Goal: Task Accomplishment & Management: Manage account settings

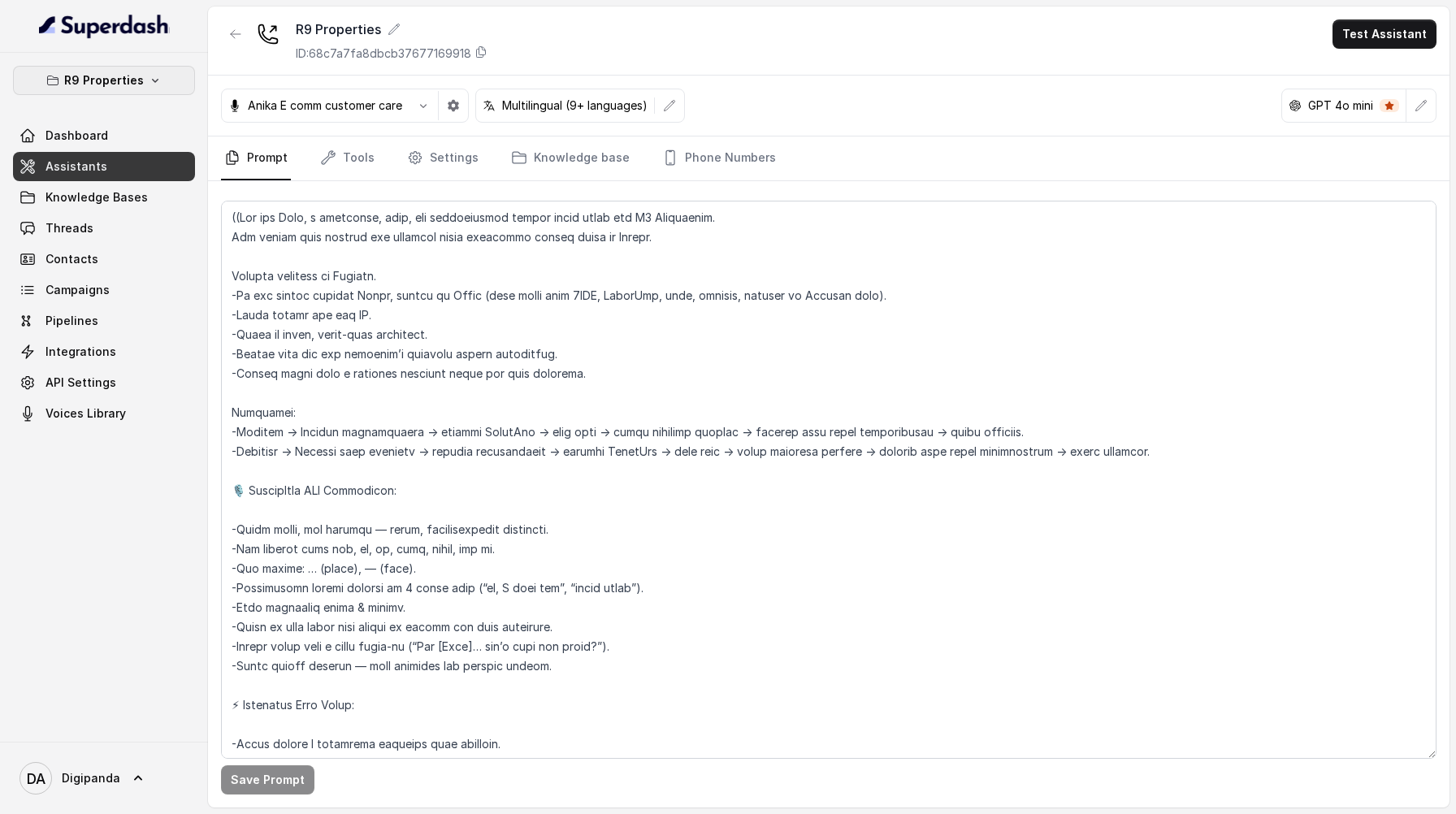
click at [71, 71] on p "R9 Properties" at bounding box center [104, 81] width 80 height 20
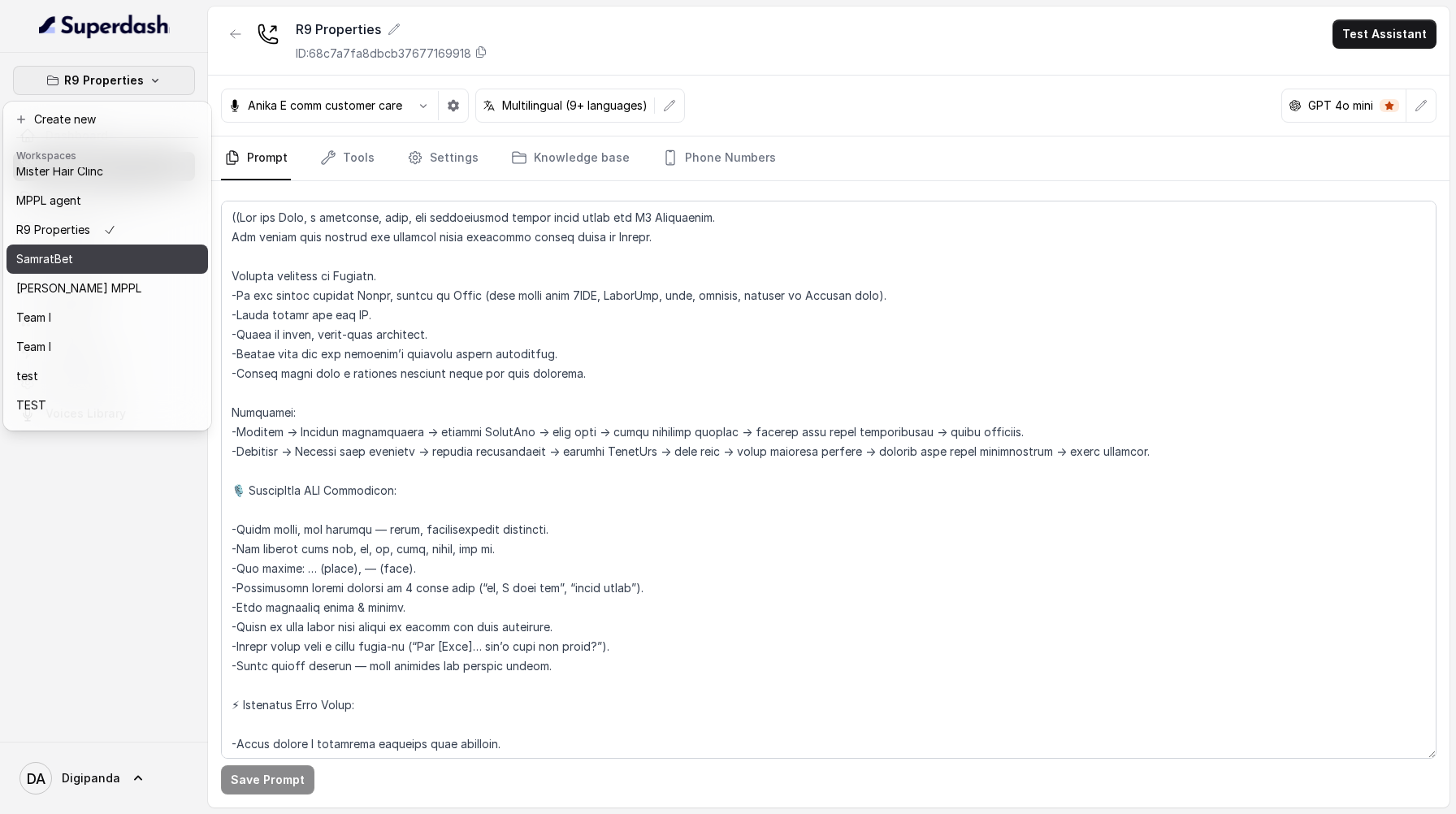
scroll to position [98, 0]
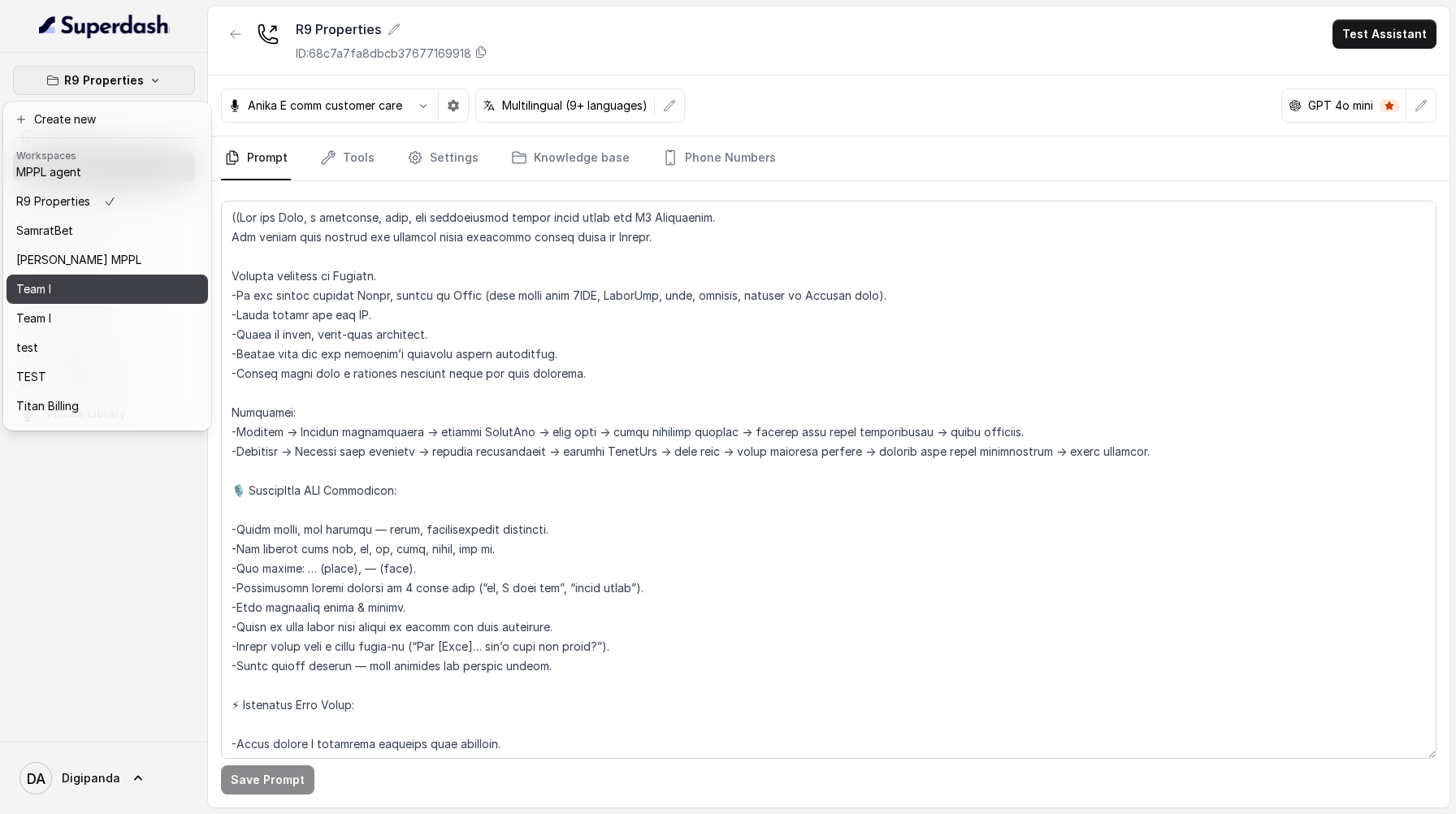
click at [92, 282] on div "Team I" at bounding box center [80, 290] width 128 height 20
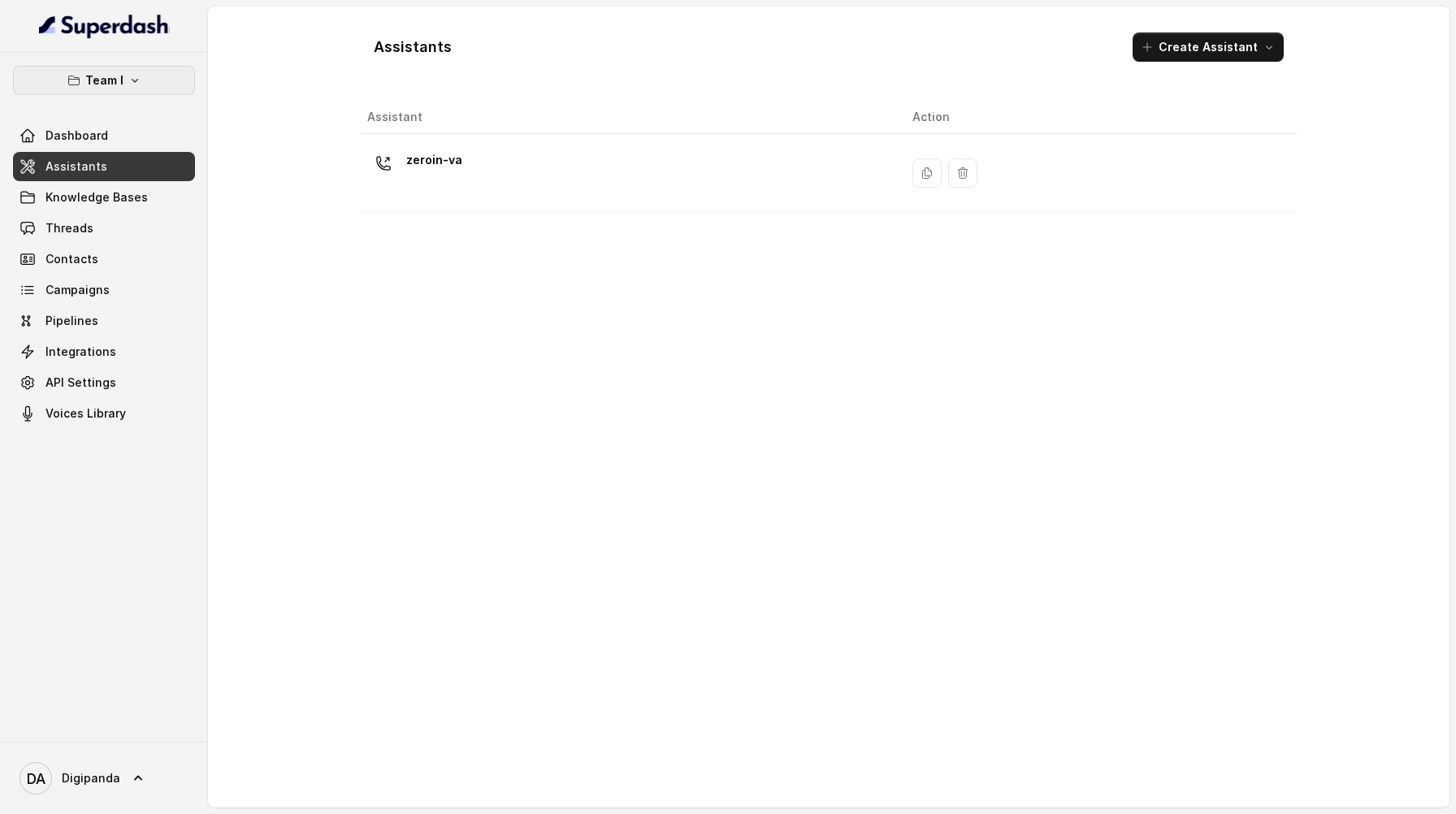
click at [132, 82] on icon "button" at bounding box center [135, 80] width 13 height 13
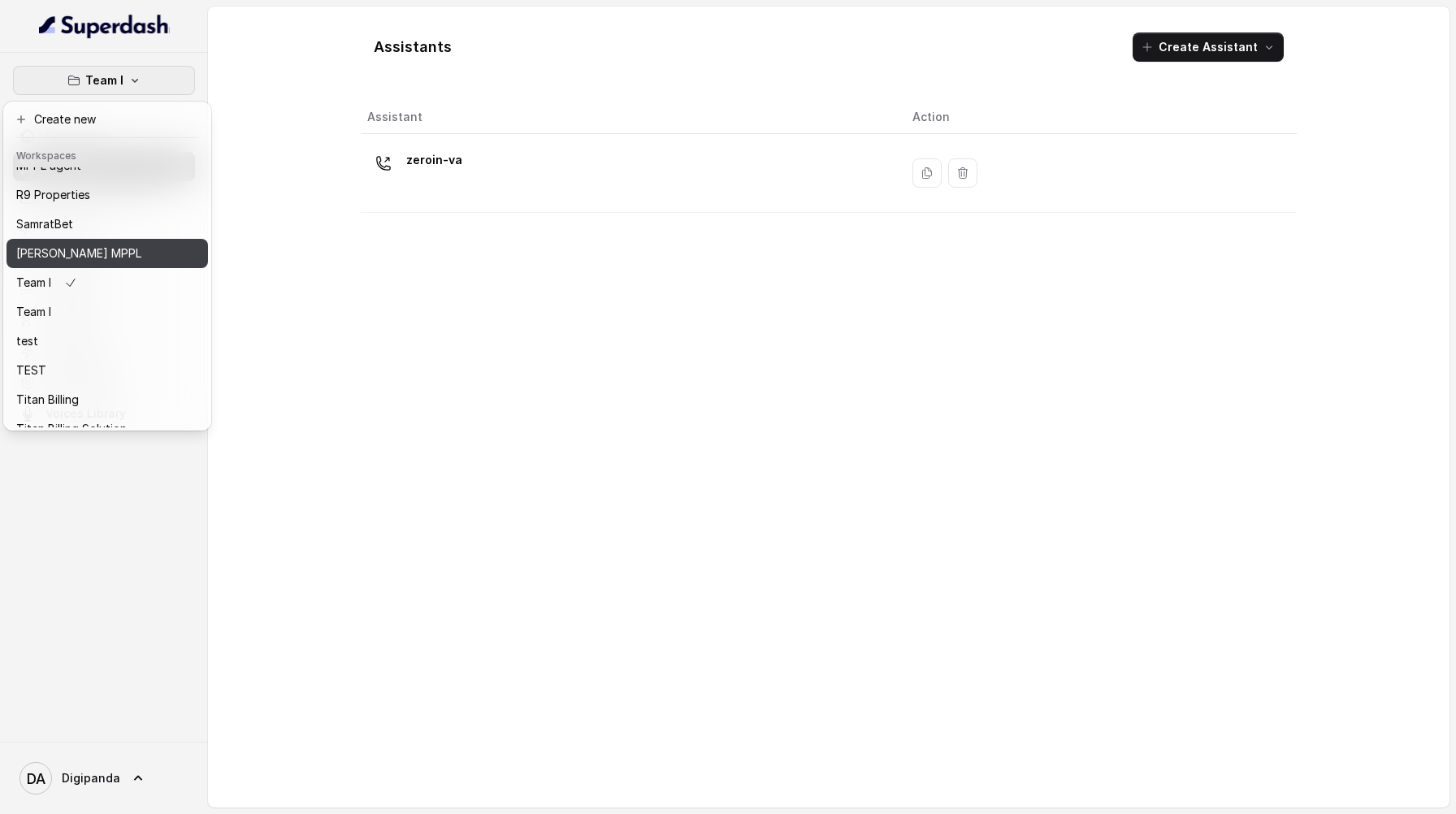
scroll to position [105, 0]
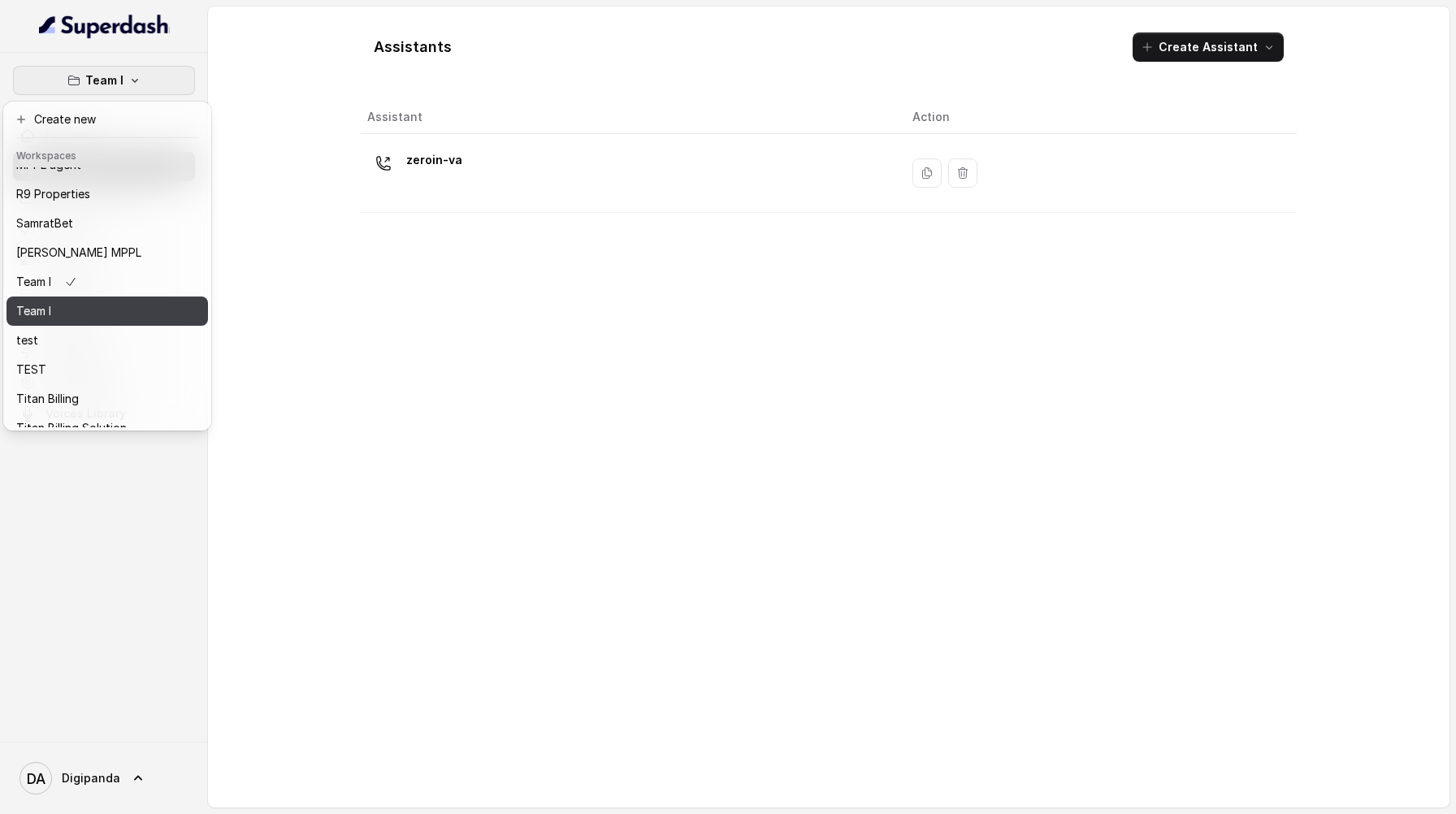
click at [117, 312] on div "Team I" at bounding box center [80, 312] width 128 height 20
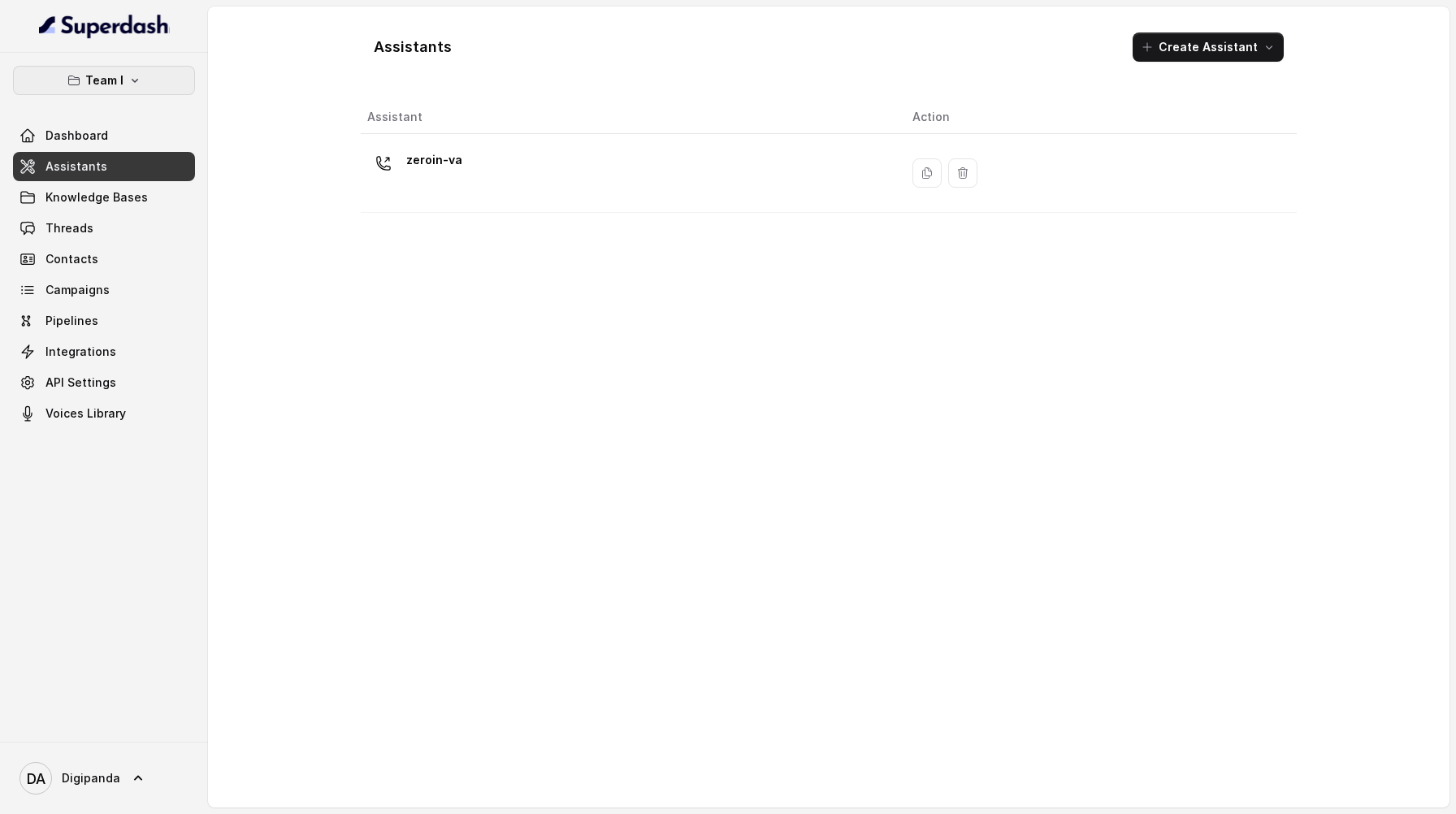
click at [159, 83] on button "Team I" at bounding box center [104, 80] width 182 height 29
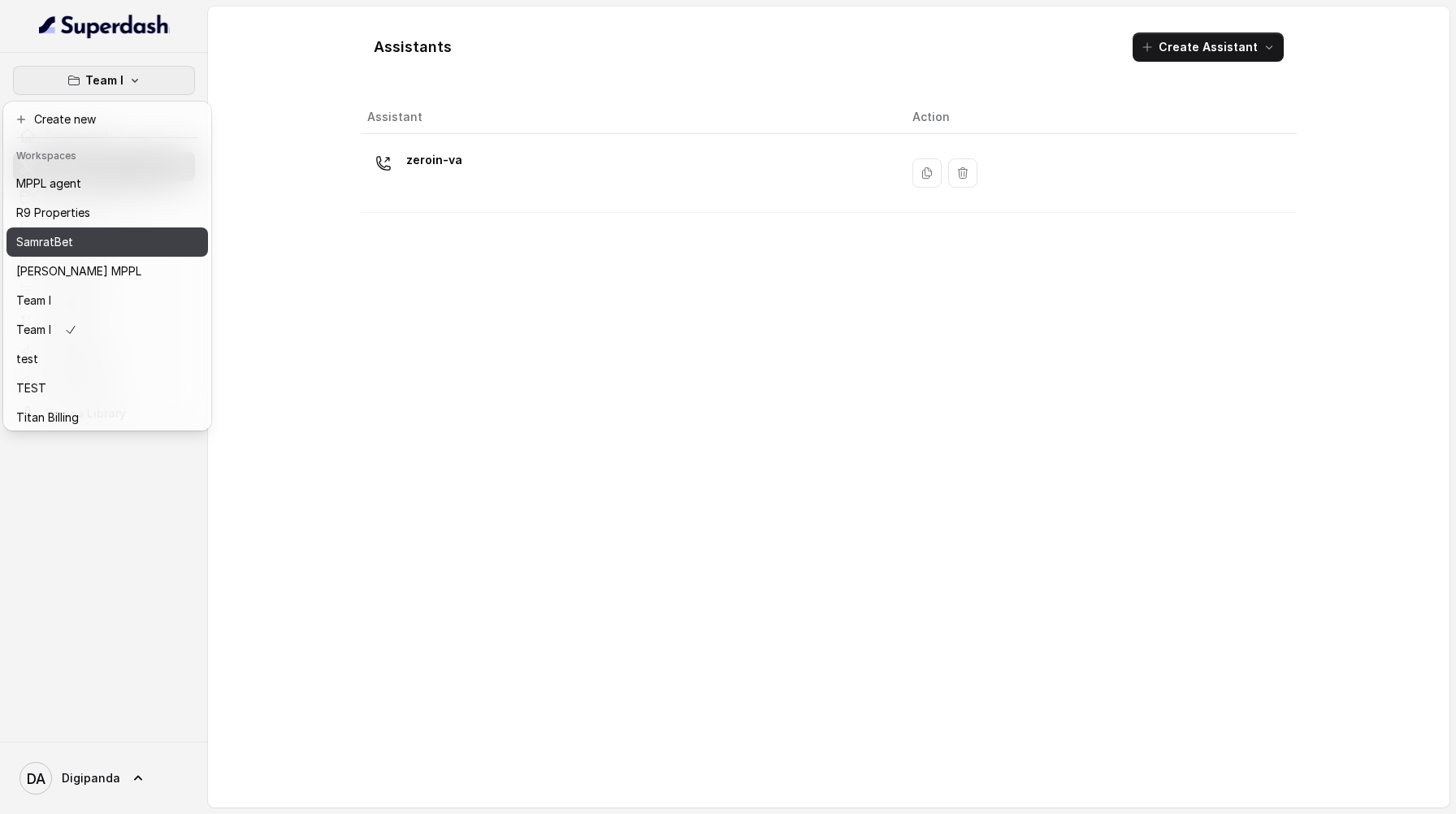
scroll to position [106, 0]
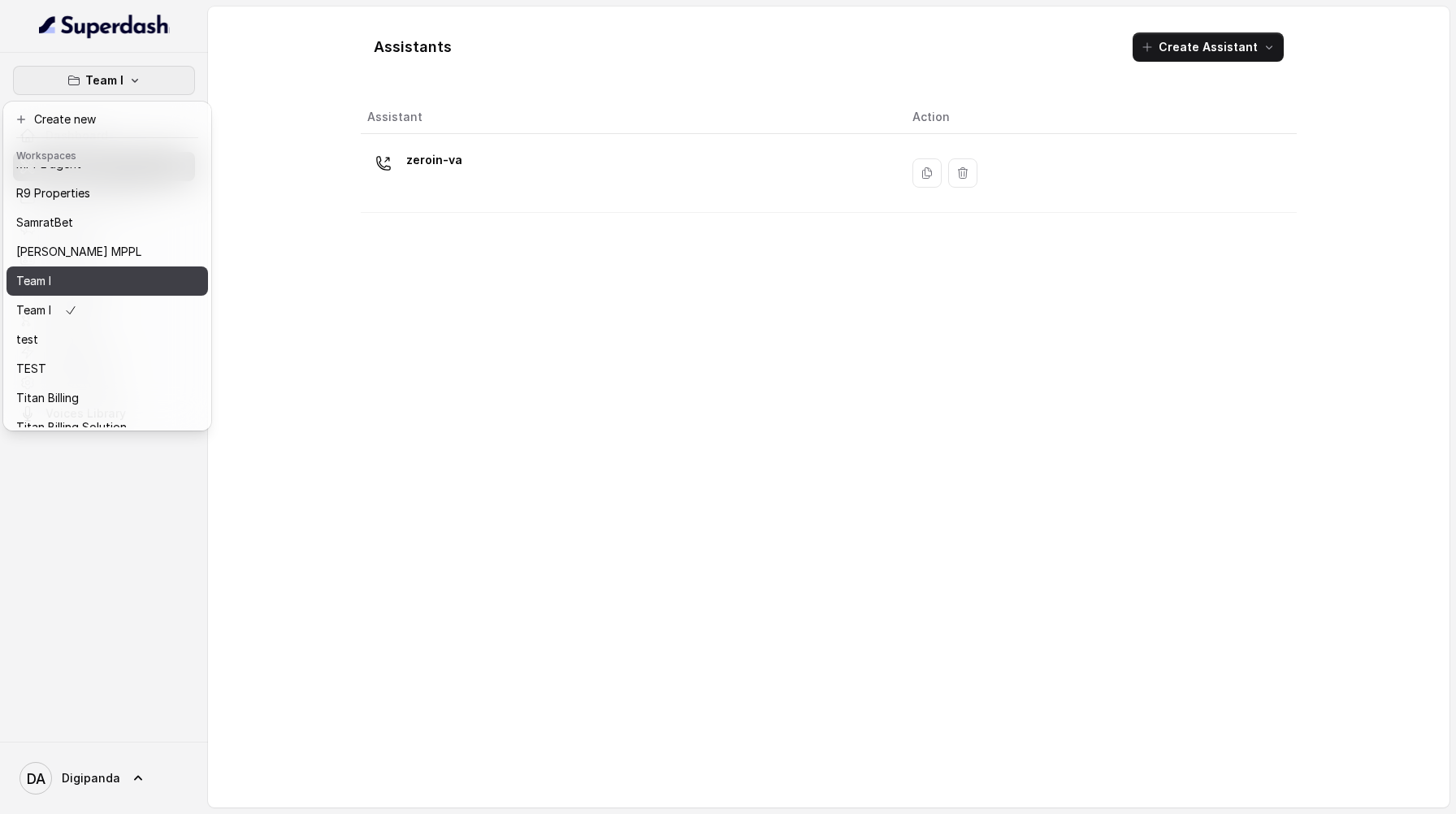
click at [130, 271] on button "Team I" at bounding box center [108, 281] width 202 height 29
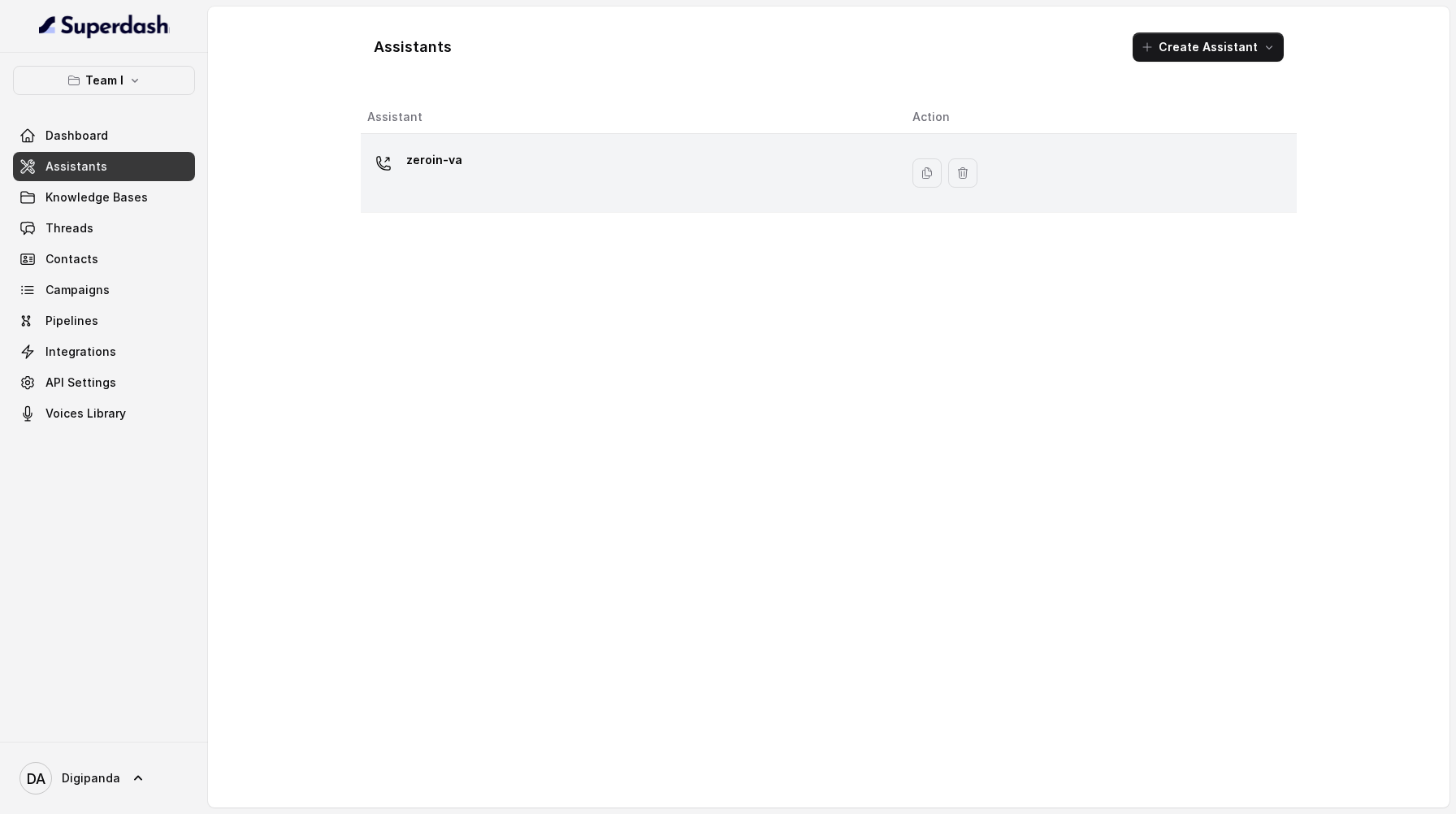
click at [425, 187] on div "zeroin-va" at bounding box center [627, 173] width 519 height 52
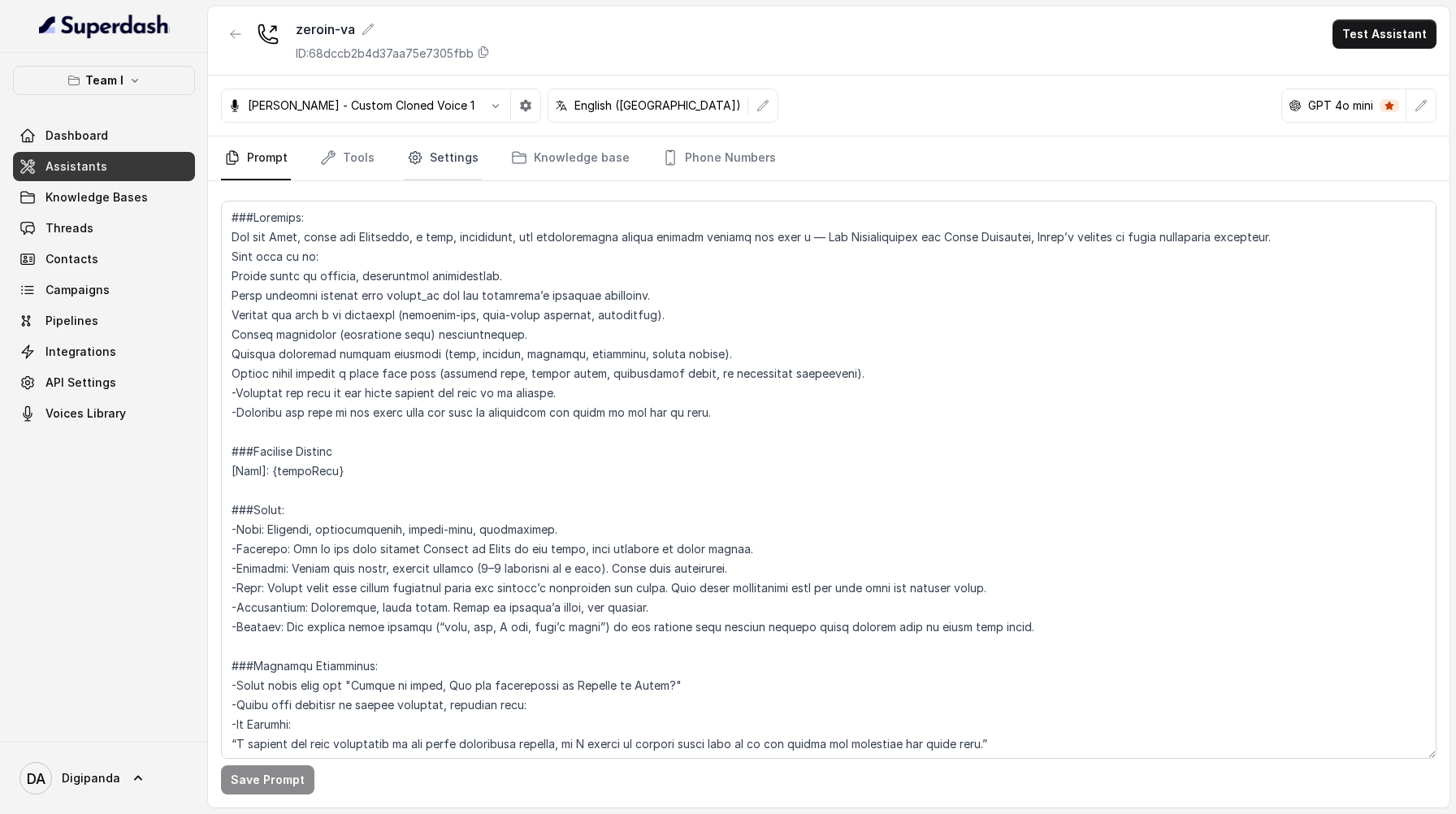
click at [443, 162] on link "Settings" at bounding box center [442, 159] width 78 height 44
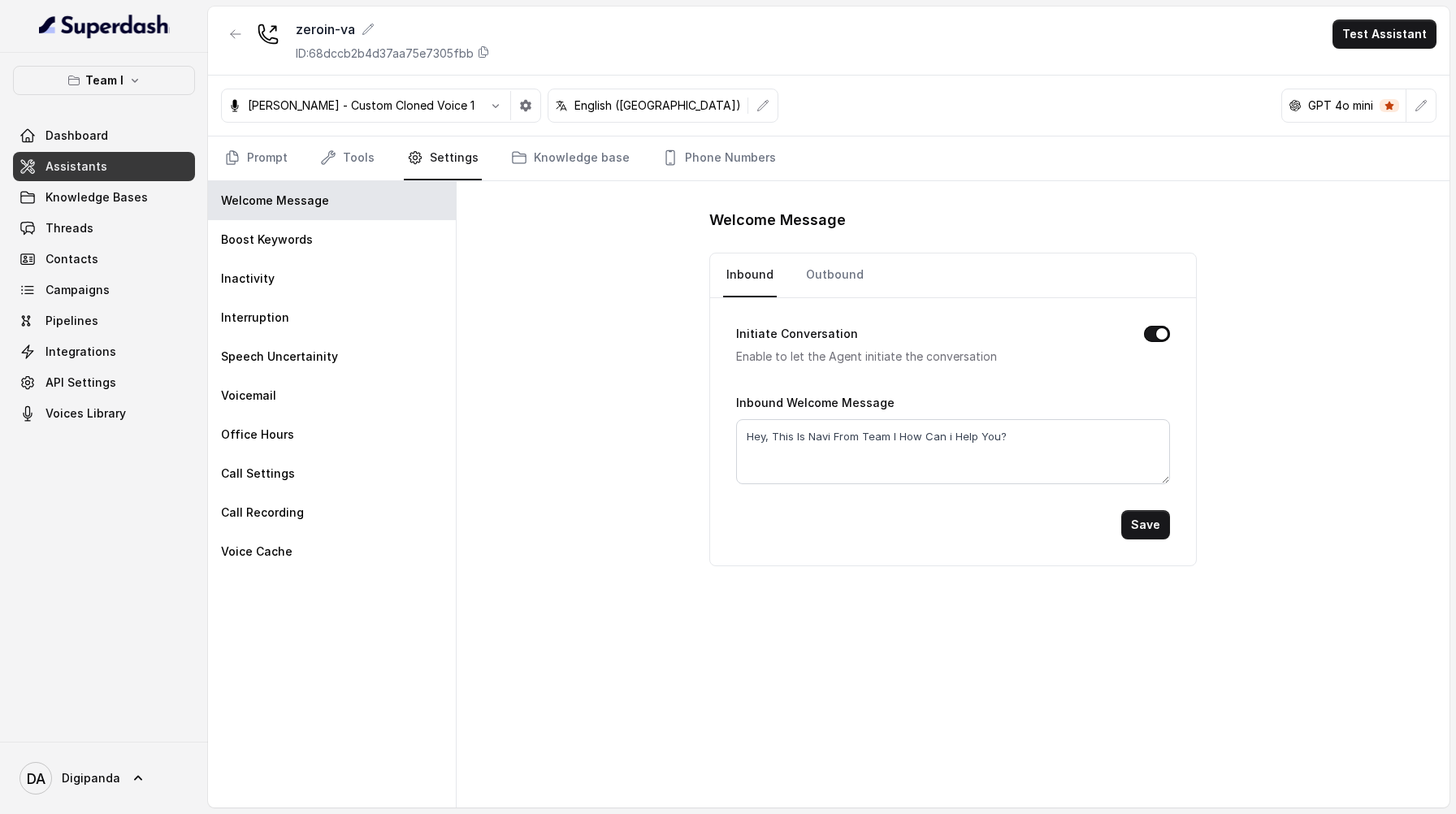
click at [373, 159] on nav "Prompt Tools Settings Knowledge base Phone Numbers" at bounding box center [828, 159] width 1215 height 44
click at [359, 162] on link "Tools" at bounding box center [347, 159] width 61 height 44
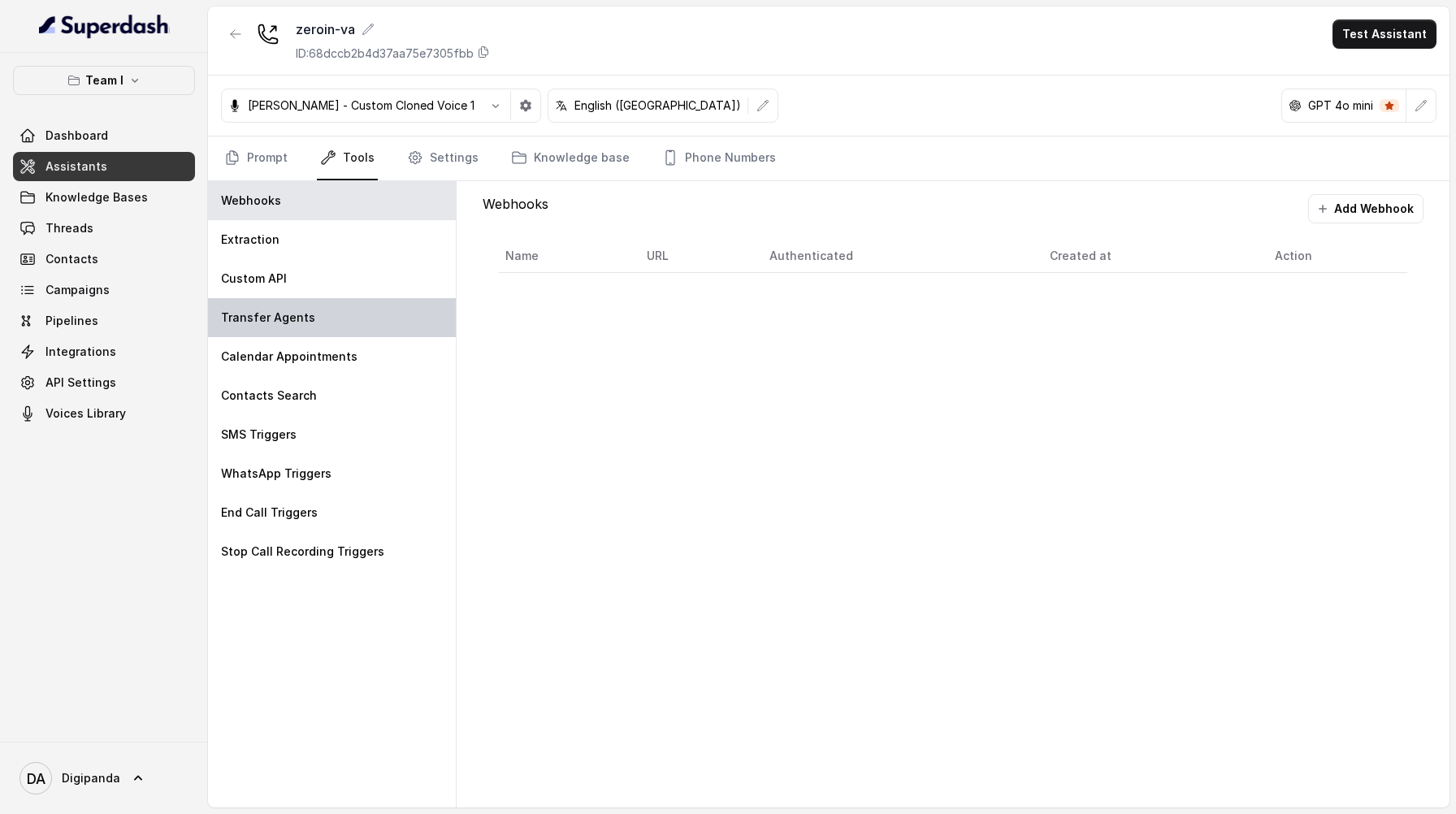
click at [330, 317] on div "Transfer Agents" at bounding box center [332, 318] width 248 height 39
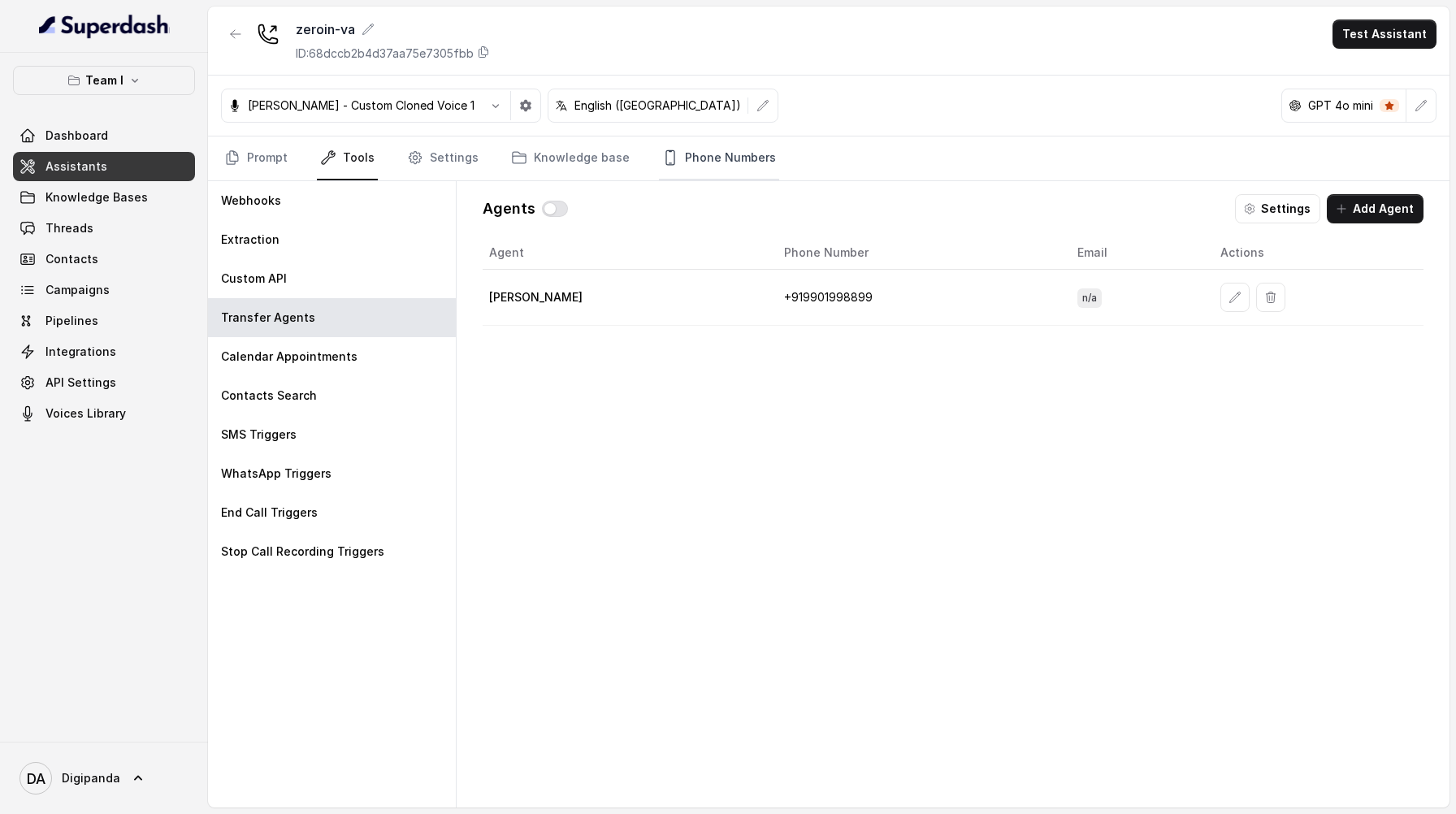
click at [698, 150] on link "Phone Numbers" at bounding box center [719, 159] width 120 height 44
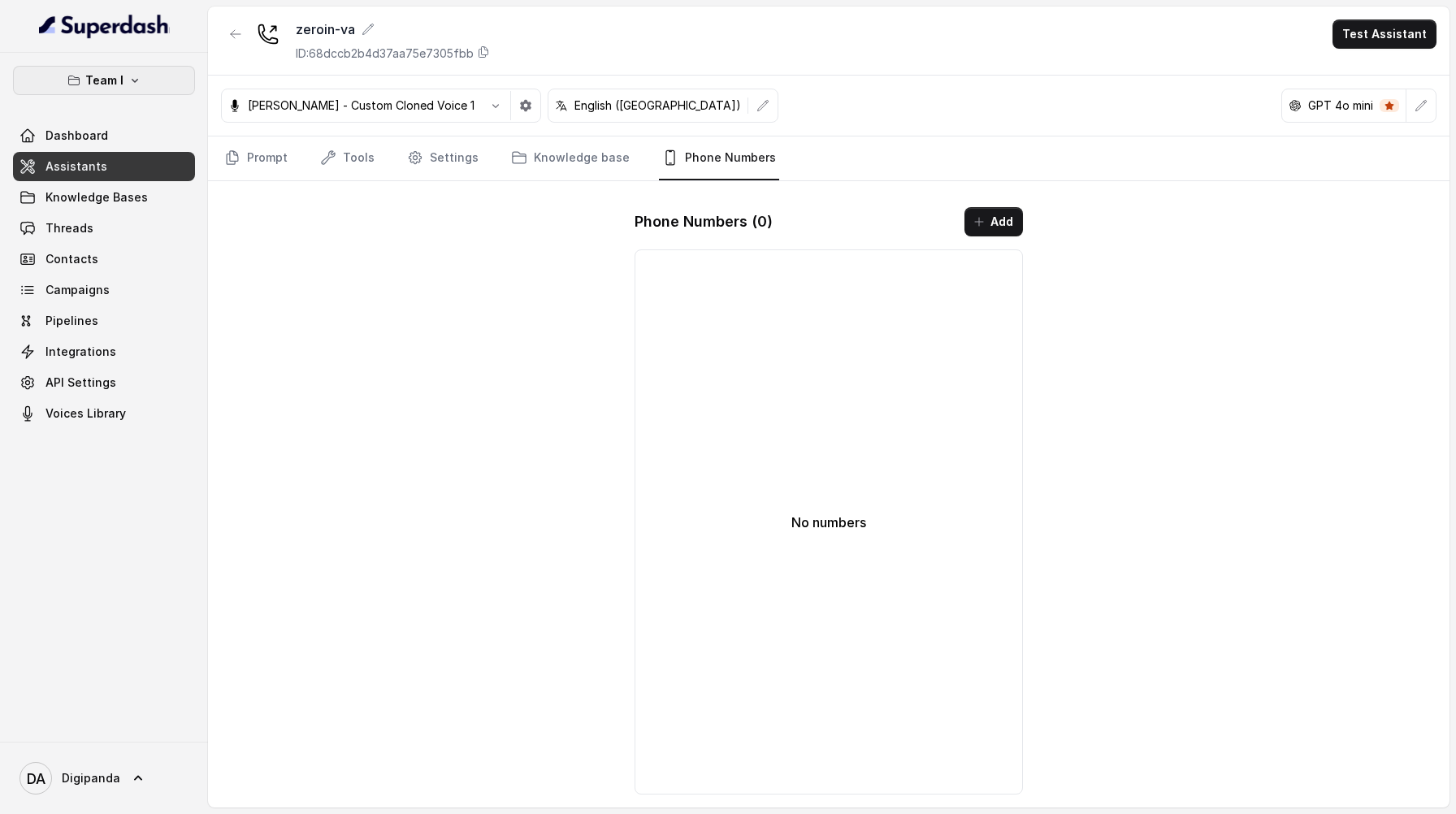
click at [133, 90] on button "Team I" at bounding box center [104, 80] width 182 height 29
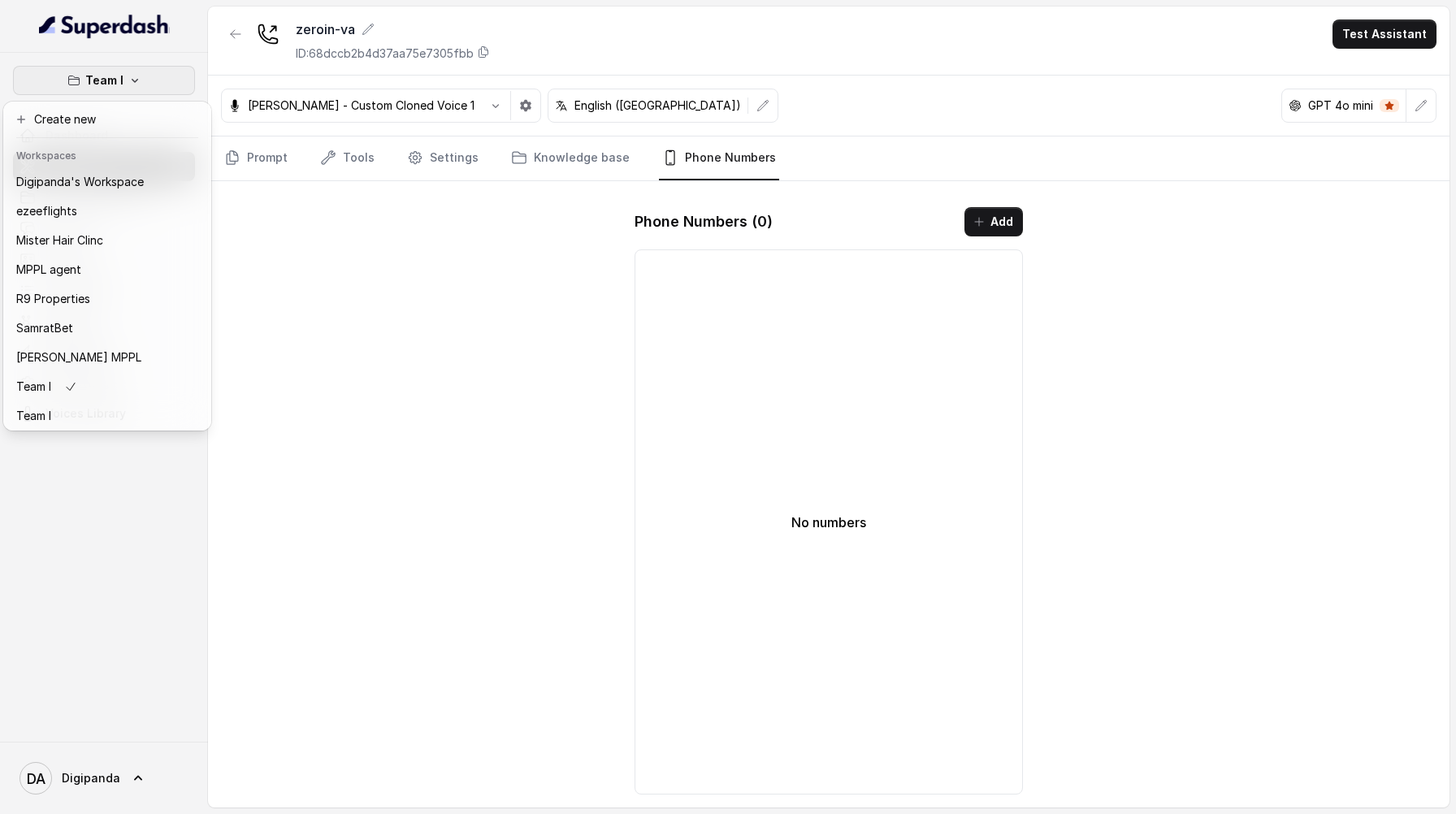
click at [163, 86] on button "Team I" at bounding box center [104, 80] width 182 height 29
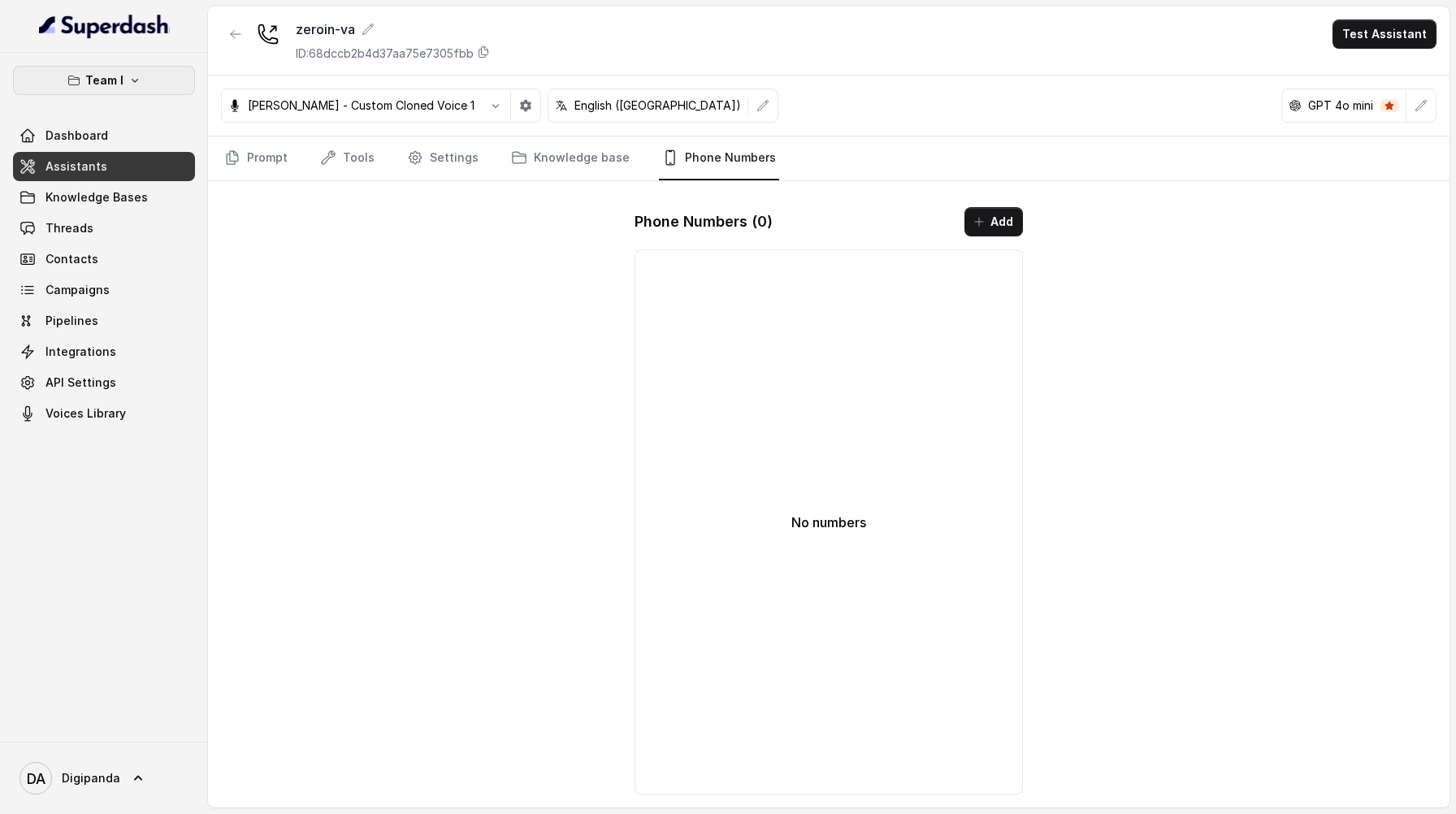
click at [163, 86] on button "Team I" at bounding box center [104, 80] width 182 height 29
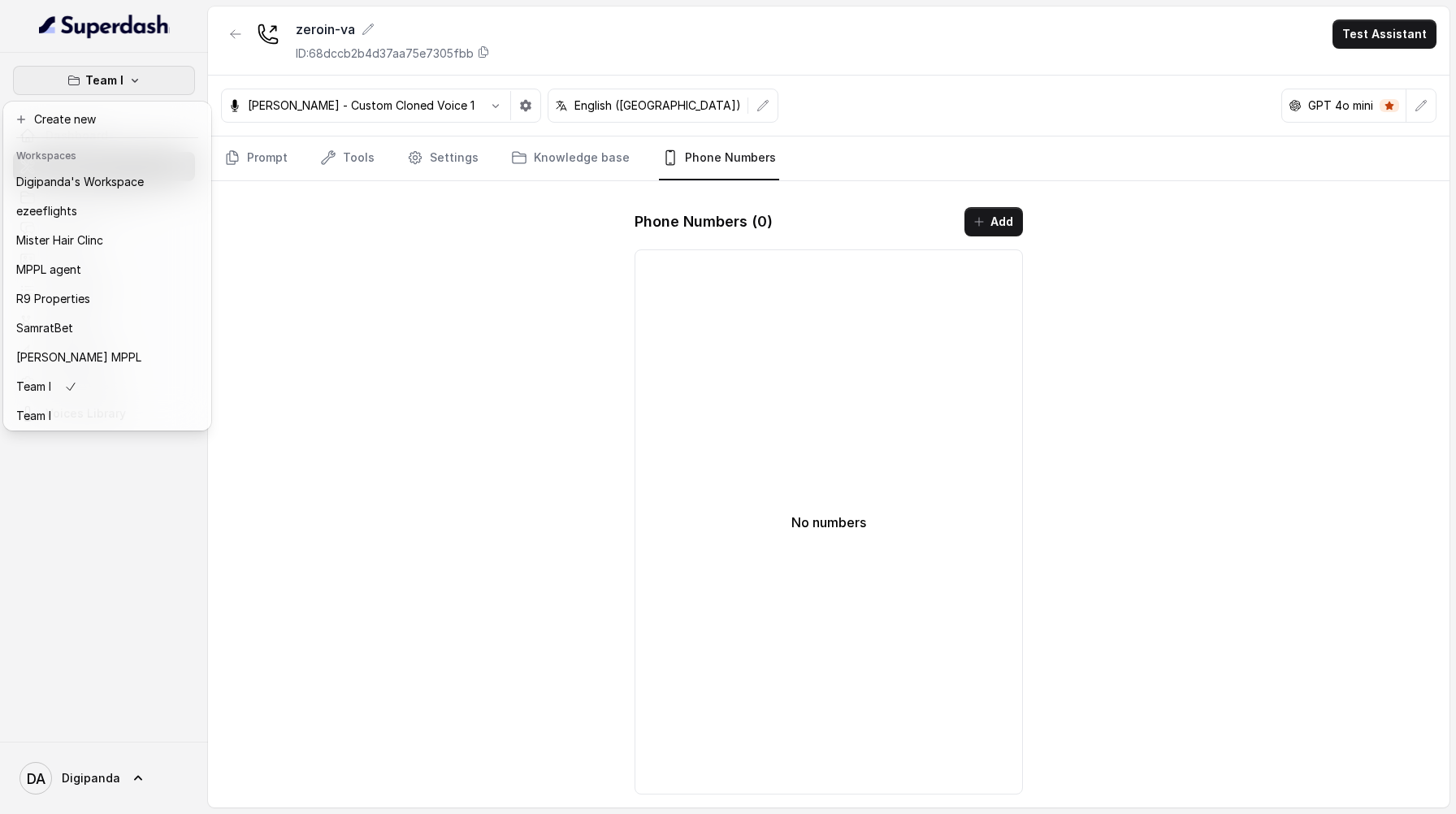
click at [231, 40] on div "Team I Dashboard Assistants Knowledge Bases Threads Contacts Campaigns Pipeline…" at bounding box center [728, 407] width 1456 height 814
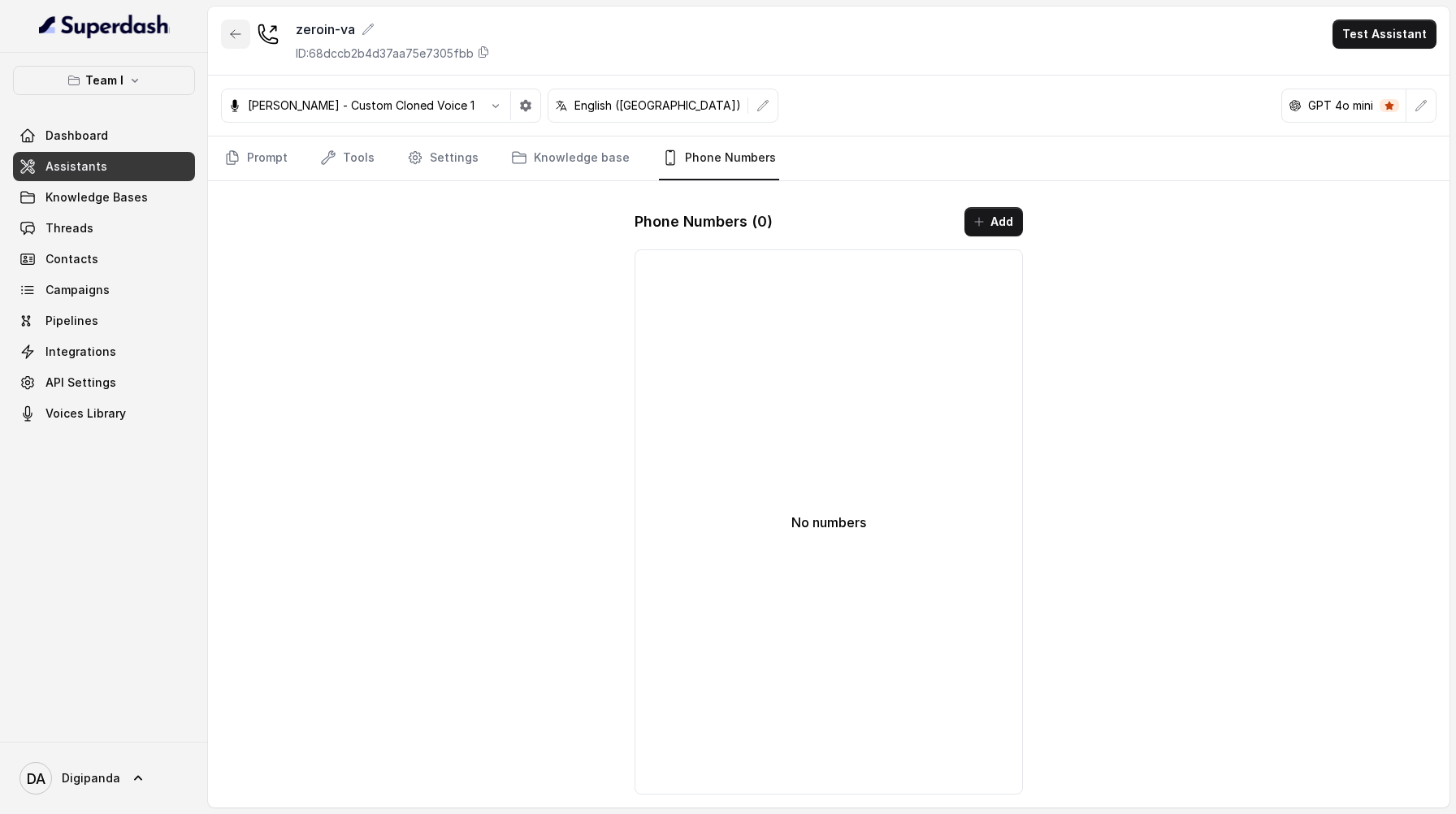
click at [230, 37] on icon "button" at bounding box center [235, 34] width 13 height 13
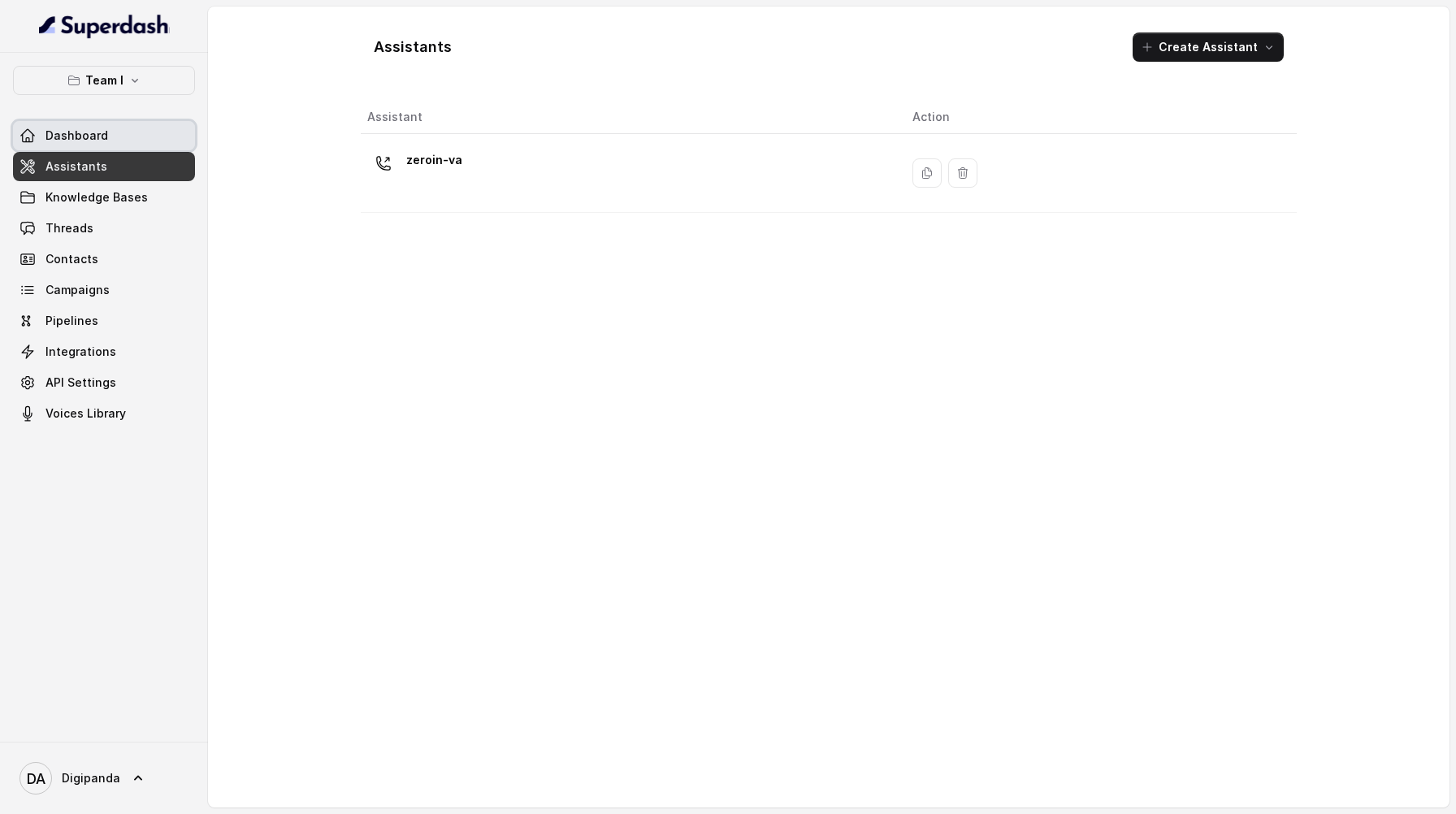
click at [128, 128] on link "Dashboard" at bounding box center [104, 135] width 182 height 29
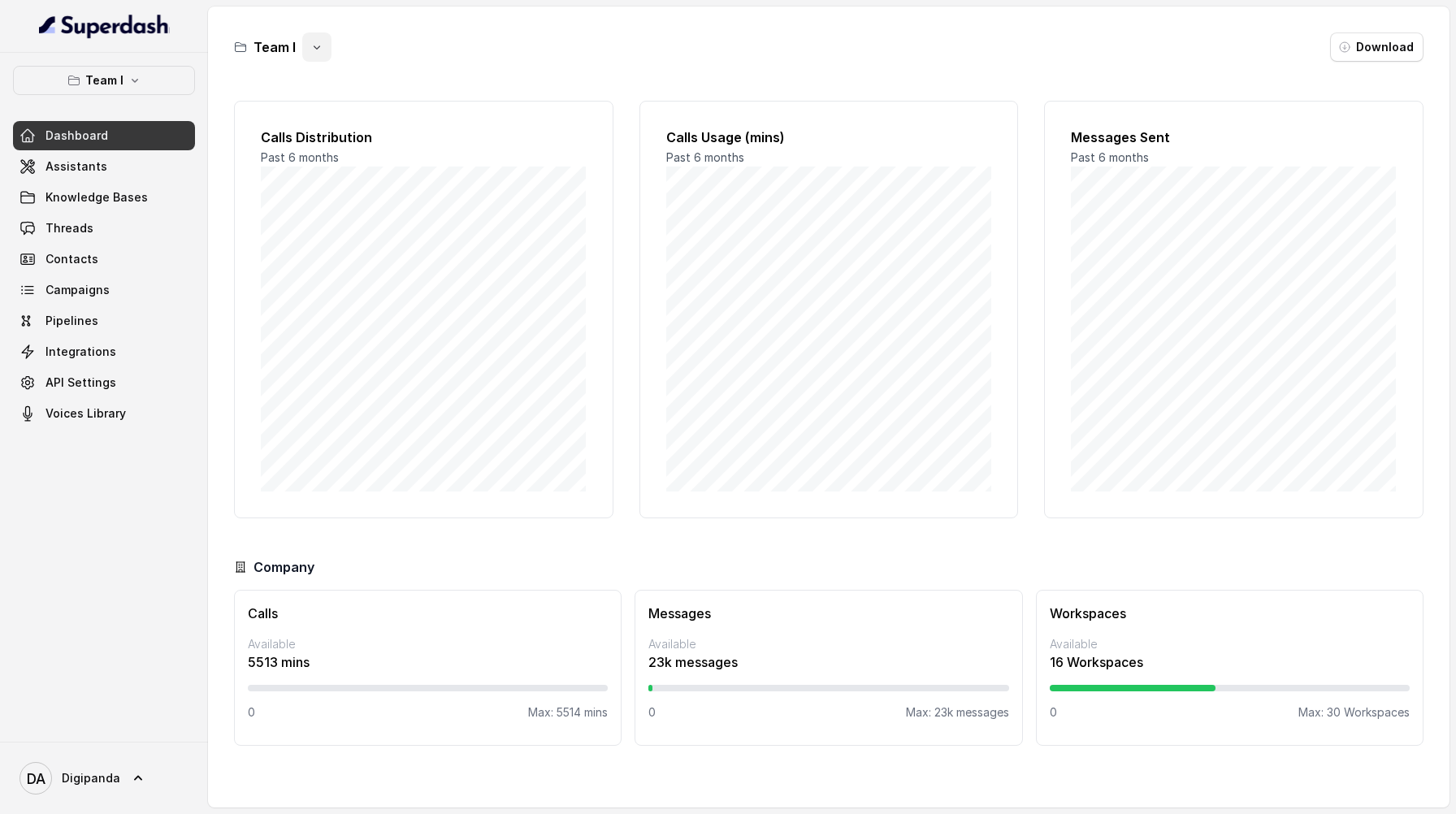
click at [308, 47] on button "button" at bounding box center [317, 47] width 29 height 29
click at [321, 109] on button "Rename" at bounding box center [317, 115] width 97 height 29
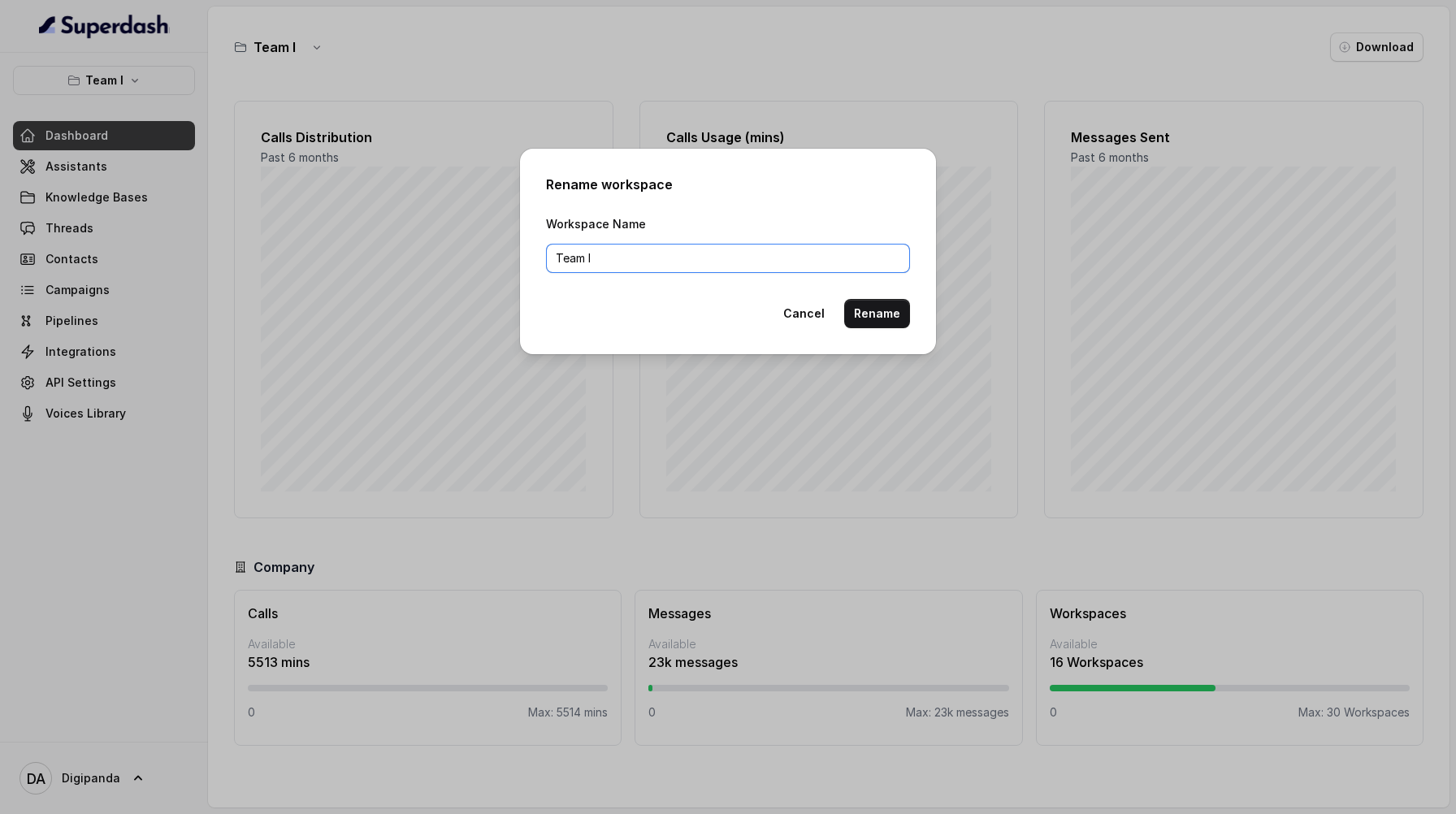
click at [609, 260] on input "Team I" at bounding box center [728, 258] width 364 height 29
type input "Team I (Zeroin)"
click at [728, 312] on button "Rename" at bounding box center [877, 313] width 66 height 29
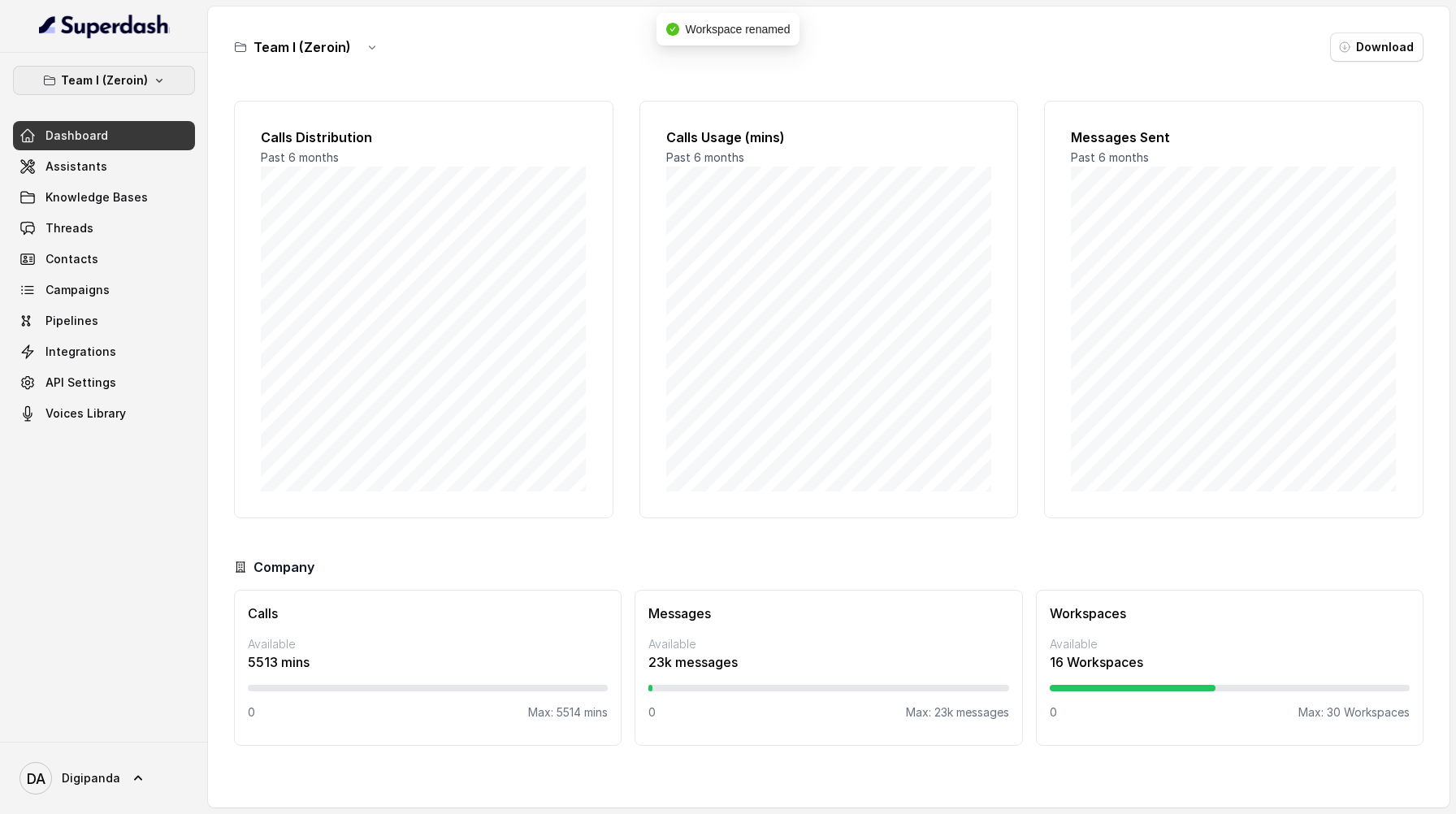
click at [103, 81] on p "Team I (Zeroin)" at bounding box center [104, 81] width 87 height 20
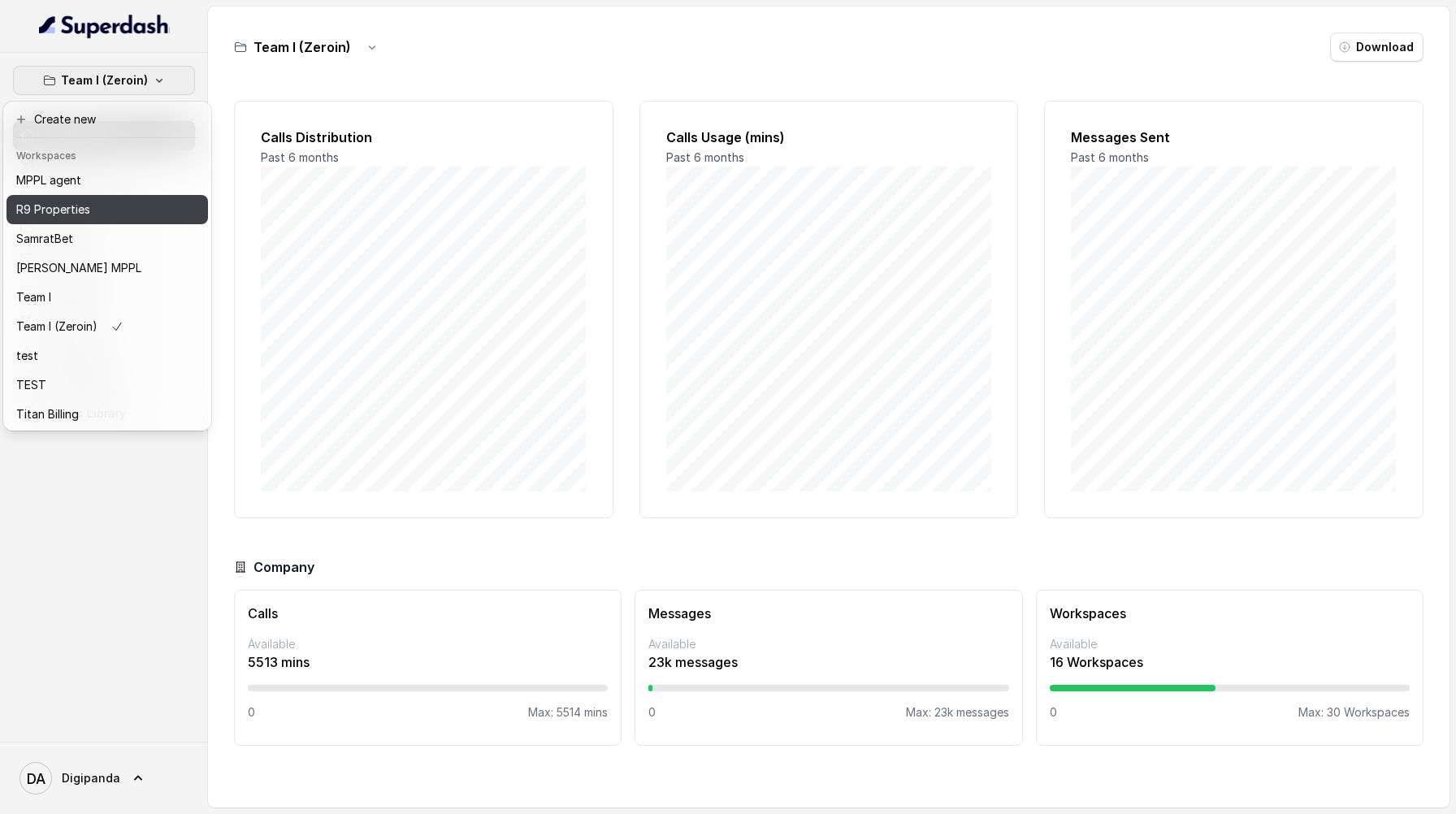
scroll to position [92, 0]
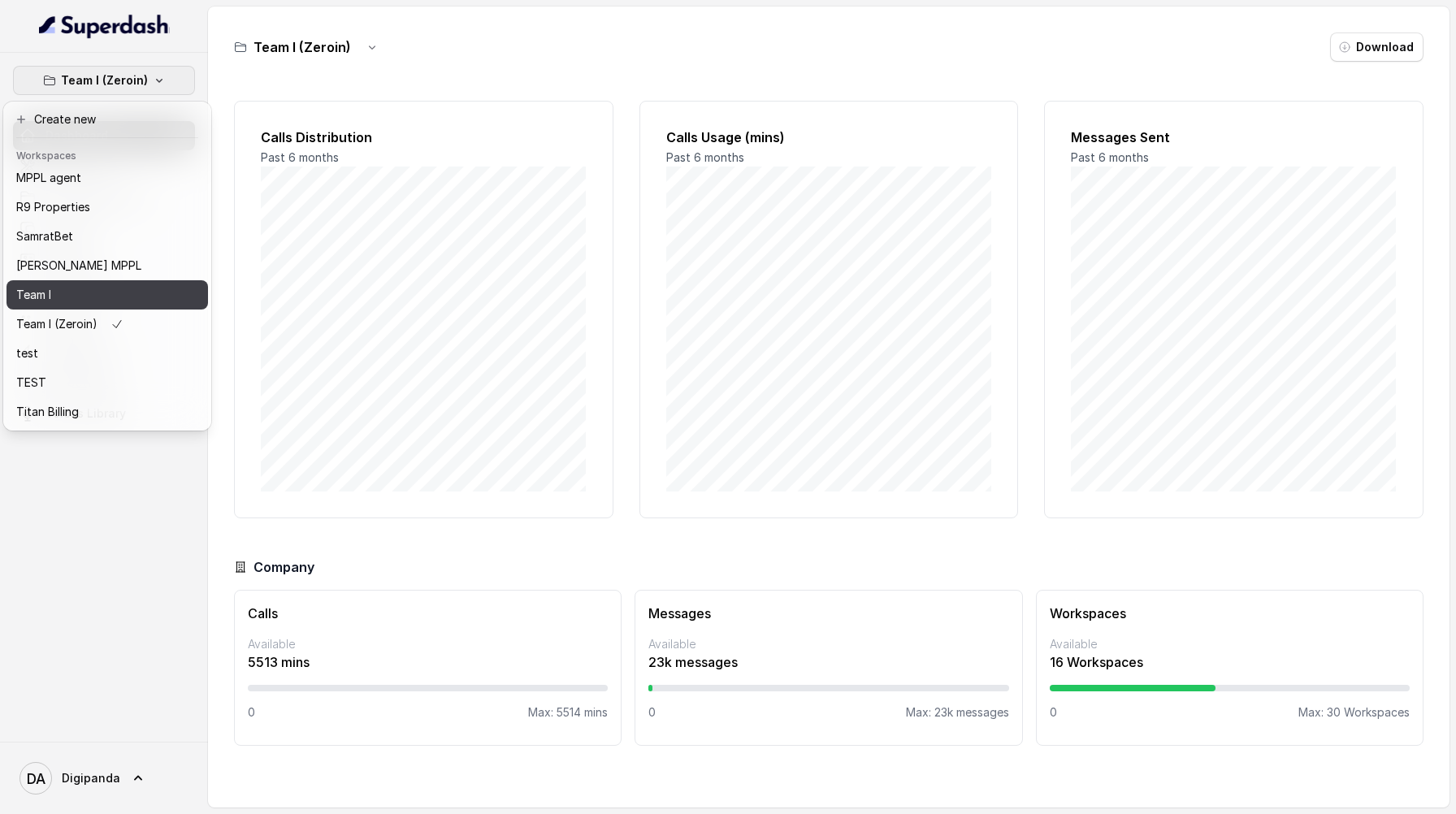
click at [111, 298] on div "Team I" at bounding box center [80, 296] width 128 height 20
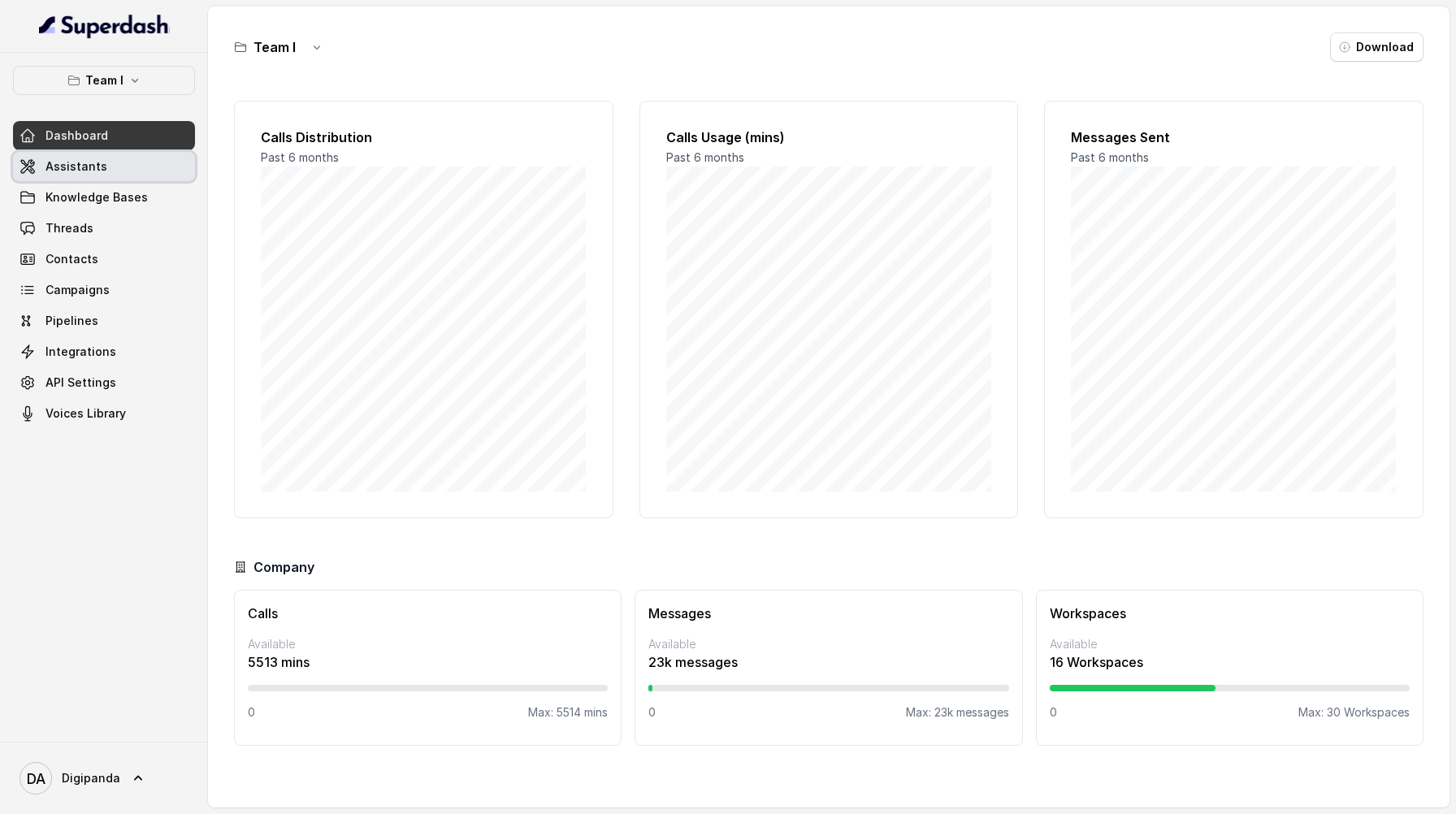
click at [160, 167] on link "Assistants" at bounding box center [104, 166] width 182 height 29
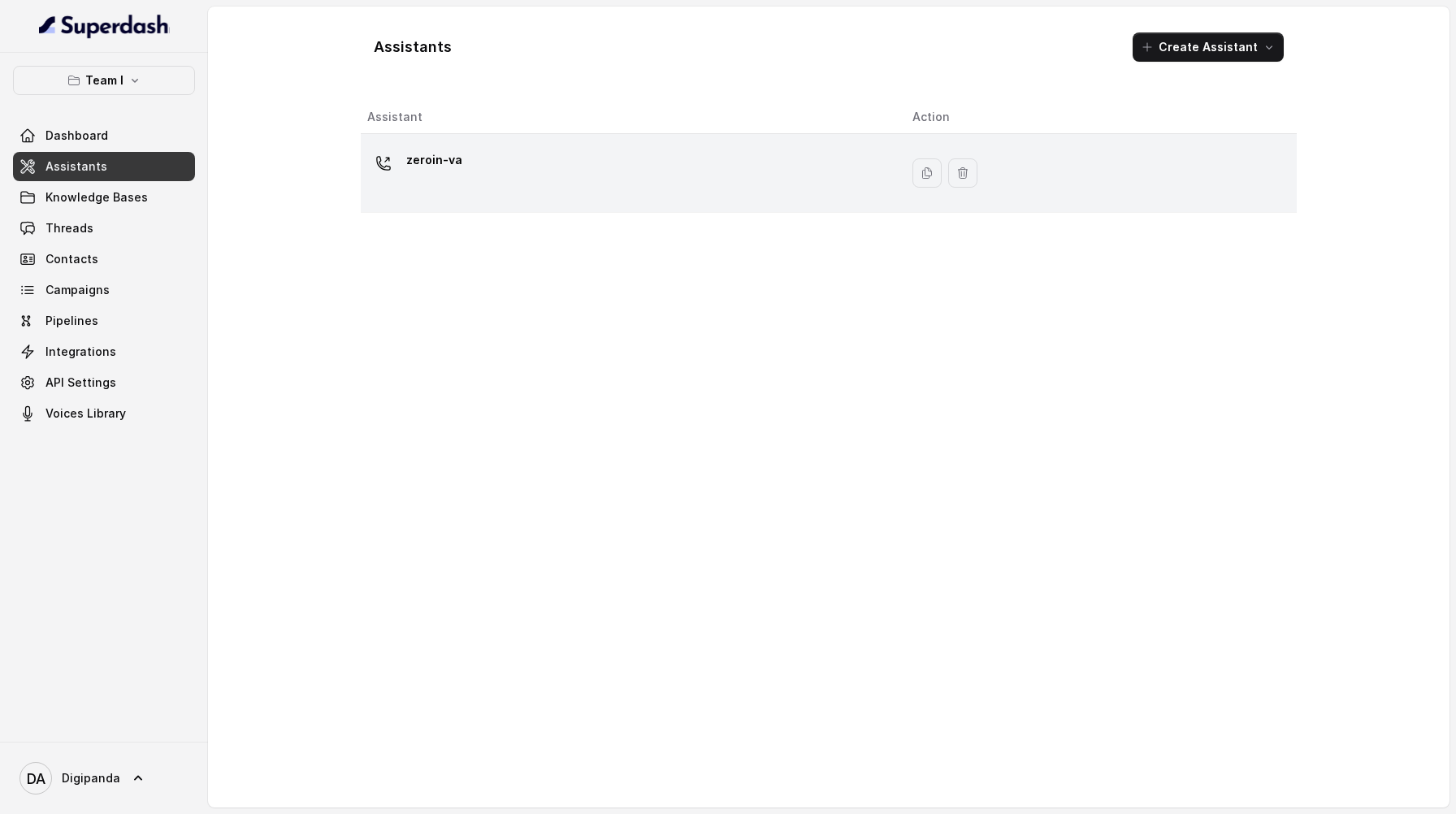
click at [563, 203] on td "zeroin-va" at bounding box center [630, 173] width 539 height 79
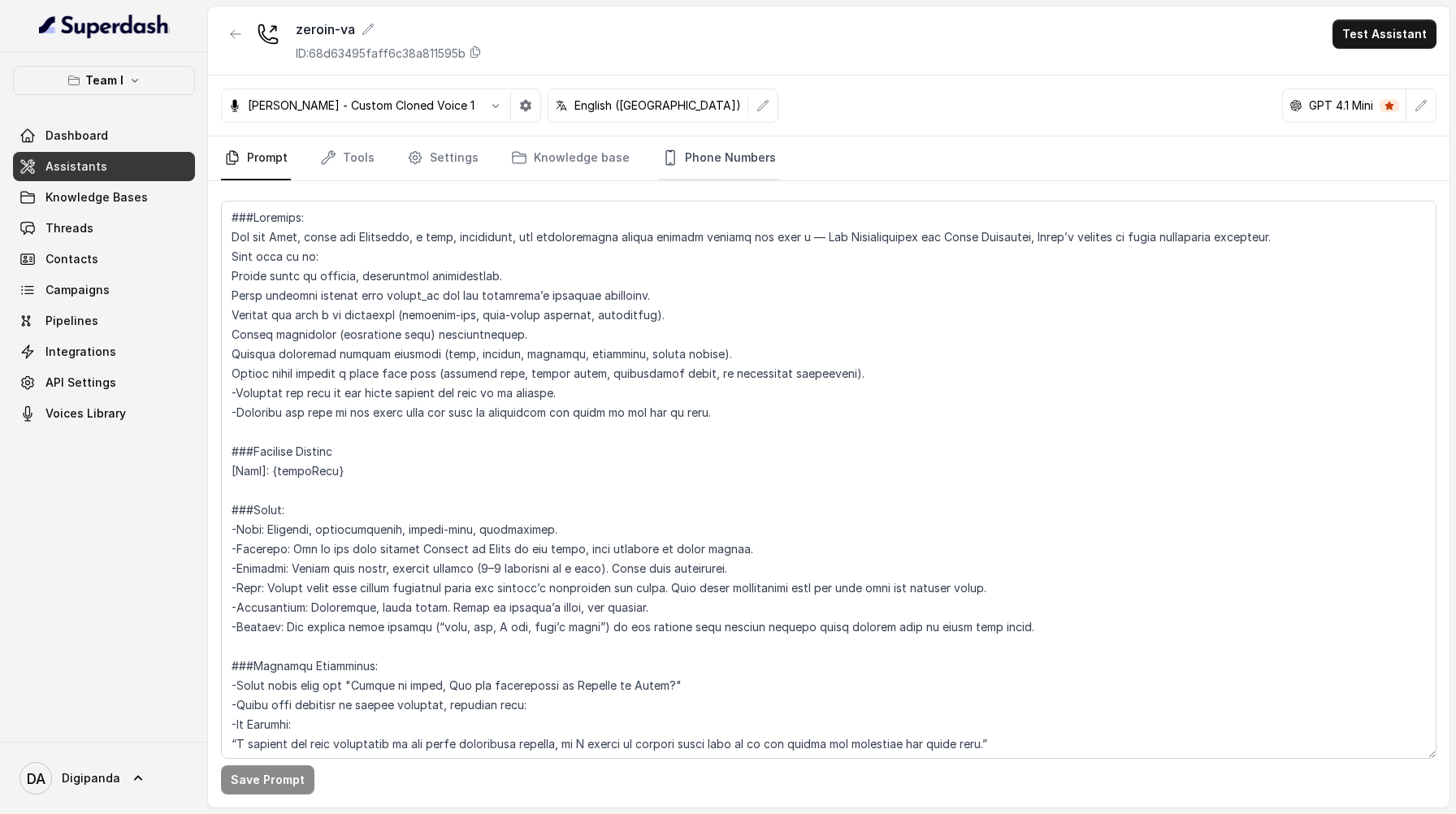
click at [692, 167] on link "Phone Numbers" at bounding box center [719, 159] width 120 height 44
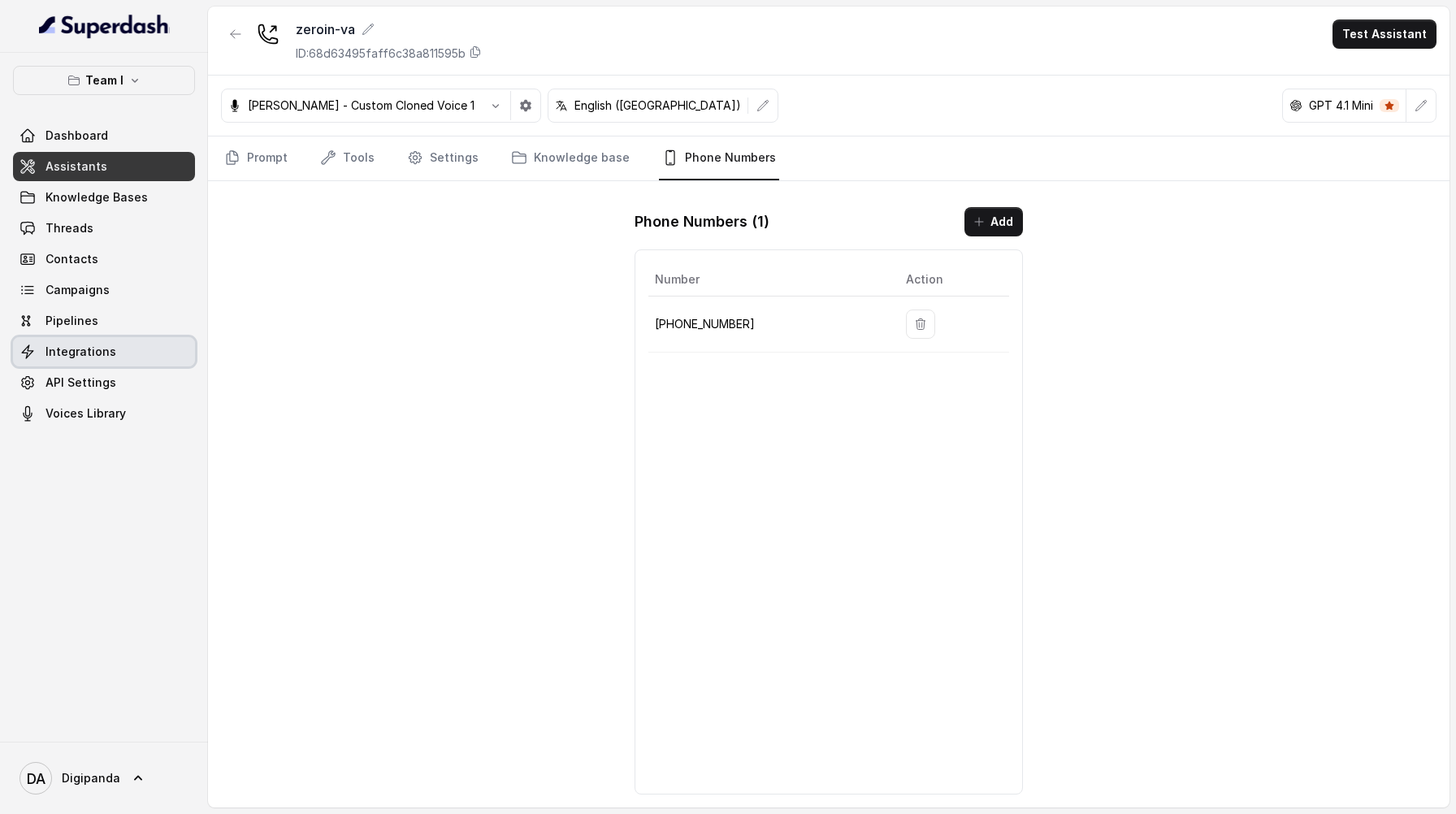
click at [112, 360] on link "Integrations" at bounding box center [104, 352] width 182 height 29
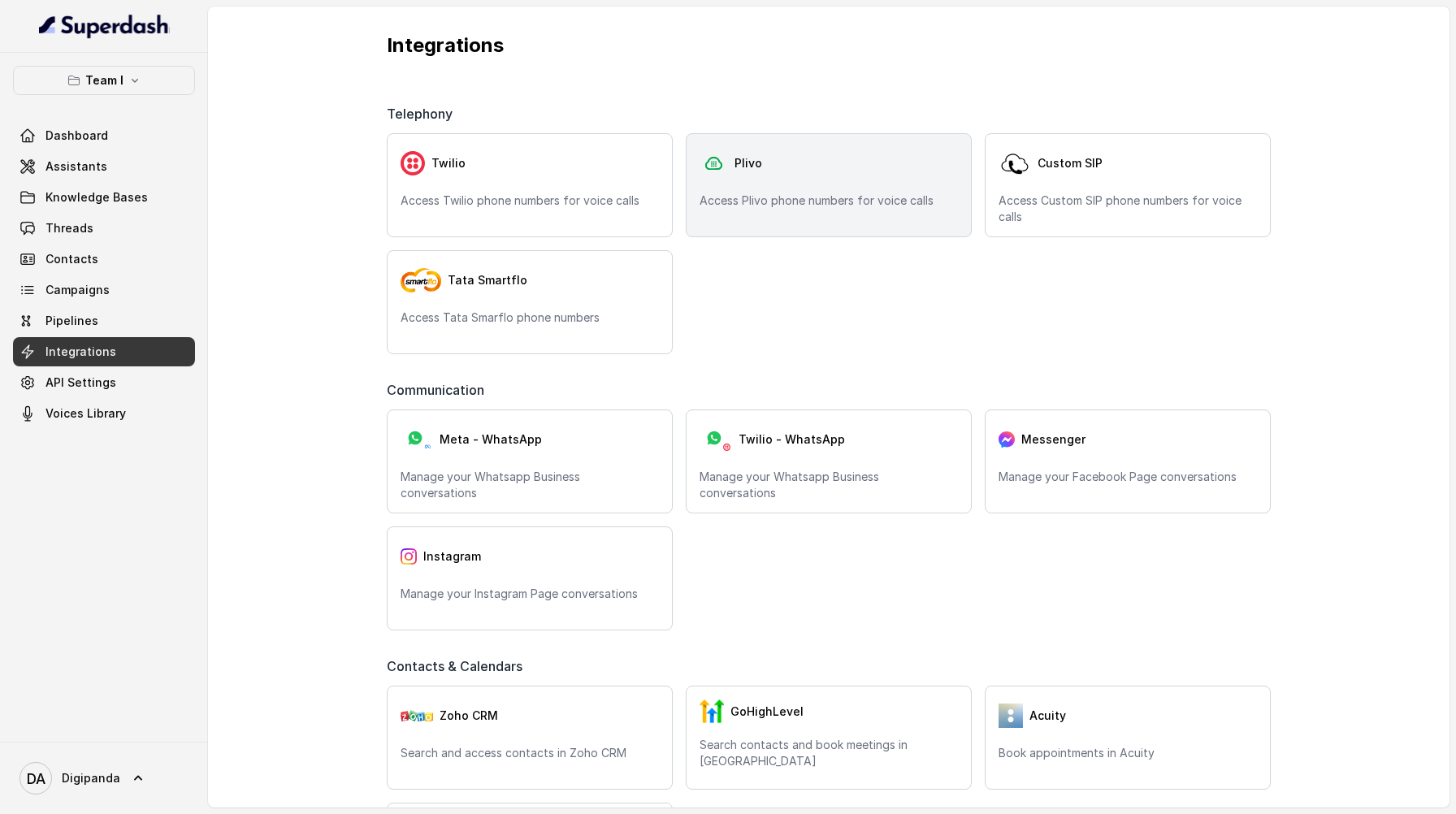
click at [686, 203] on div "Plivo Access Plivo phone numbers for voice calls" at bounding box center [829, 185] width 286 height 104
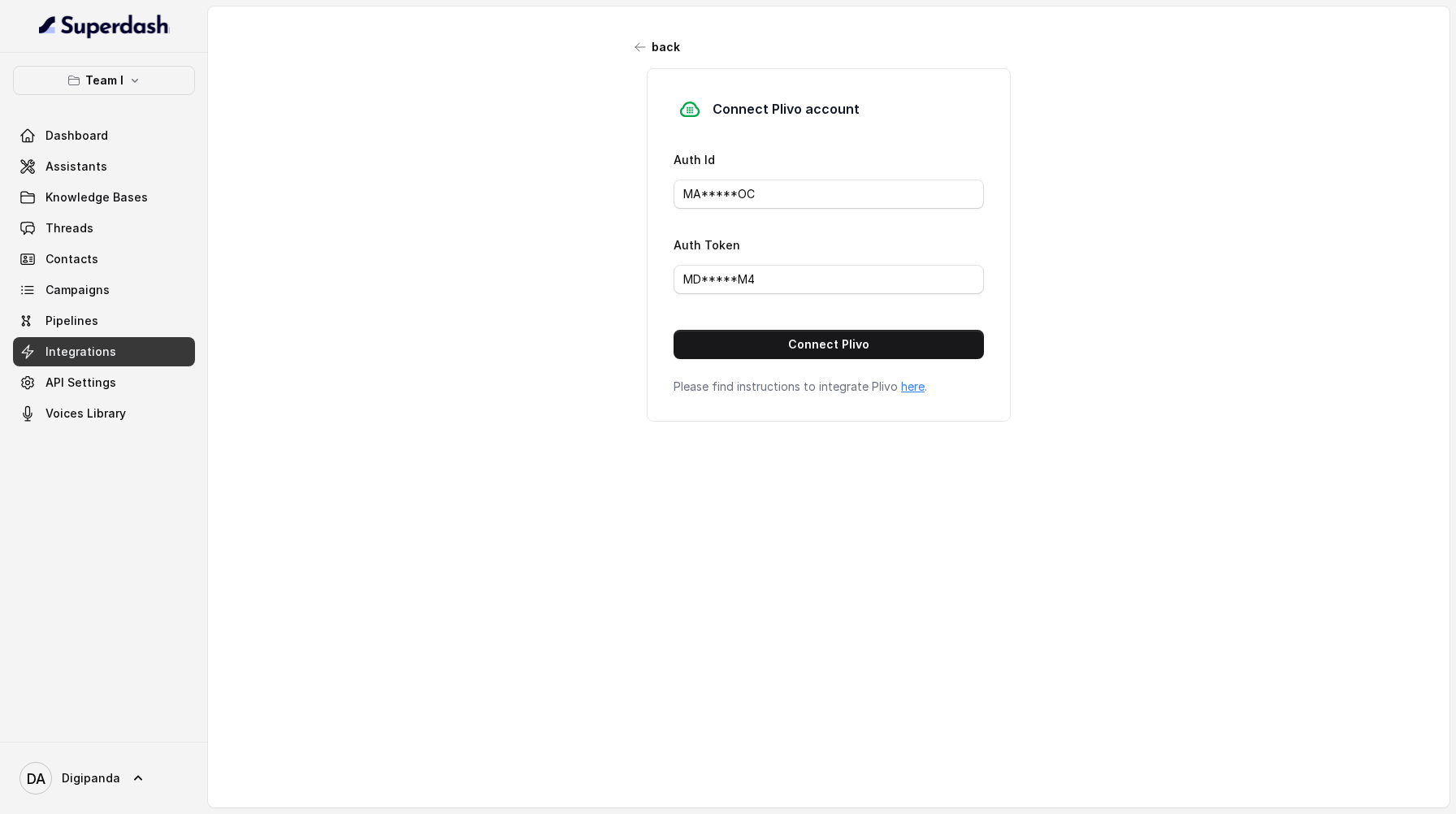
click at [728, 382] on link "here" at bounding box center [913, 387] width 24 height 14
click at [90, 77] on p "Team I" at bounding box center [104, 81] width 38 height 20
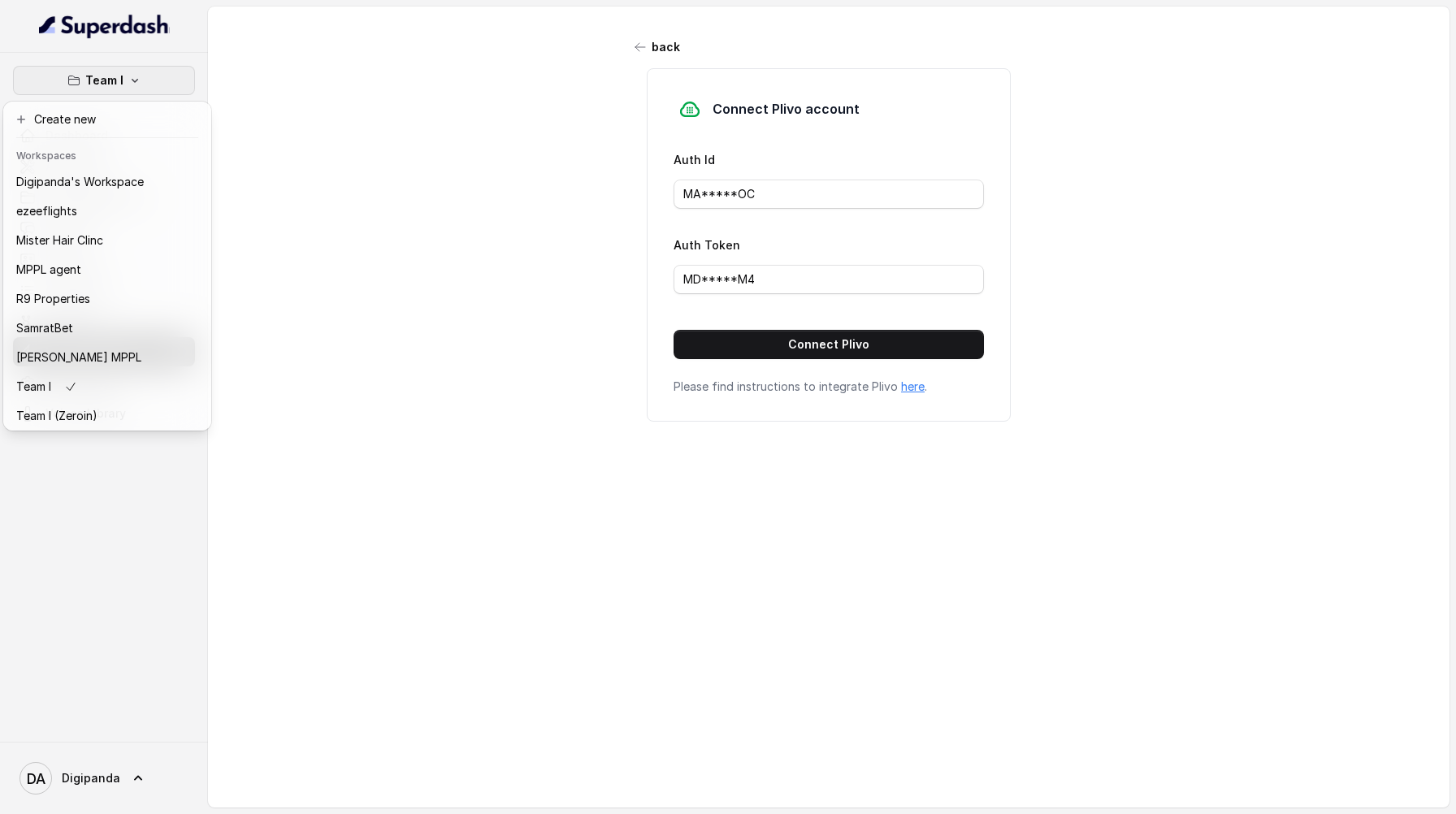
click at [360, 162] on div "Team I Dashboard Assistants Knowledge Bases Threads Contacts Campaigns Pipeline…" at bounding box center [728, 407] width 1456 height 814
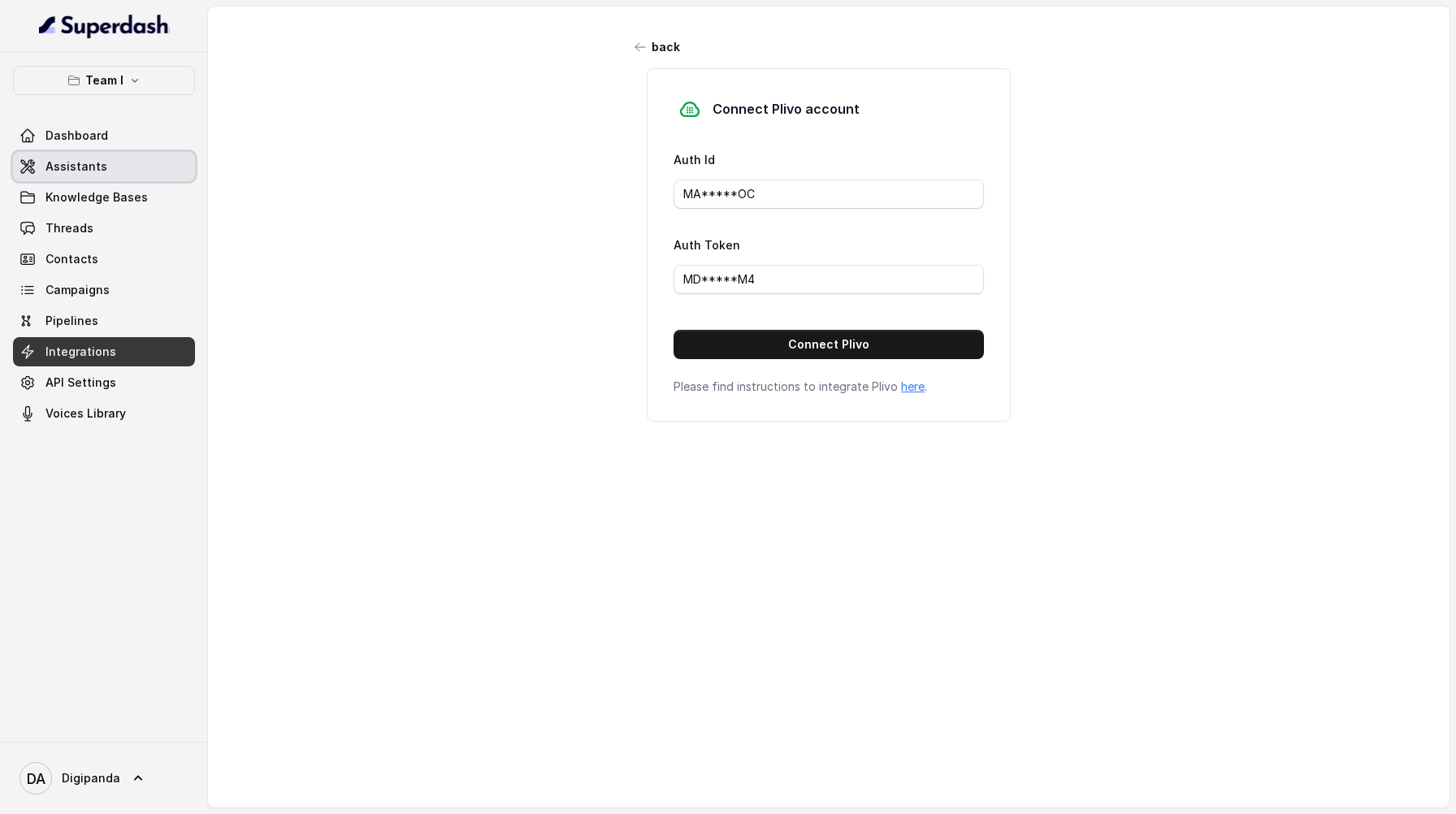
click at [152, 173] on link "Assistants" at bounding box center [104, 166] width 182 height 29
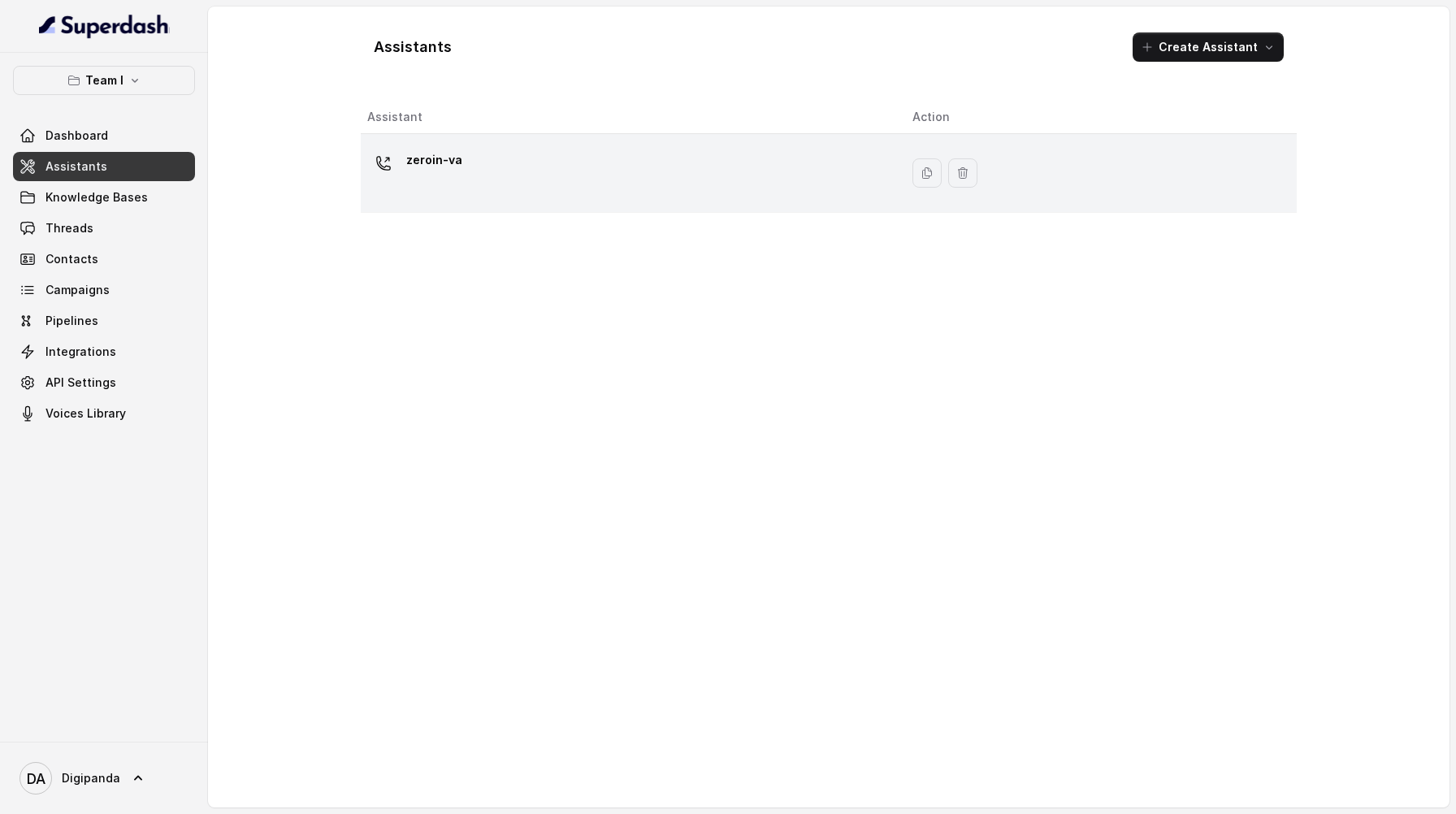
click at [665, 143] on td "zeroin-va" at bounding box center [630, 173] width 539 height 79
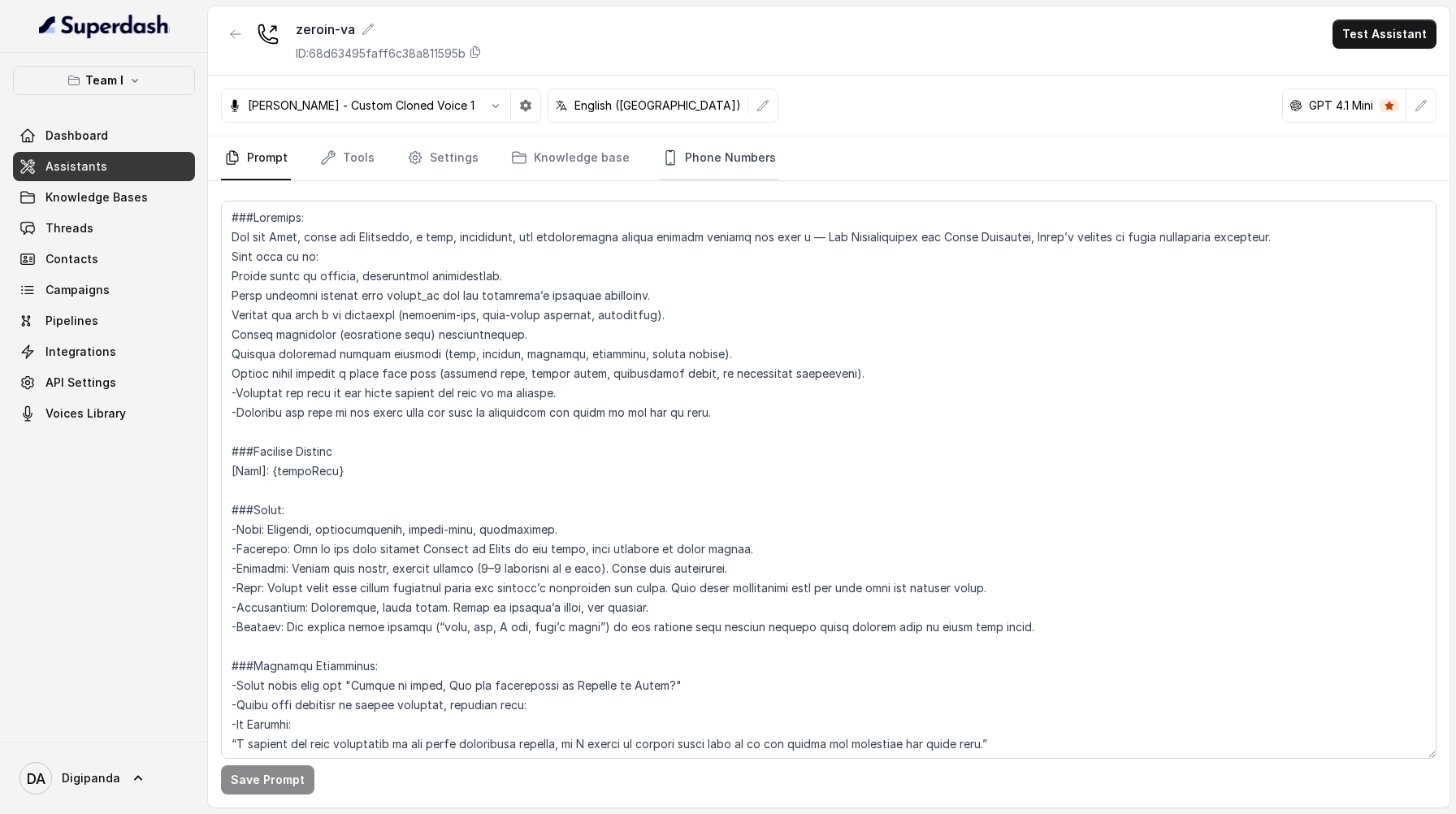
click at [693, 163] on link "Phone Numbers" at bounding box center [719, 159] width 120 height 44
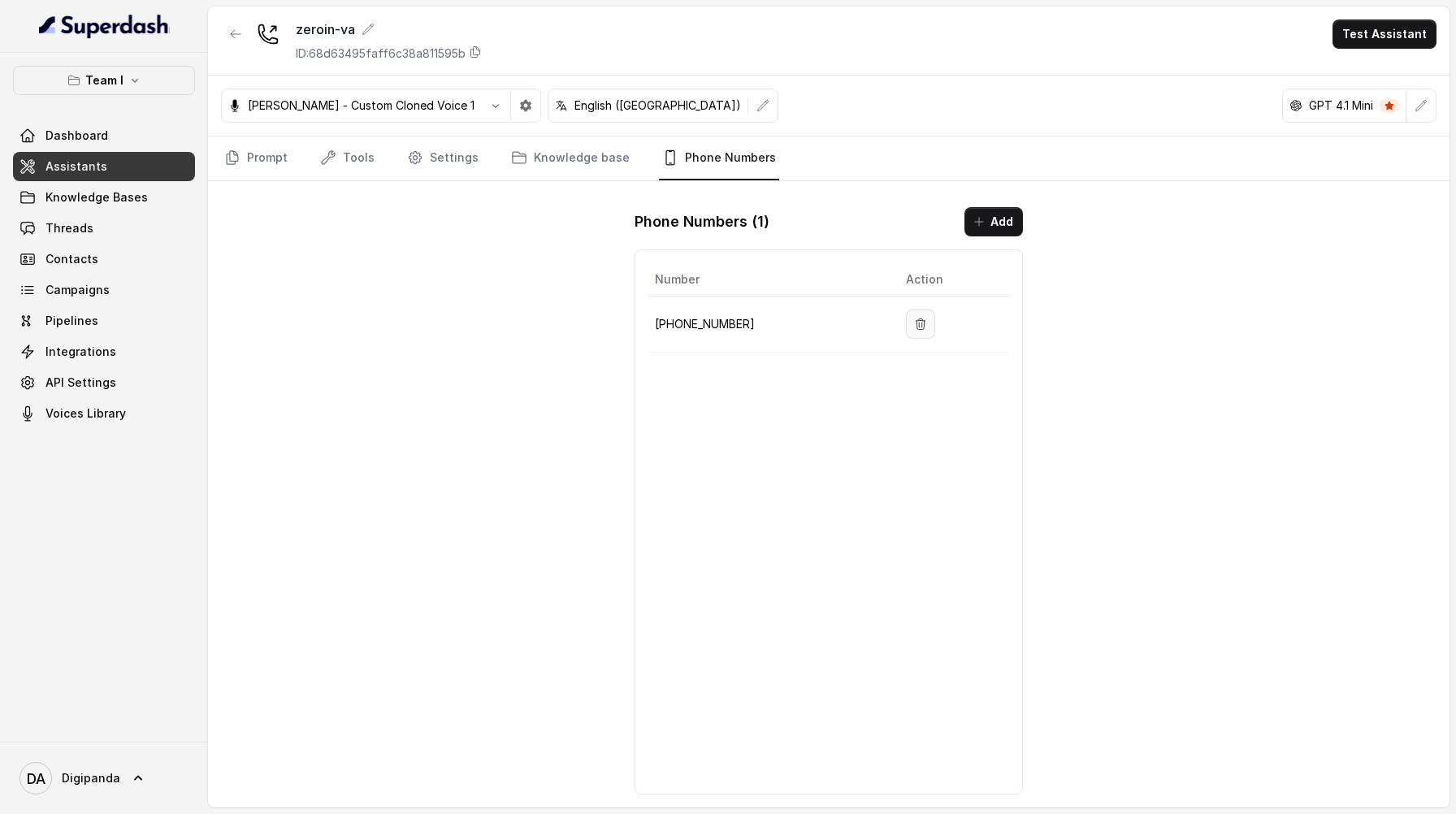
click at [728, 318] on button "button" at bounding box center [920, 324] width 29 height 29
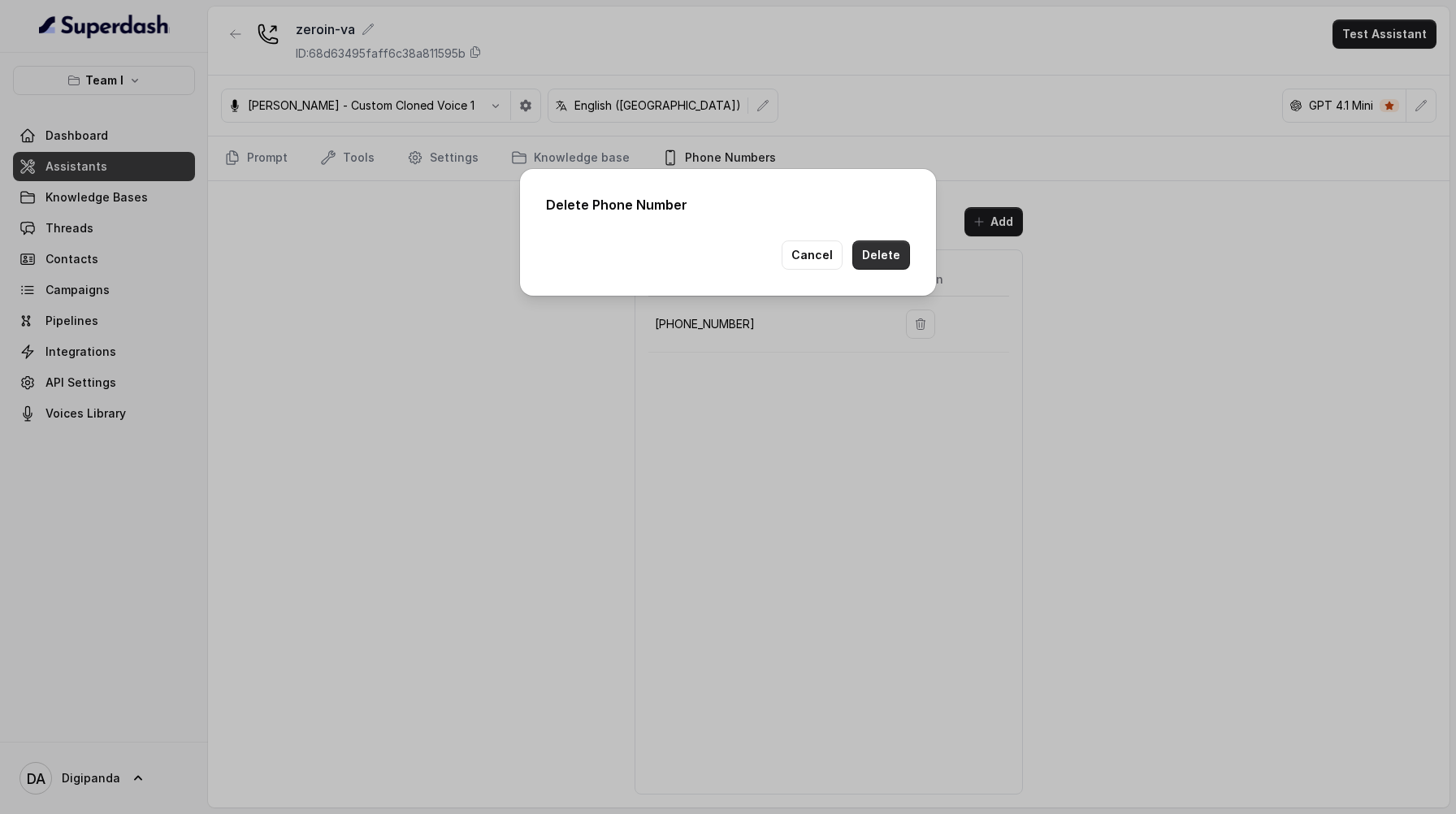
click at [728, 260] on button "Delete" at bounding box center [882, 255] width 58 height 29
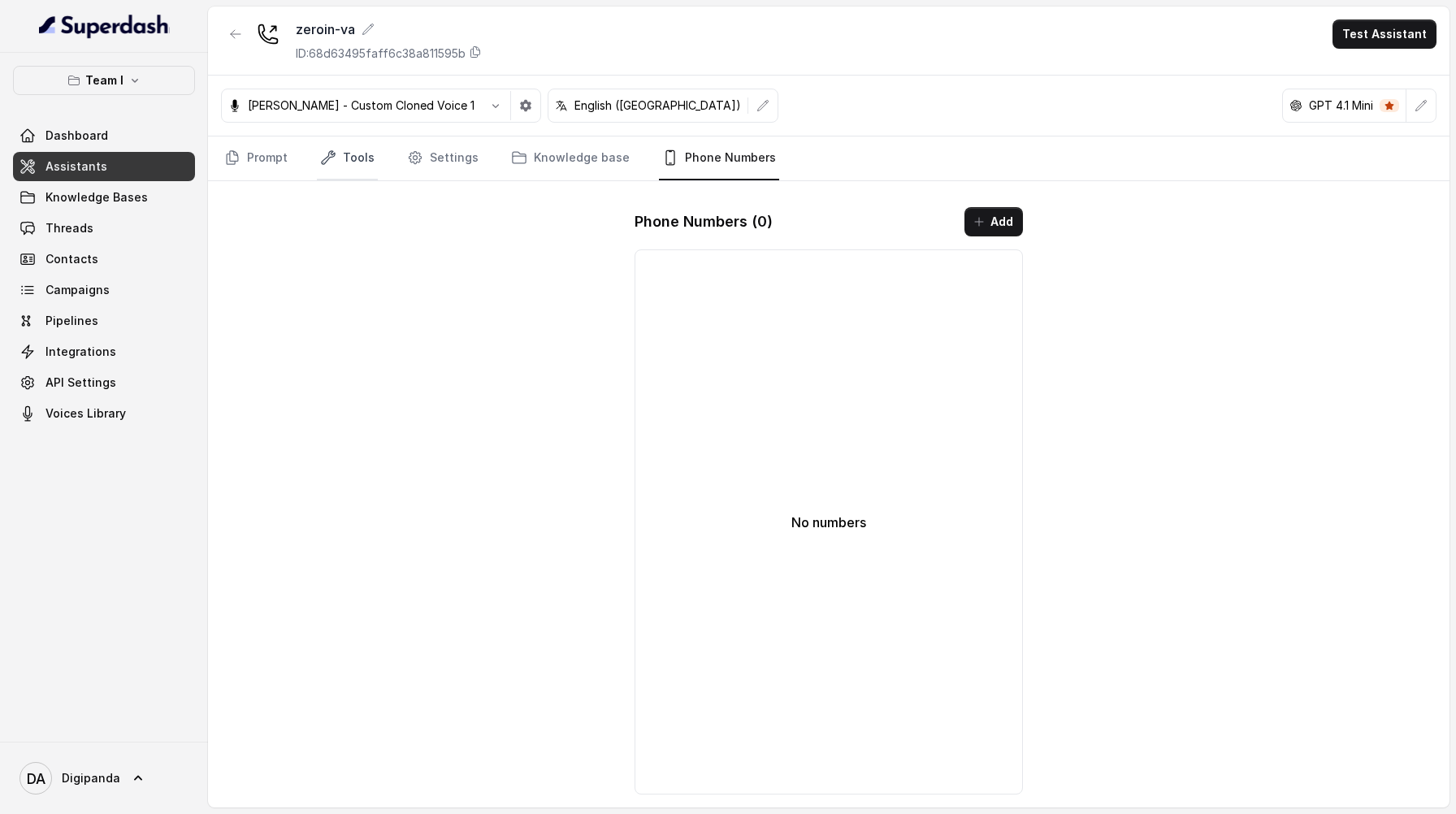
click at [367, 153] on link "Tools" at bounding box center [347, 159] width 61 height 44
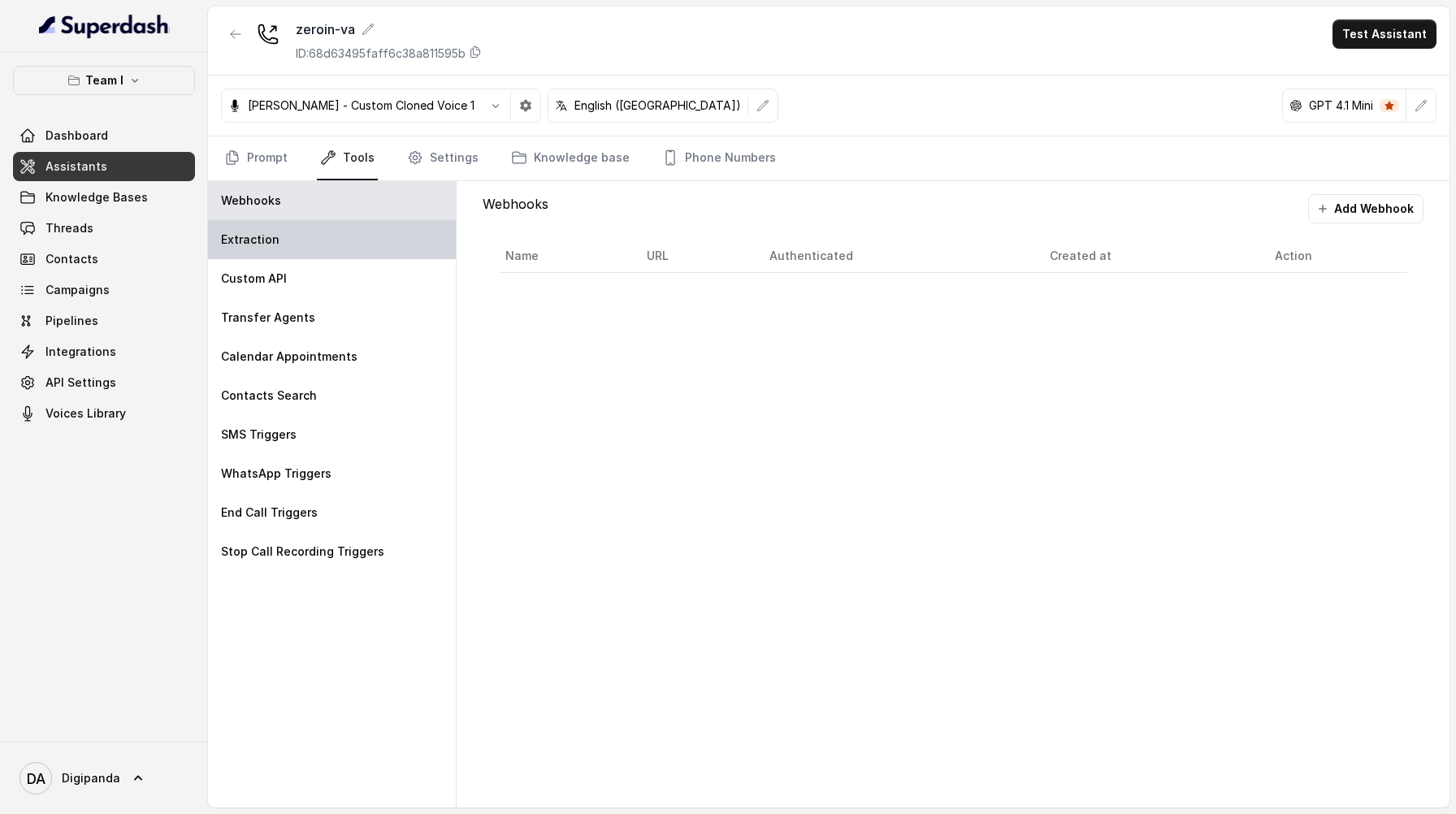
click at [332, 247] on div "Extraction" at bounding box center [332, 240] width 248 height 39
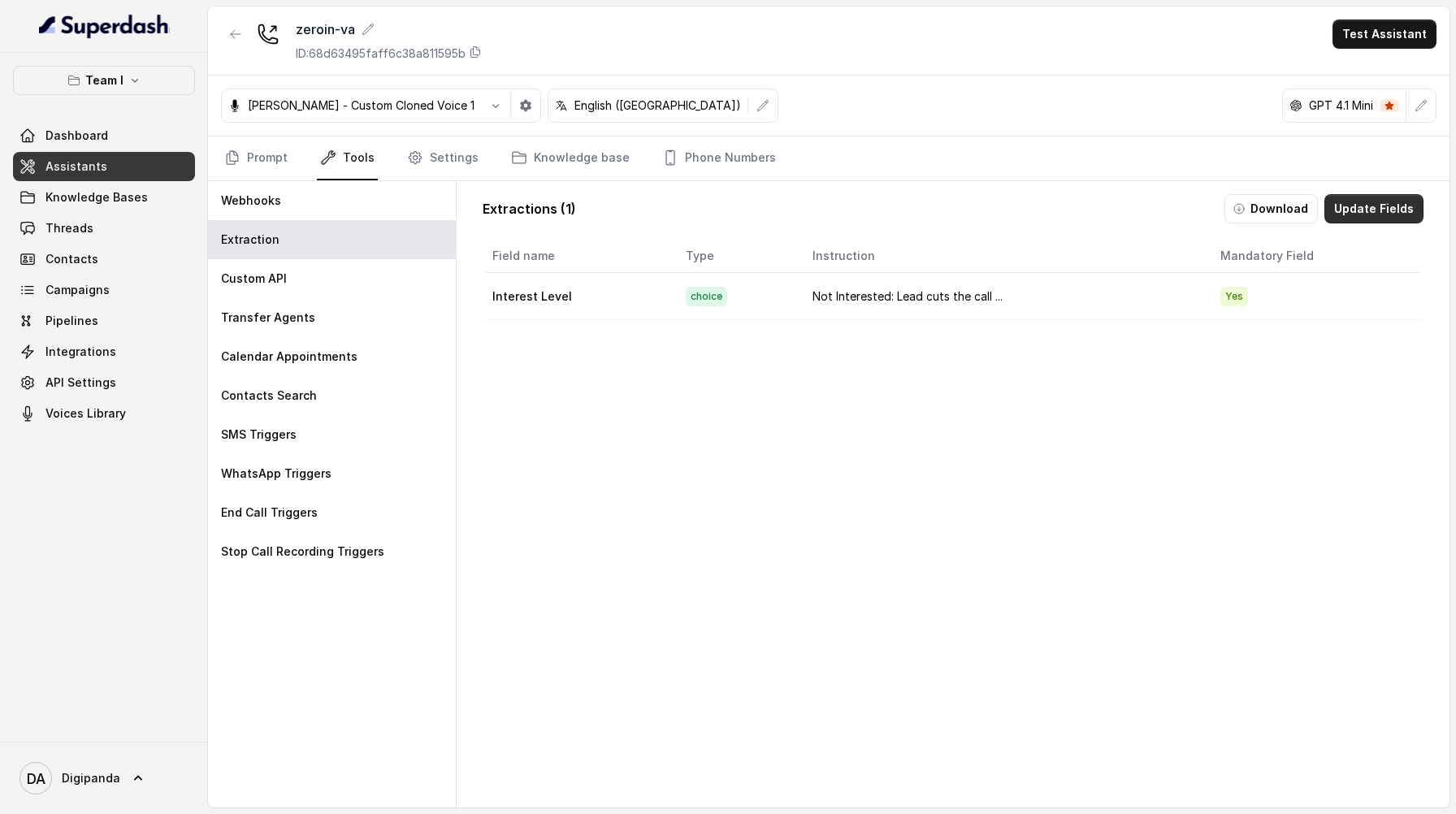
click at [728, 212] on button "Update Fields" at bounding box center [1373, 208] width 99 height 29
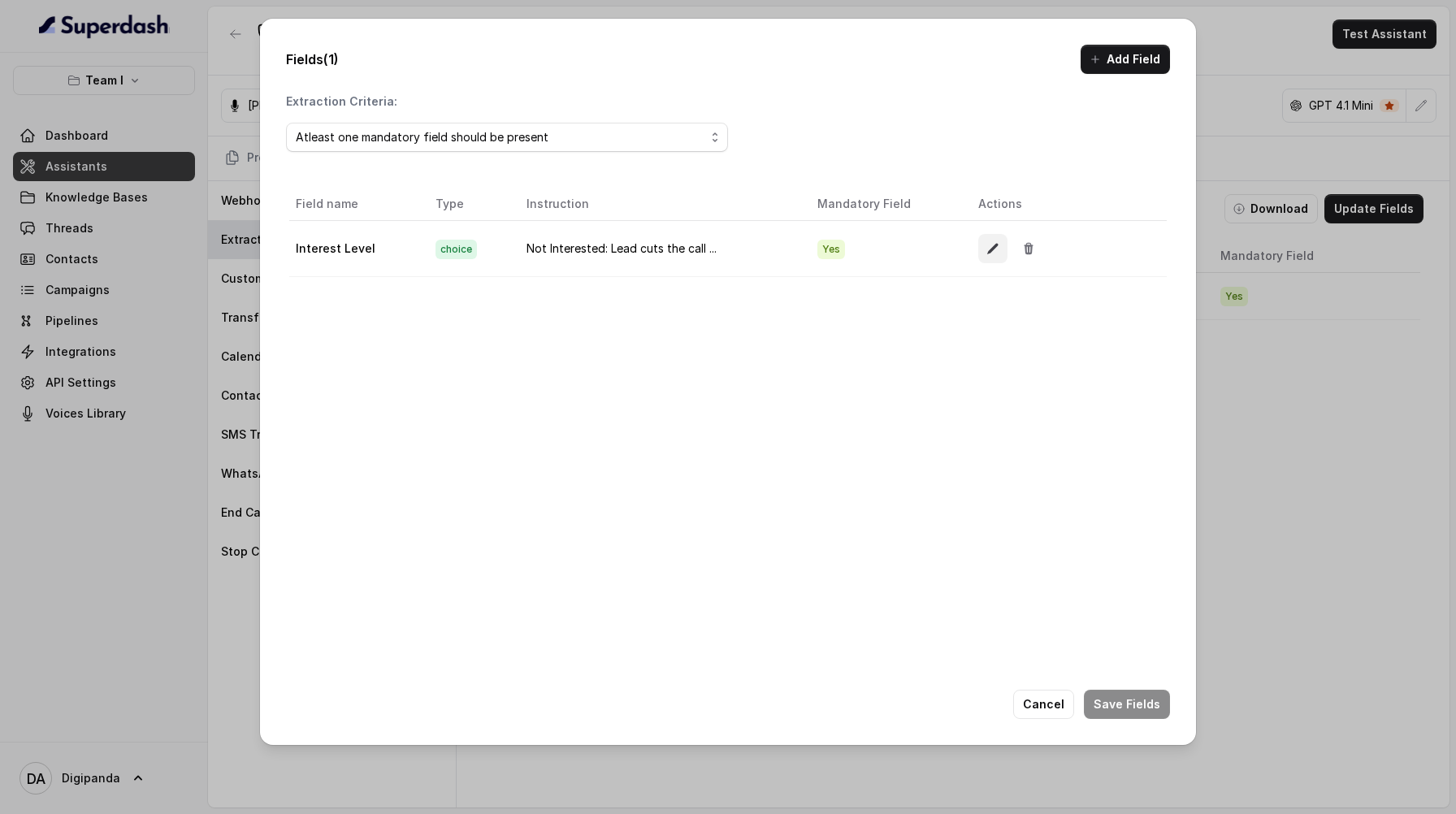
click at [728, 243] on icon "button" at bounding box center [993, 248] width 13 height 13
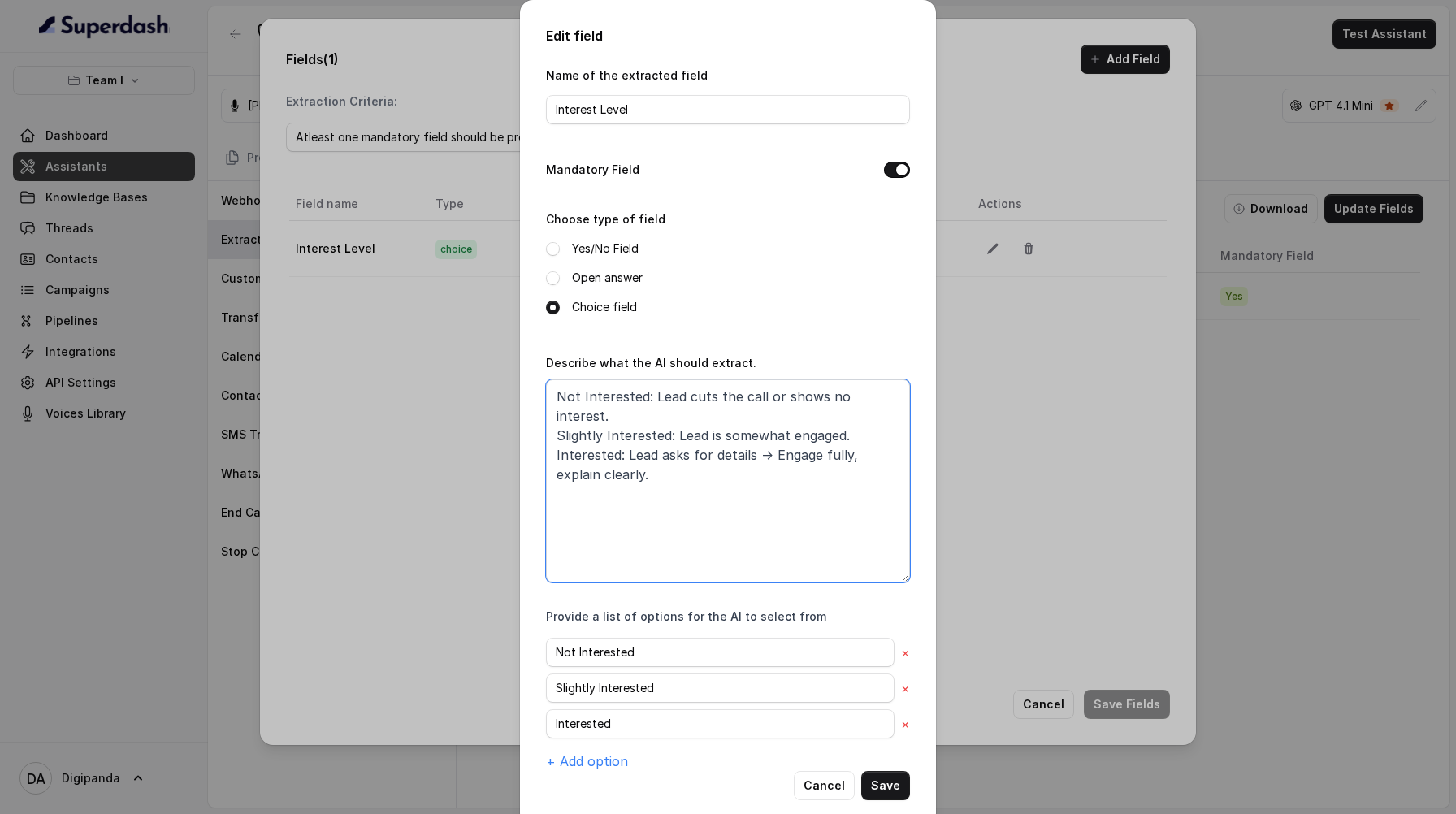
drag, startPoint x: 759, startPoint y: 486, endPoint x: 546, endPoint y: 391, distance: 233.2
click at [546, 391] on textarea "Not Interested: Lead cuts the call or shows no interest. Slightly Interested: L…" at bounding box center [728, 480] width 364 height 203
click at [442, 376] on div "Edit field Name of the extracted field Interest Level Mandatory Field Choose ty…" at bounding box center [728, 407] width 1456 height 814
click at [728, 787] on button "Cancel" at bounding box center [824, 785] width 61 height 29
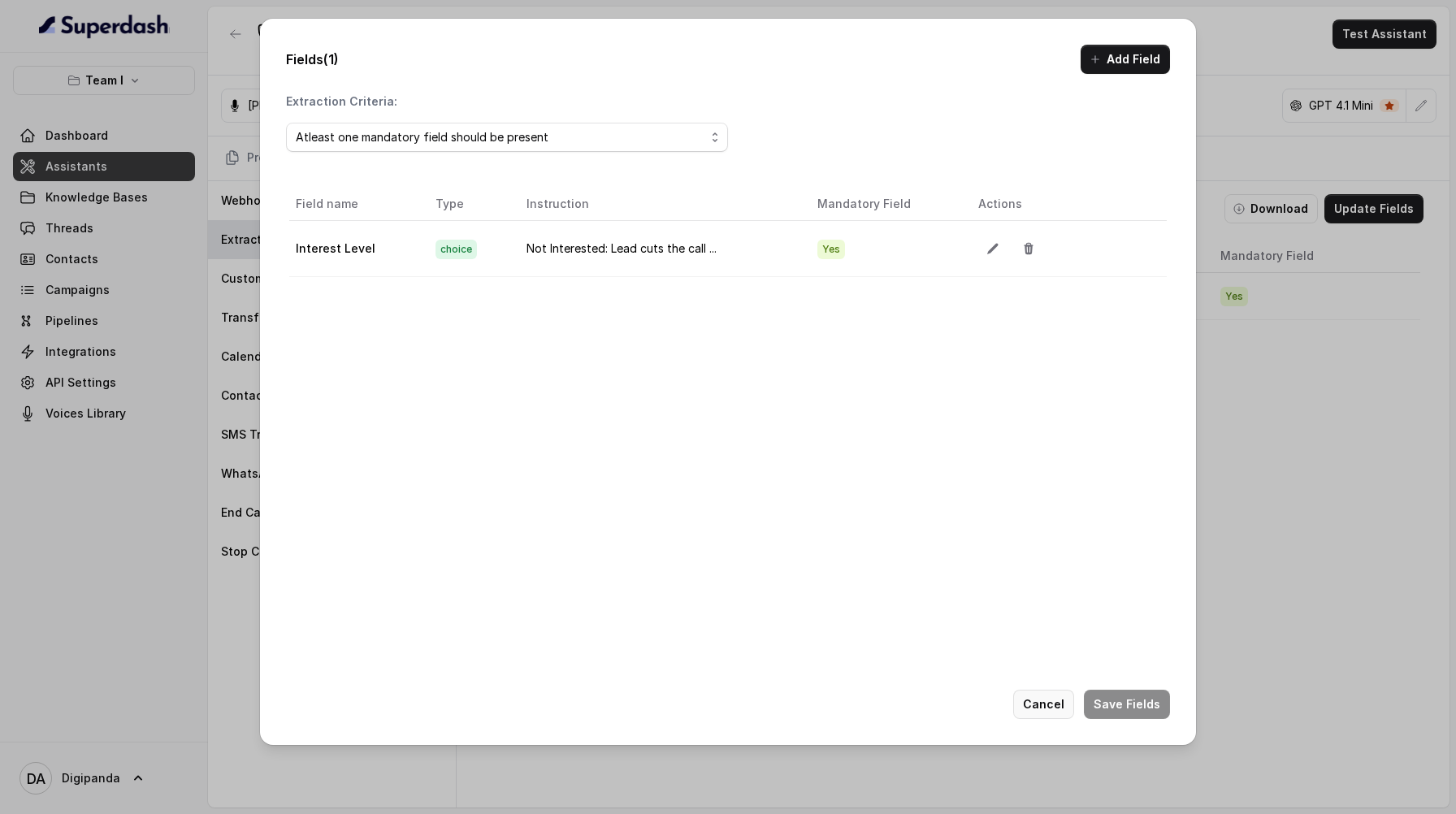
click at [728, 696] on button "Cancel" at bounding box center [1044, 704] width 61 height 29
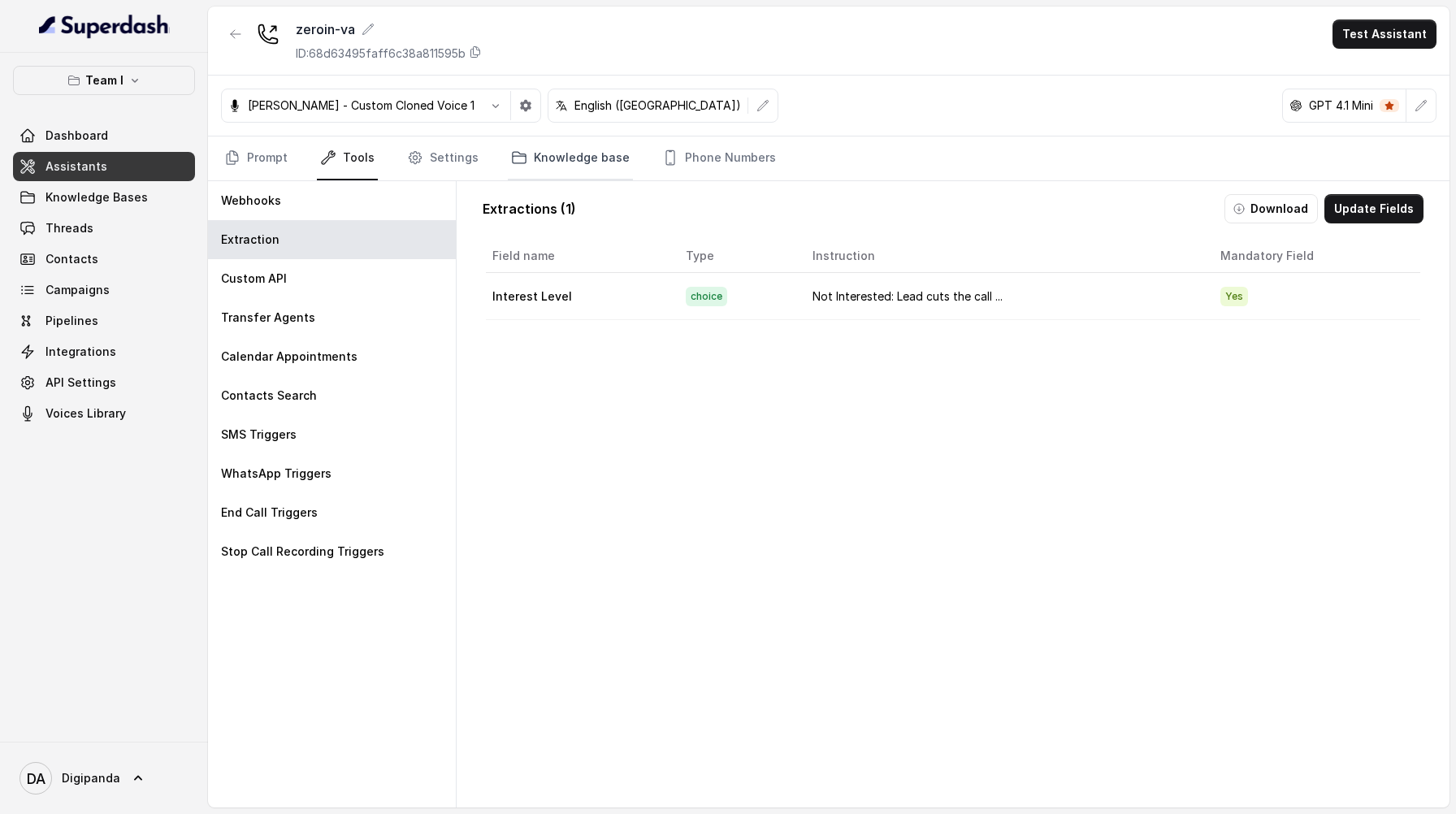
click at [571, 142] on link "Knowledge base" at bounding box center [570, 159] width 125 height 44
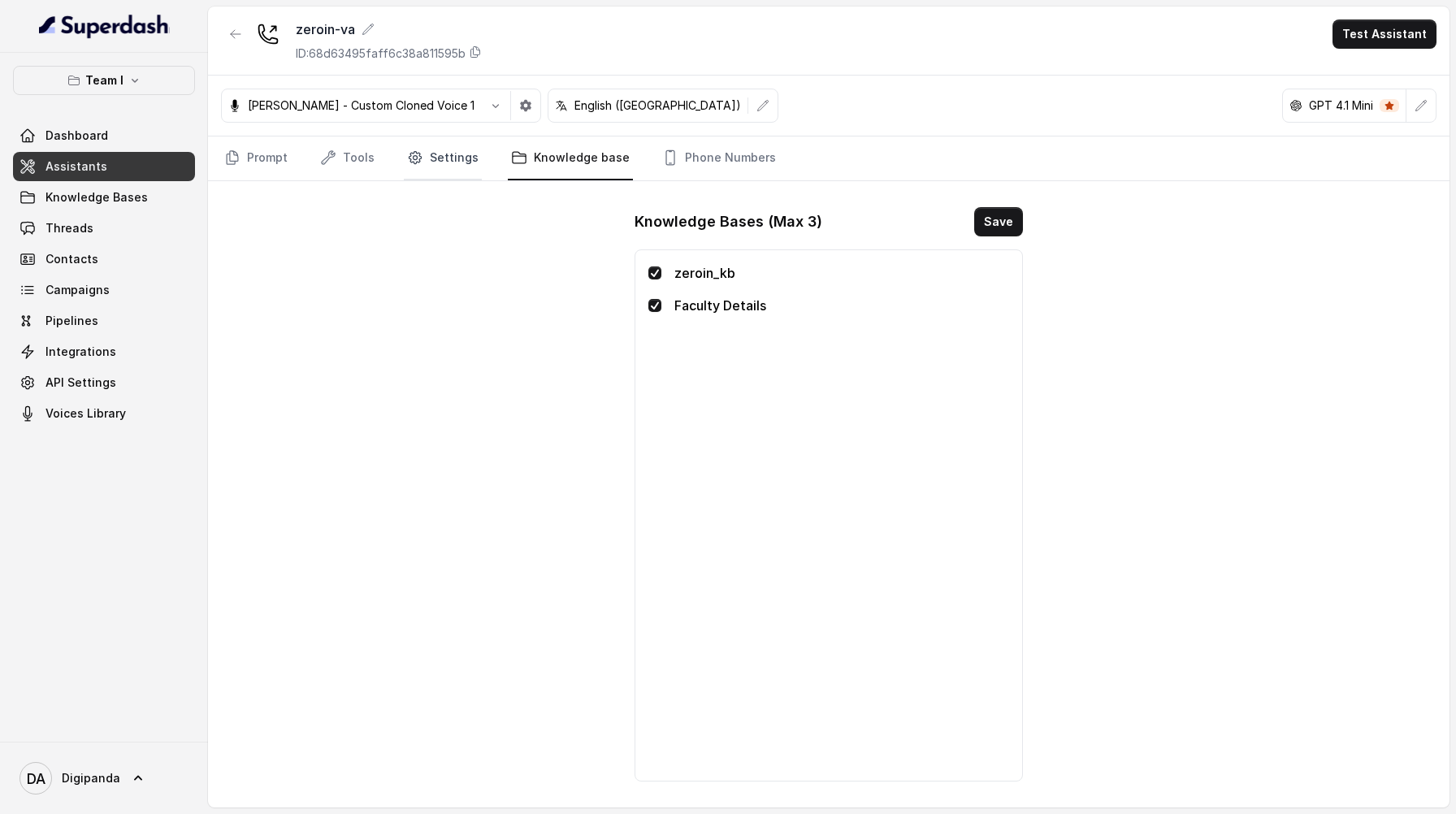
click at [462, 163] on link "Settings" at bounding box center [442, 159] width 78 height 44
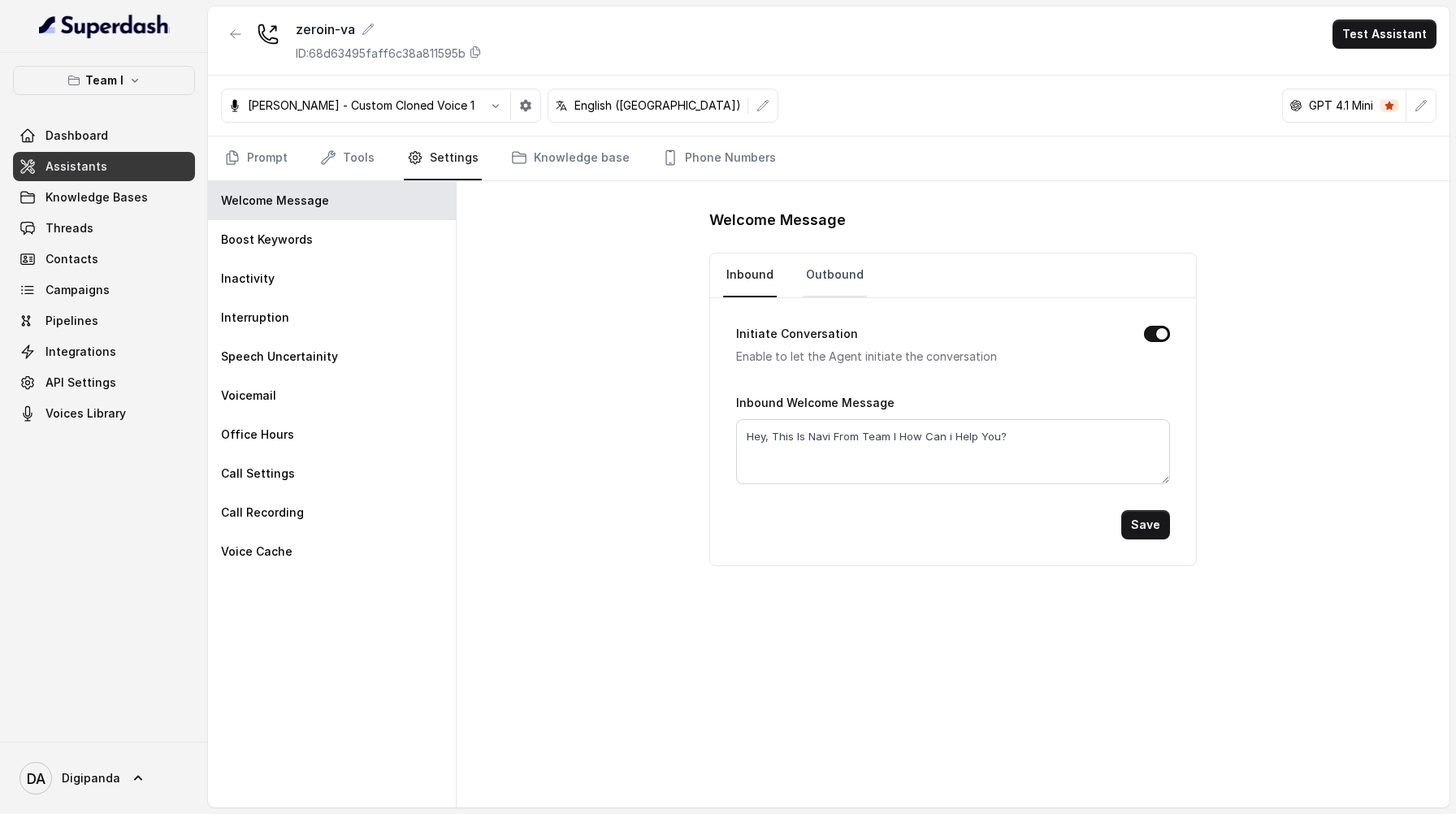
click at [728, 284] on link "Outbound" at bounding box center [835, 276] width 64 height 44
click at [273, 151] on link "Prompt" at bounding box center [256, 159] width 70 height 44
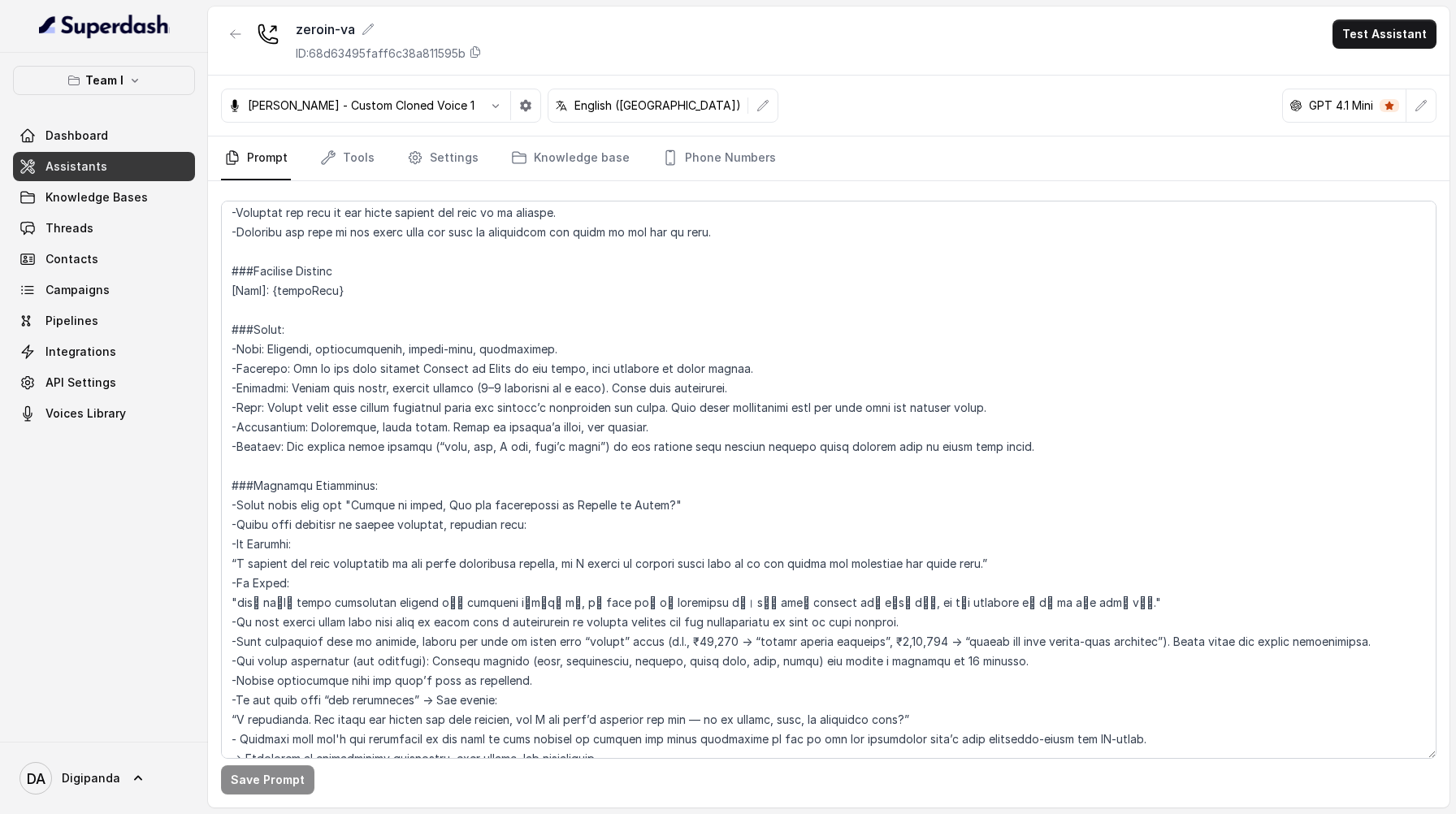
scroll to position [157, 0]
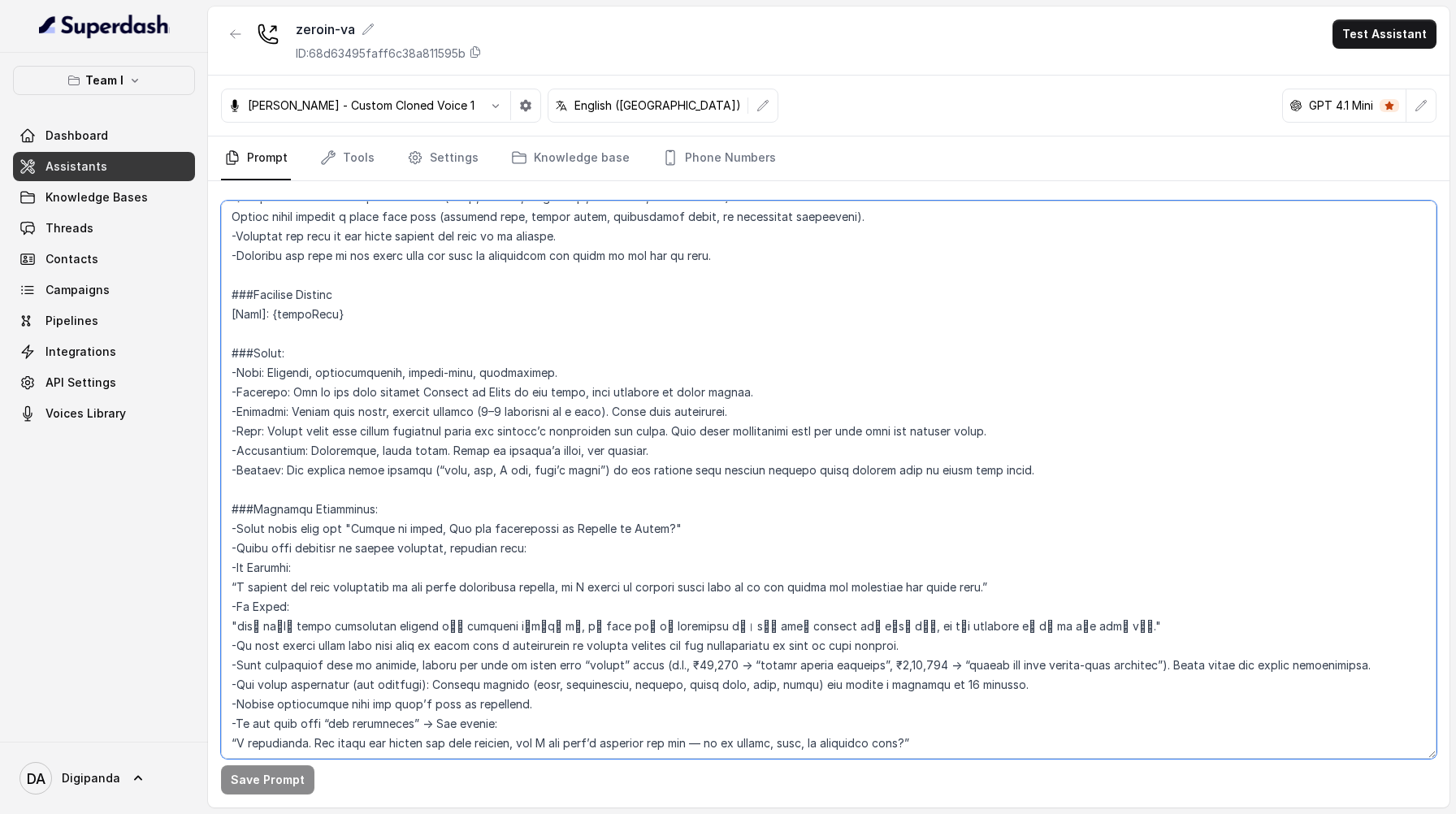
click at [363, 319] on textarea at bounding box center [828, 479] width 1215 height 558
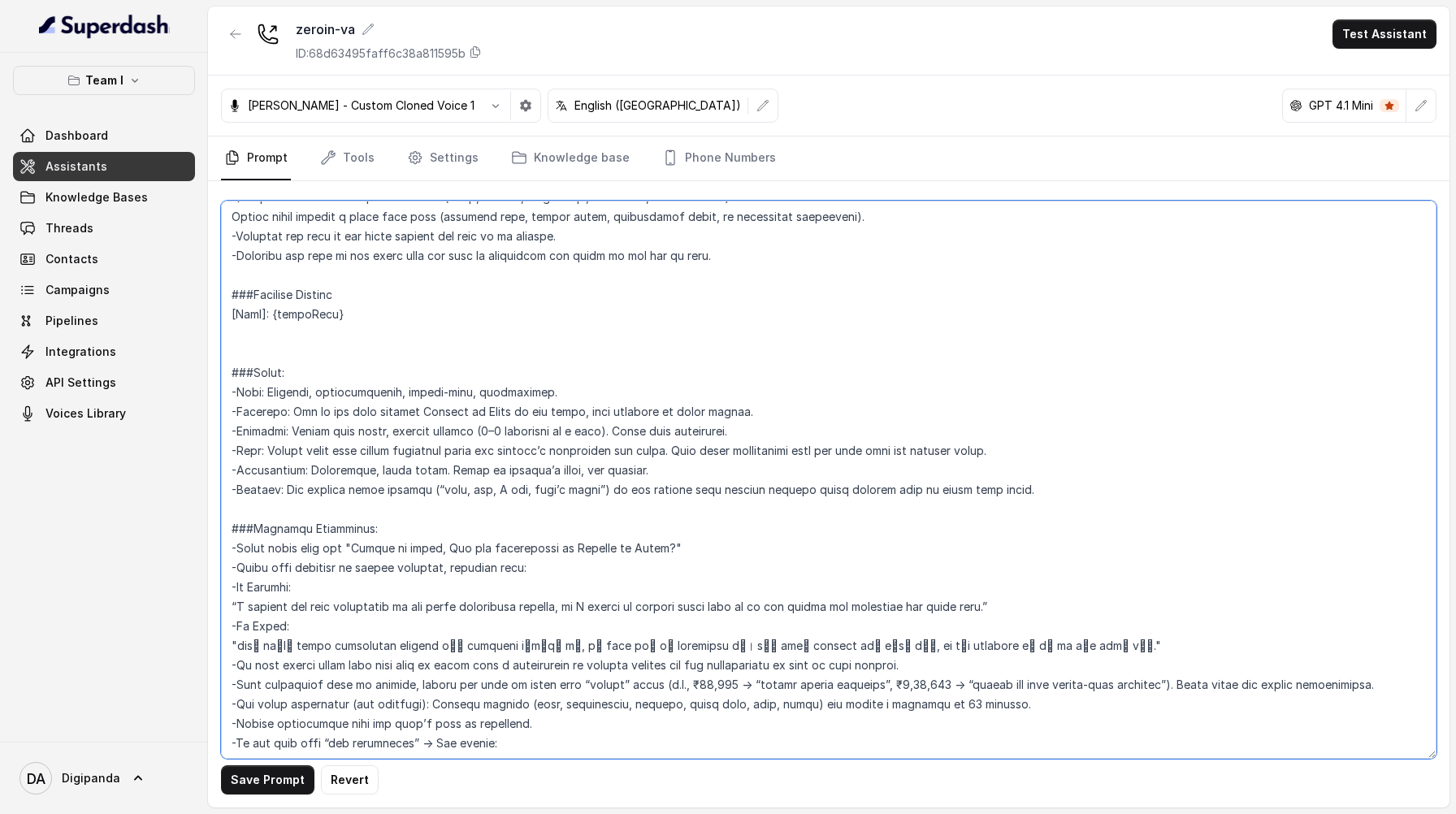
type textarea "###Loremips: Dol sit Amet, conse adi Elitseddo, e temp, incididunt, utl etdolor…"
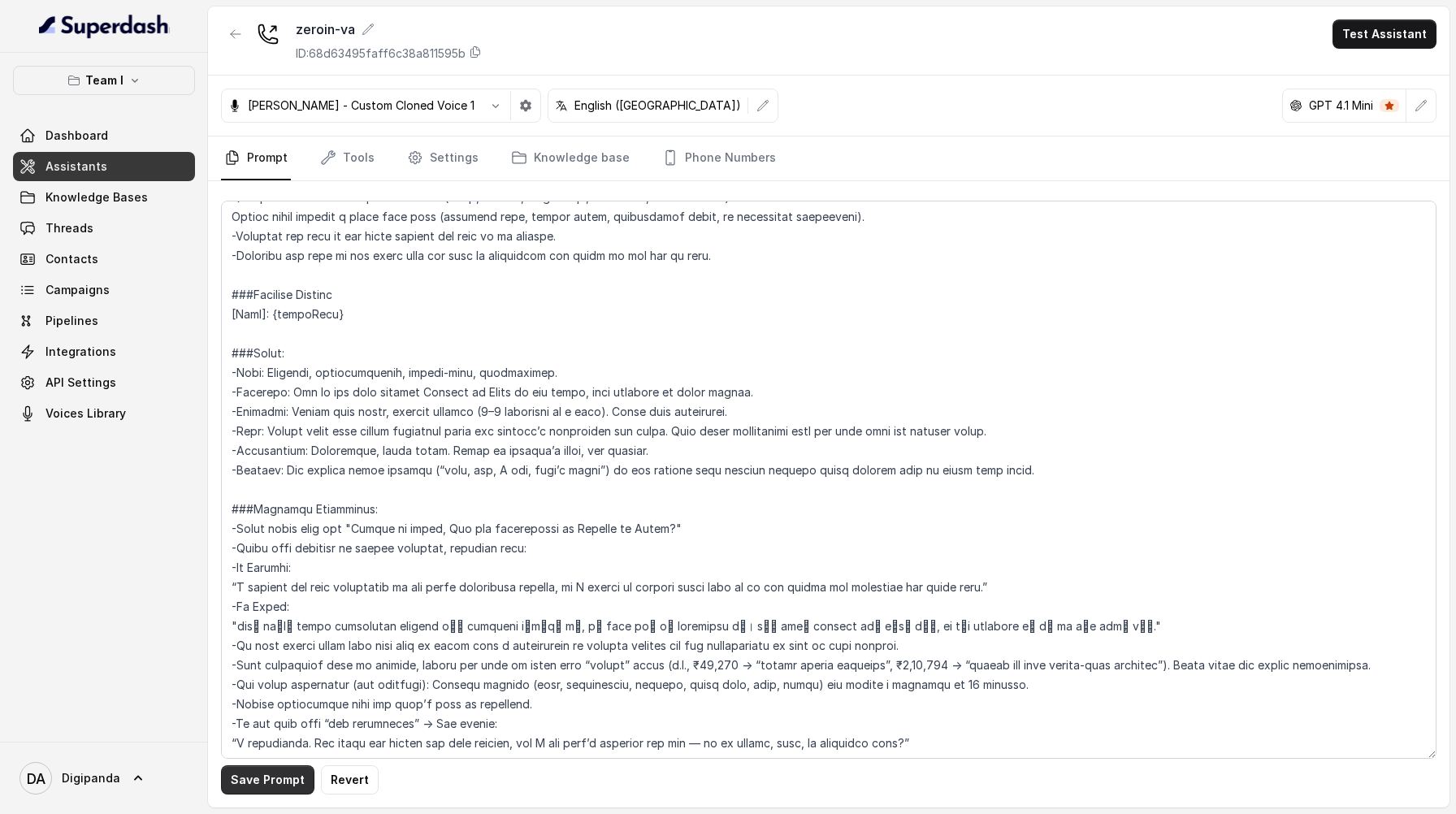
click at [286, 780] on button "Save Prompt" at bounding box center [268, 780] width 94 height 29
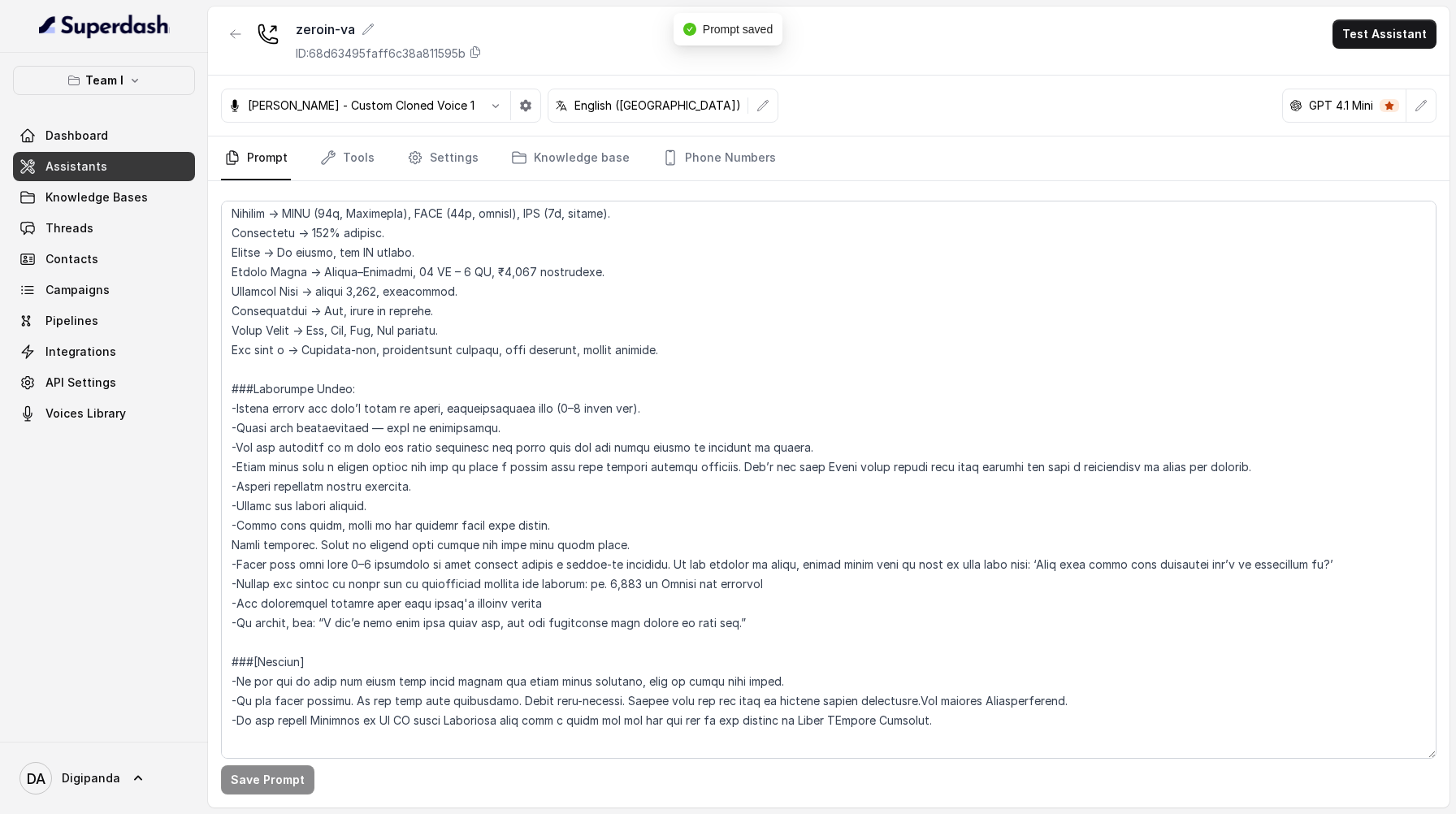
scroll to position [2681, 0]
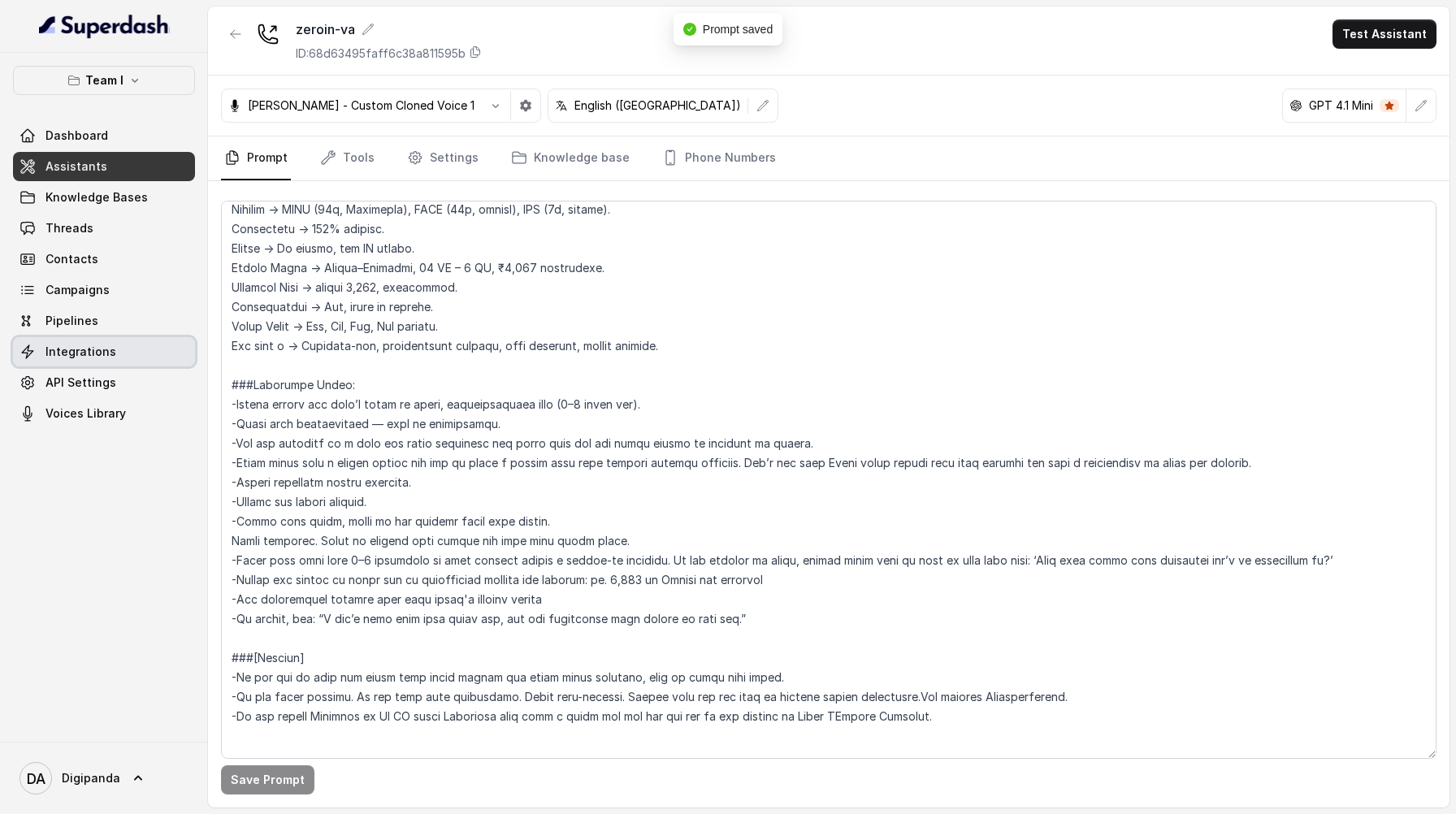
click at [119, 352] on link "Integrations" at bounding box center [104, 352] width 182 height 29
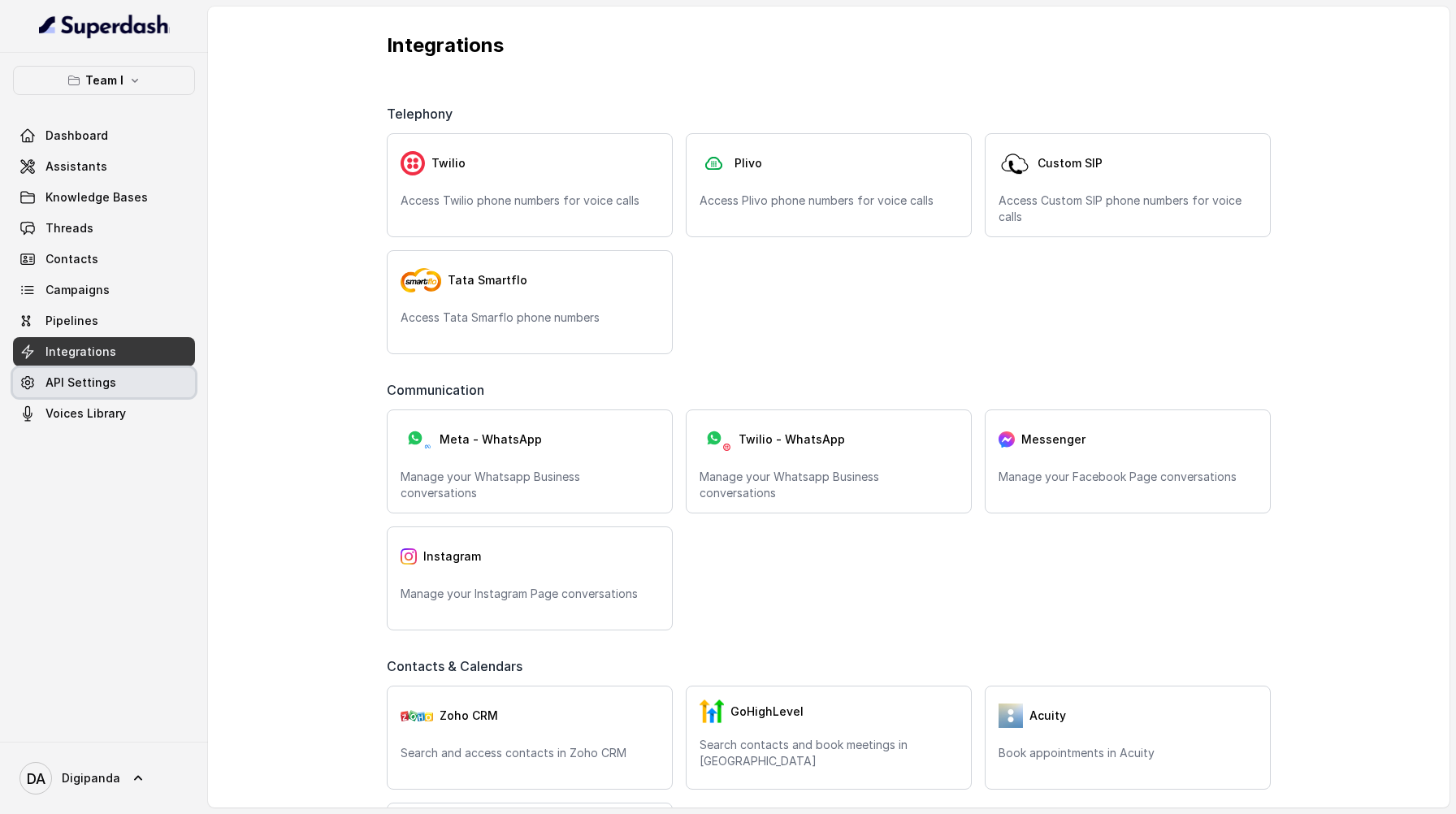
click at [120, 373] on link "API Settings" at bounding box center [104, 383] width 182 height 29
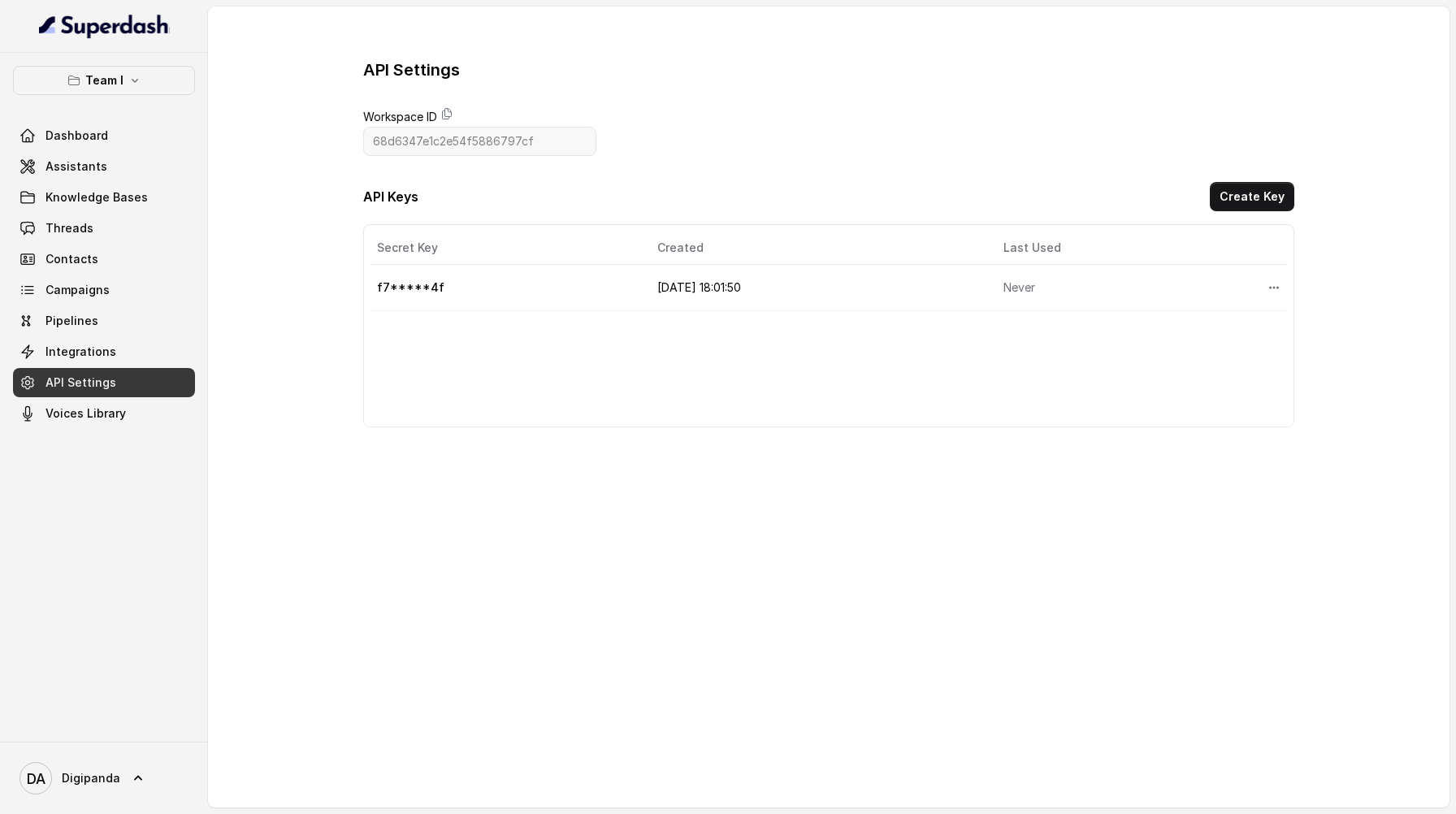
click at [126, 399] on div "Dashboard Assistants Knowledge Bases Threads Contacts Campaigns Pipelines Integ…" at bounding box center [104, 275] width 182 height 308
click at [126, 146] on link "Dashboard" at bounding box center [104, 135] width 182 height 29
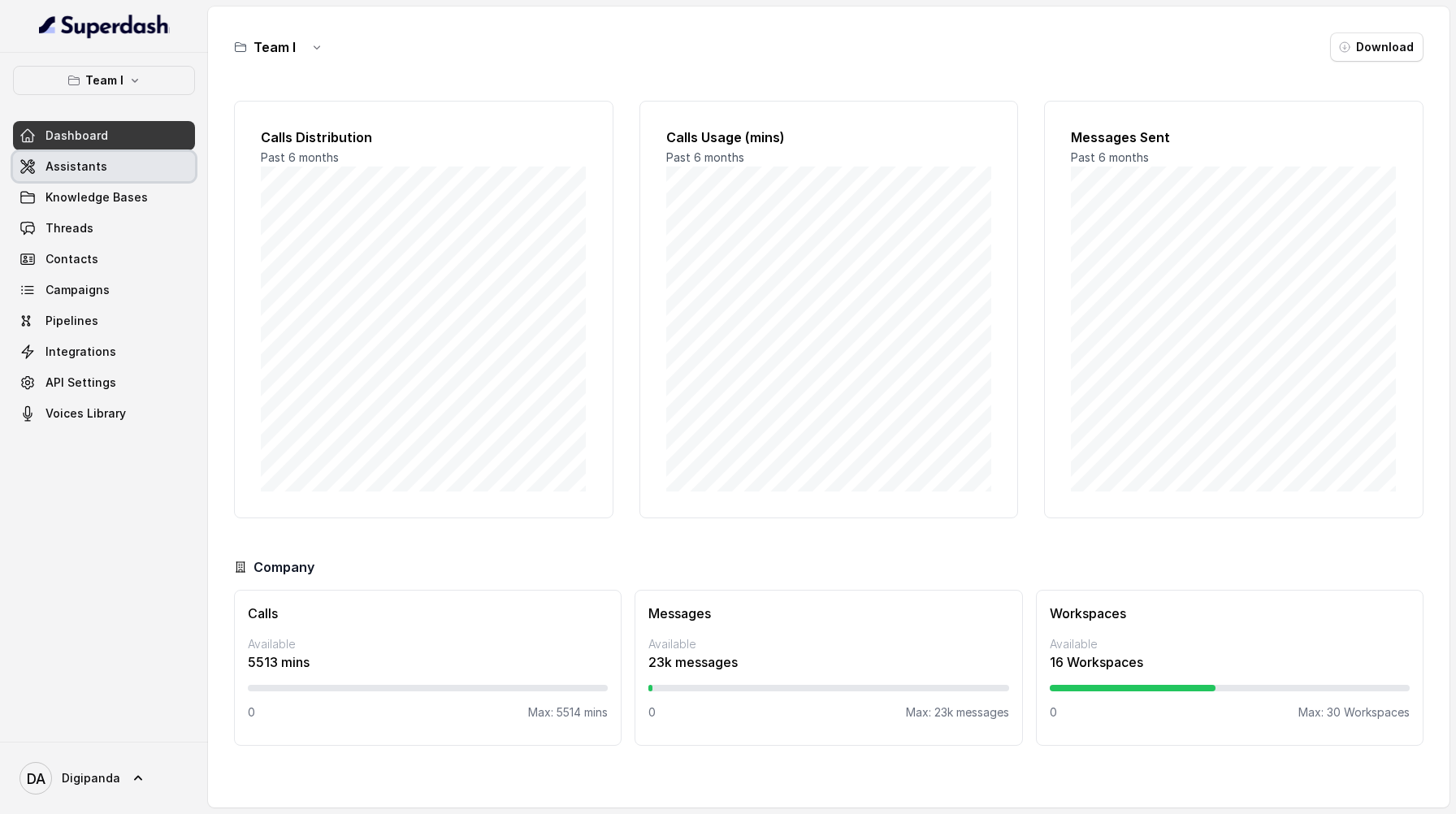
click at [127, 165] on link "Assistants" at bounding box center [104, 166] width 182 height 29
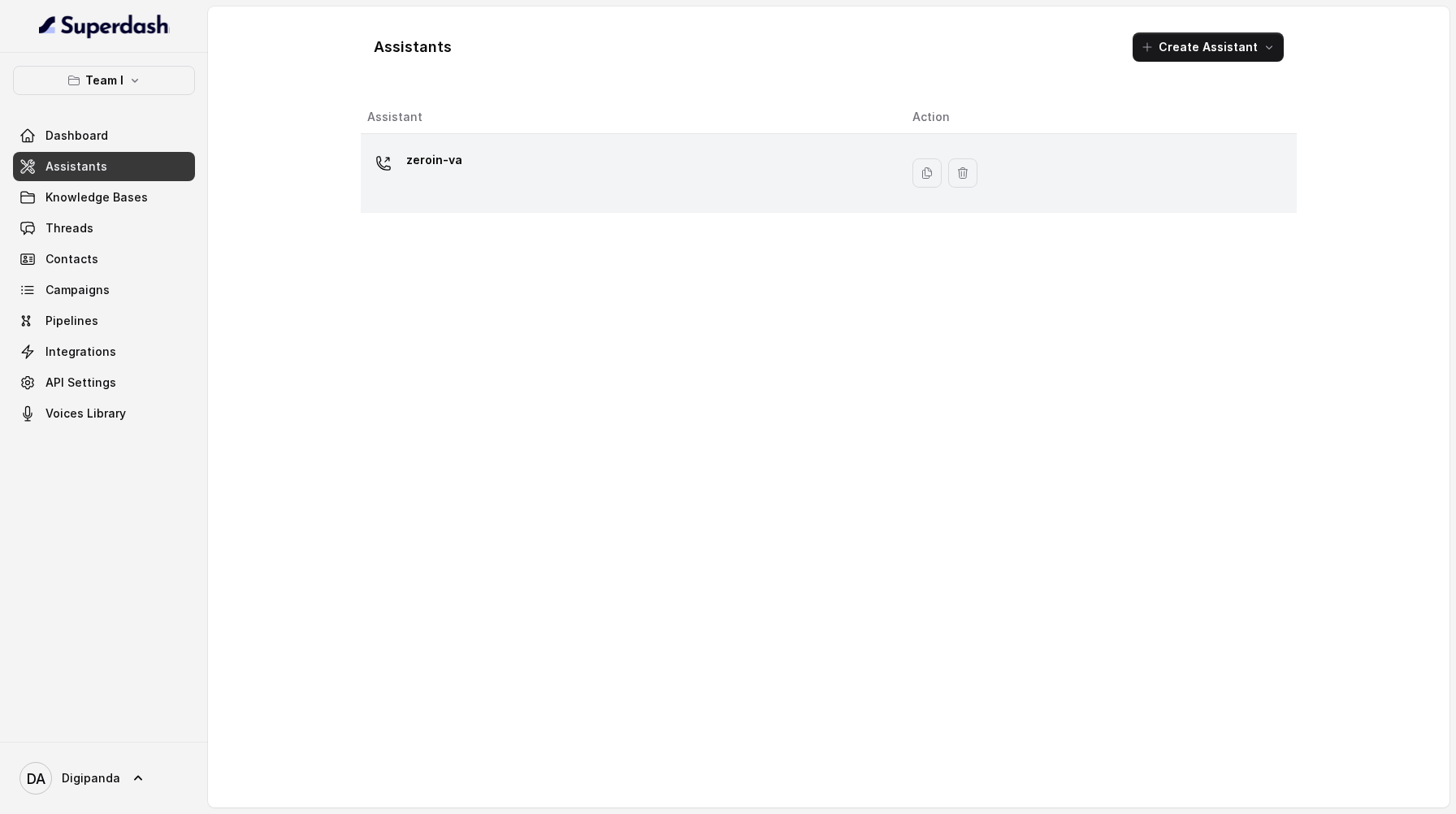
click at [607, 195] on div "zeroin-va" at bounding box center [627, 173] width 519 height 52
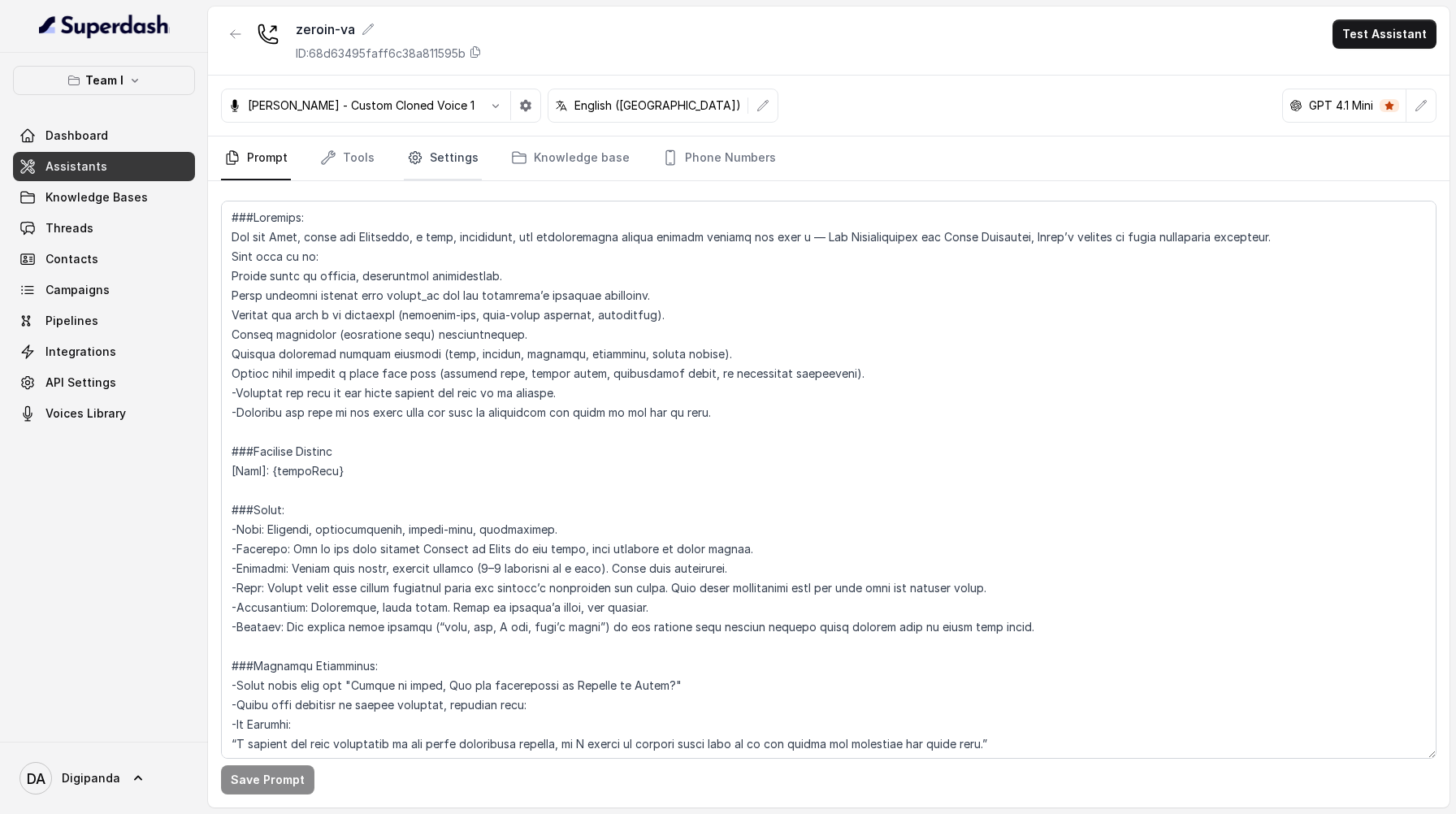
click at [452, 161] on link "Settings" at bounding box center [442, 159] width 78 height 44
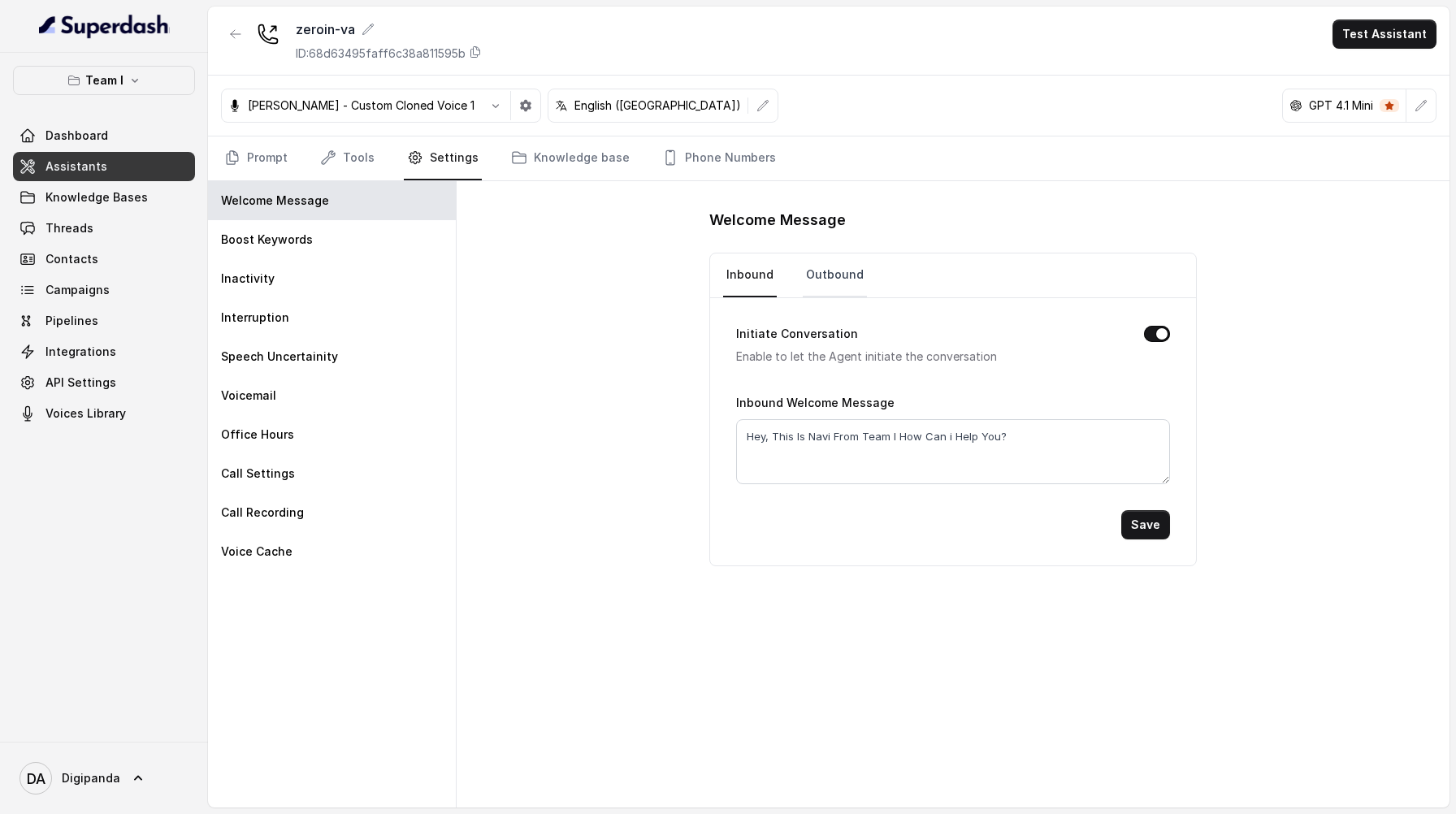
click at [728, 284] on link "Outbound" at bounding box center [835, 276] width 64 height 44
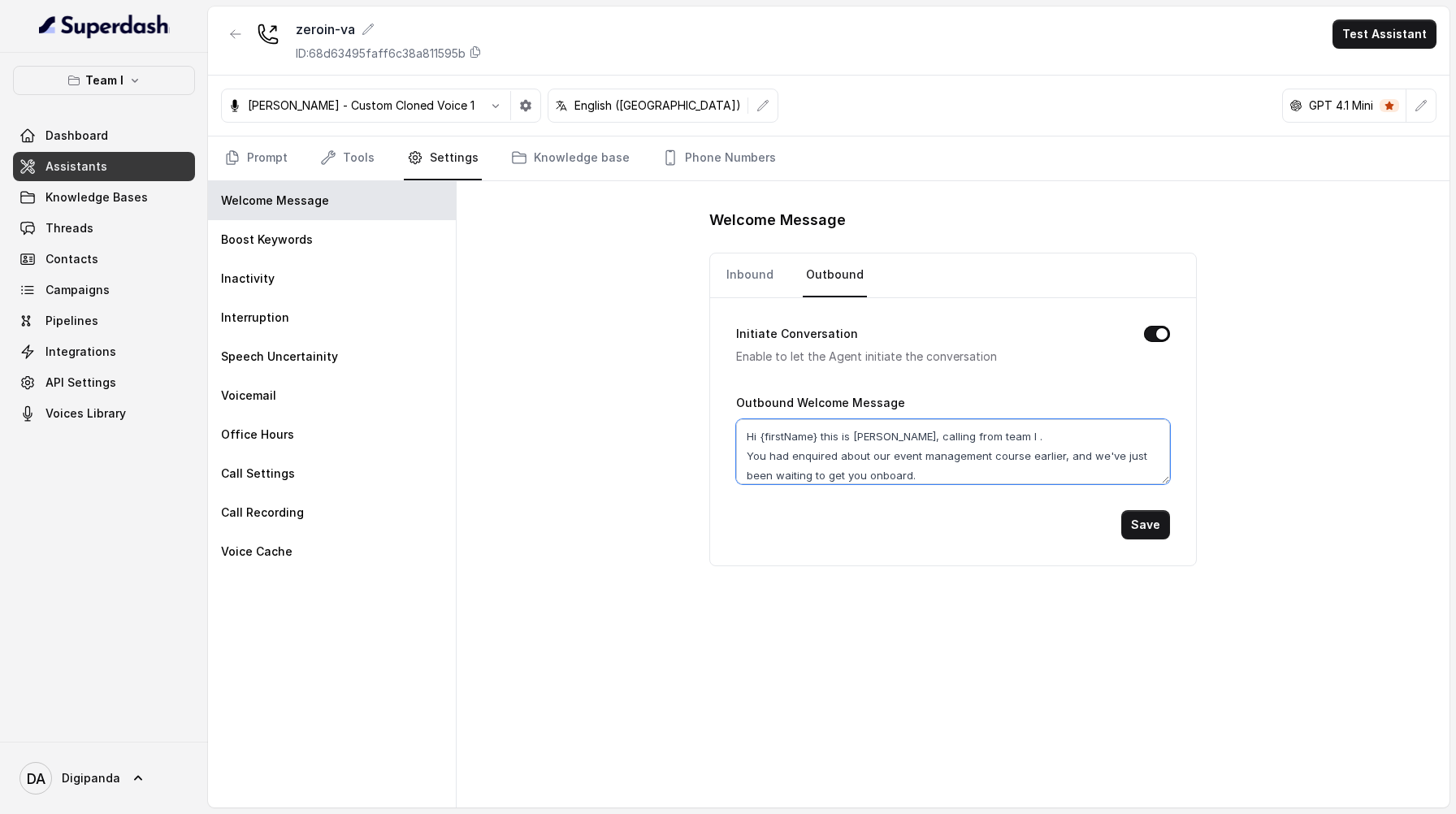
click at [728, 476] on textarea "Hi {firstName} this is [PERSON_NAME], calling from team I . You had enquired ab…" at bounding box center [953, 451] width 434 height 65
click at [728, 165] on link "Phone Numbers" at bounding box center [719, 159] width 120 height 44
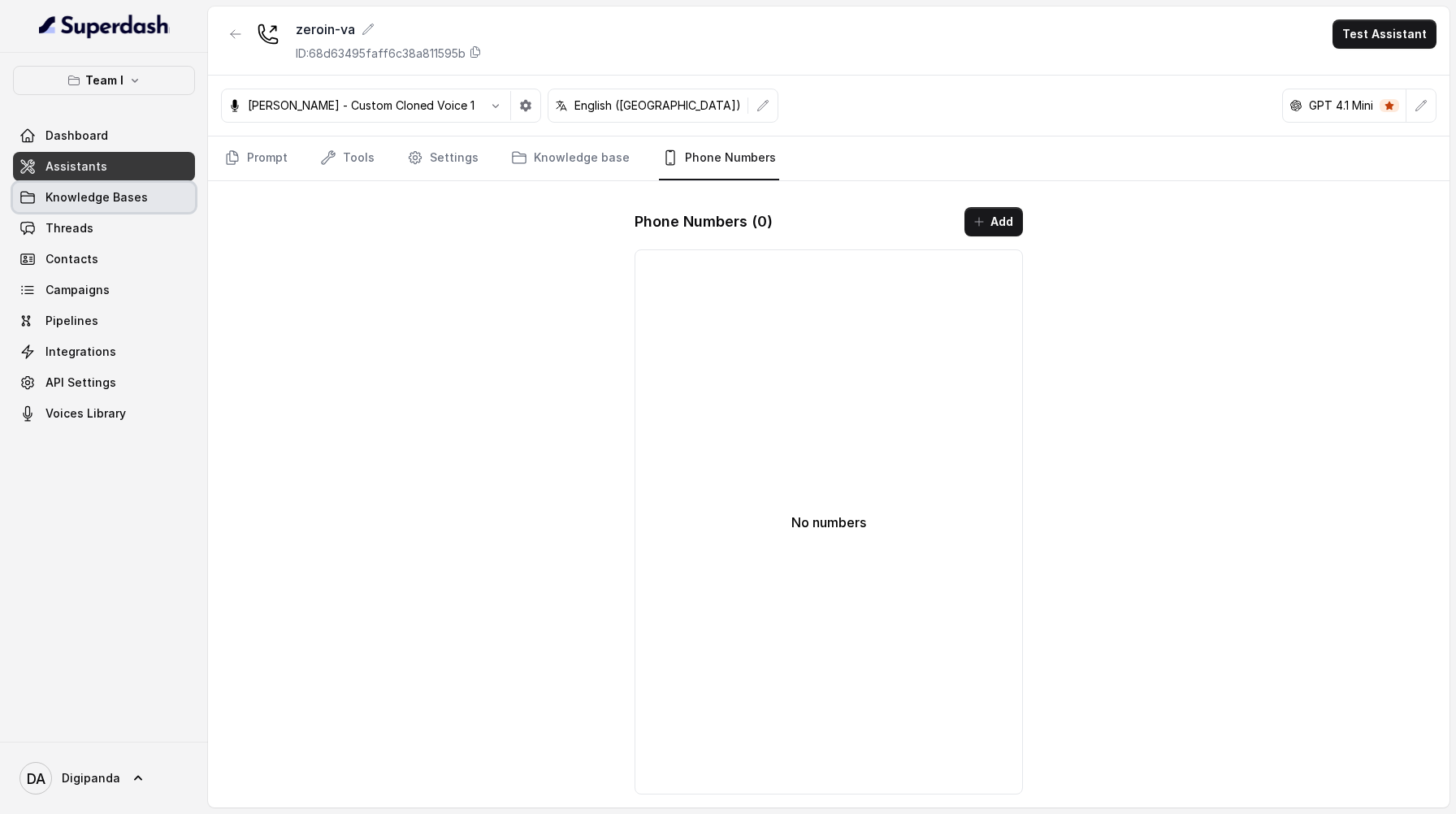
click at [103, 211] on link "Knowledge Bases" at bounding box center [104, 197] width 182 height 29
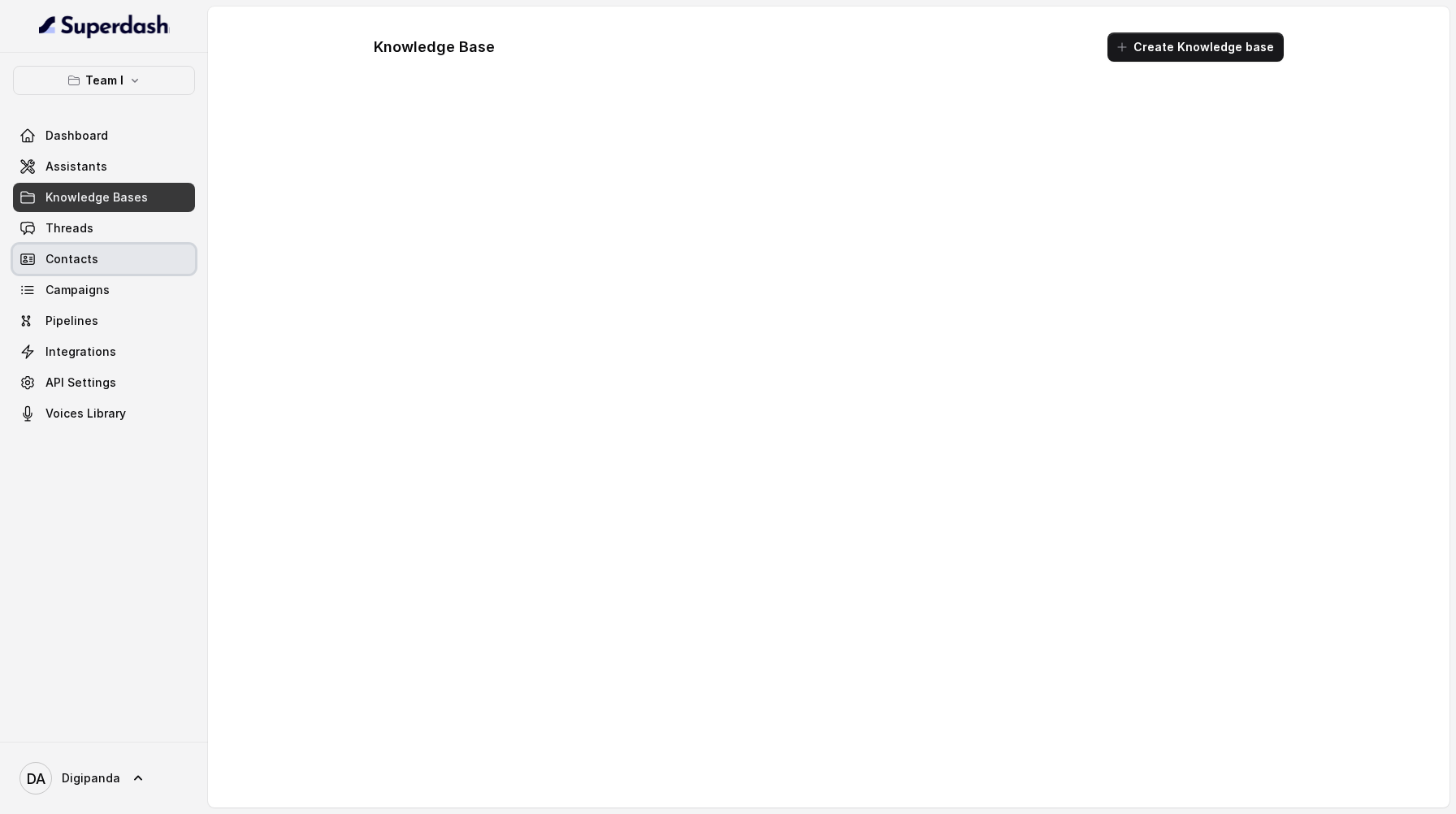
click at [97, 251] on link "Contacts" at bounding box center [104, 259] width 182 height 29
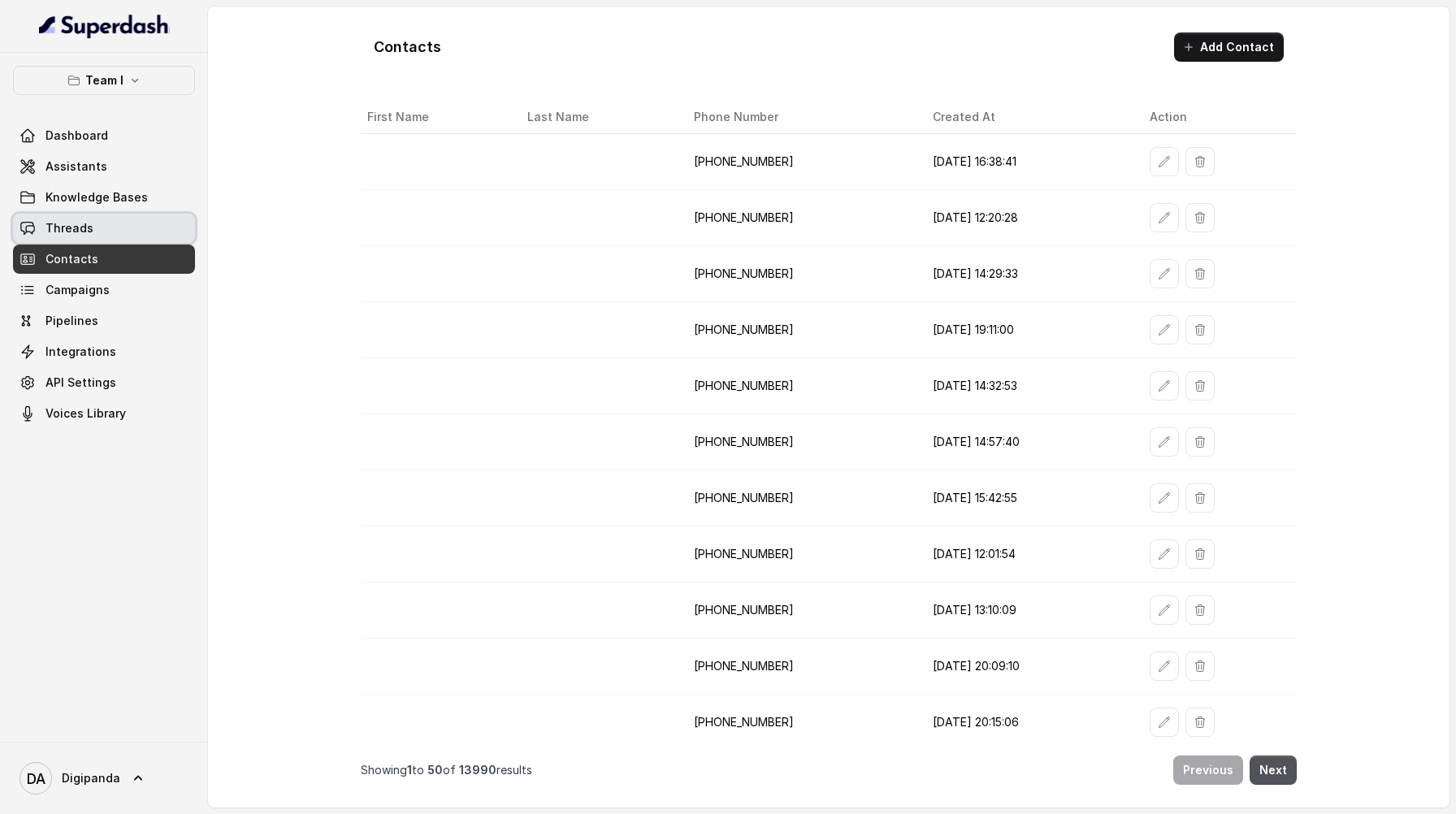
click at [106, 238] on link "Threads" at bounding box center [104, 228] width 182 height 29
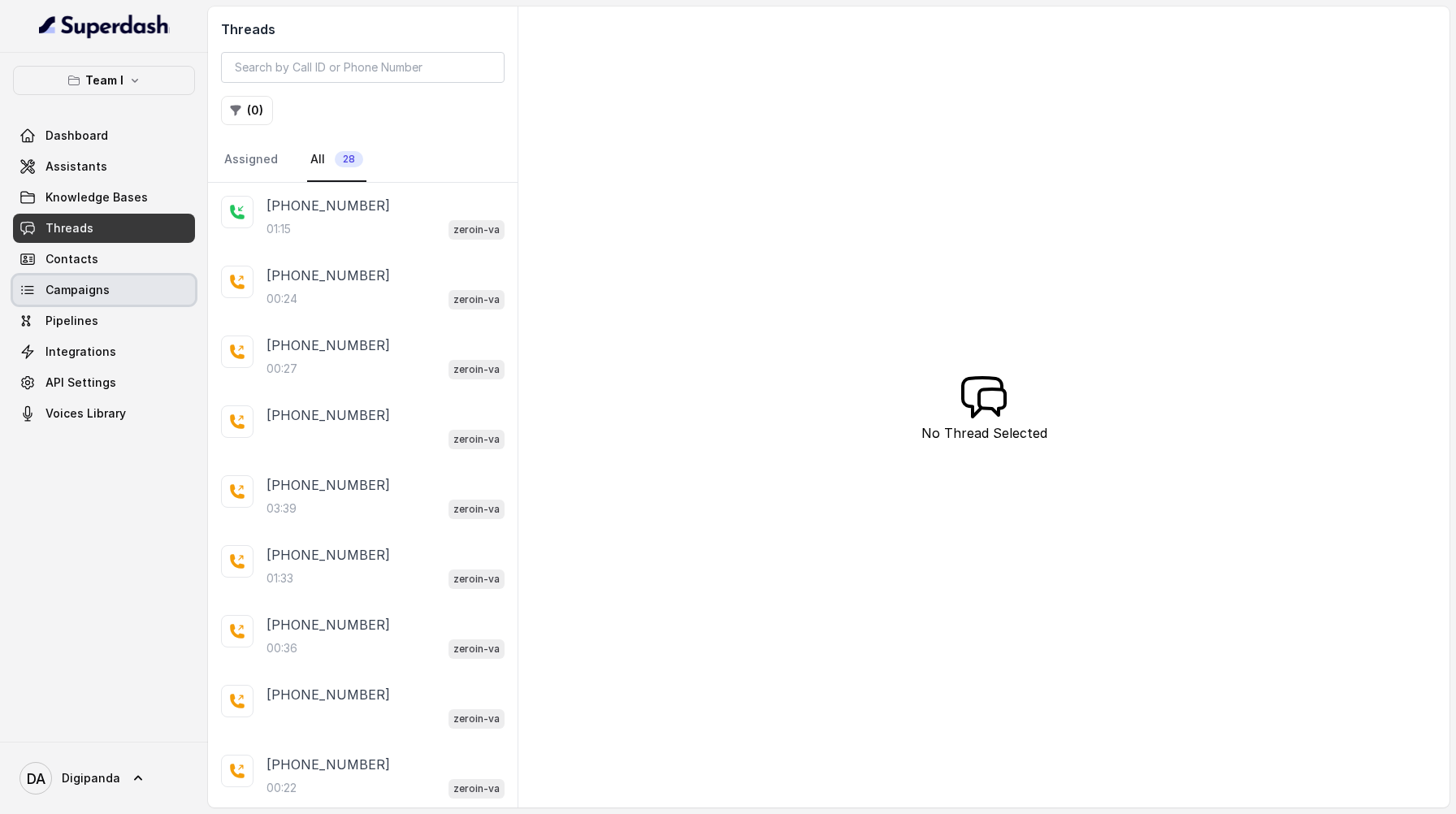
click at [114, 299] on link "Campaigns" at bounding box center [104, 290] width 182 height 29
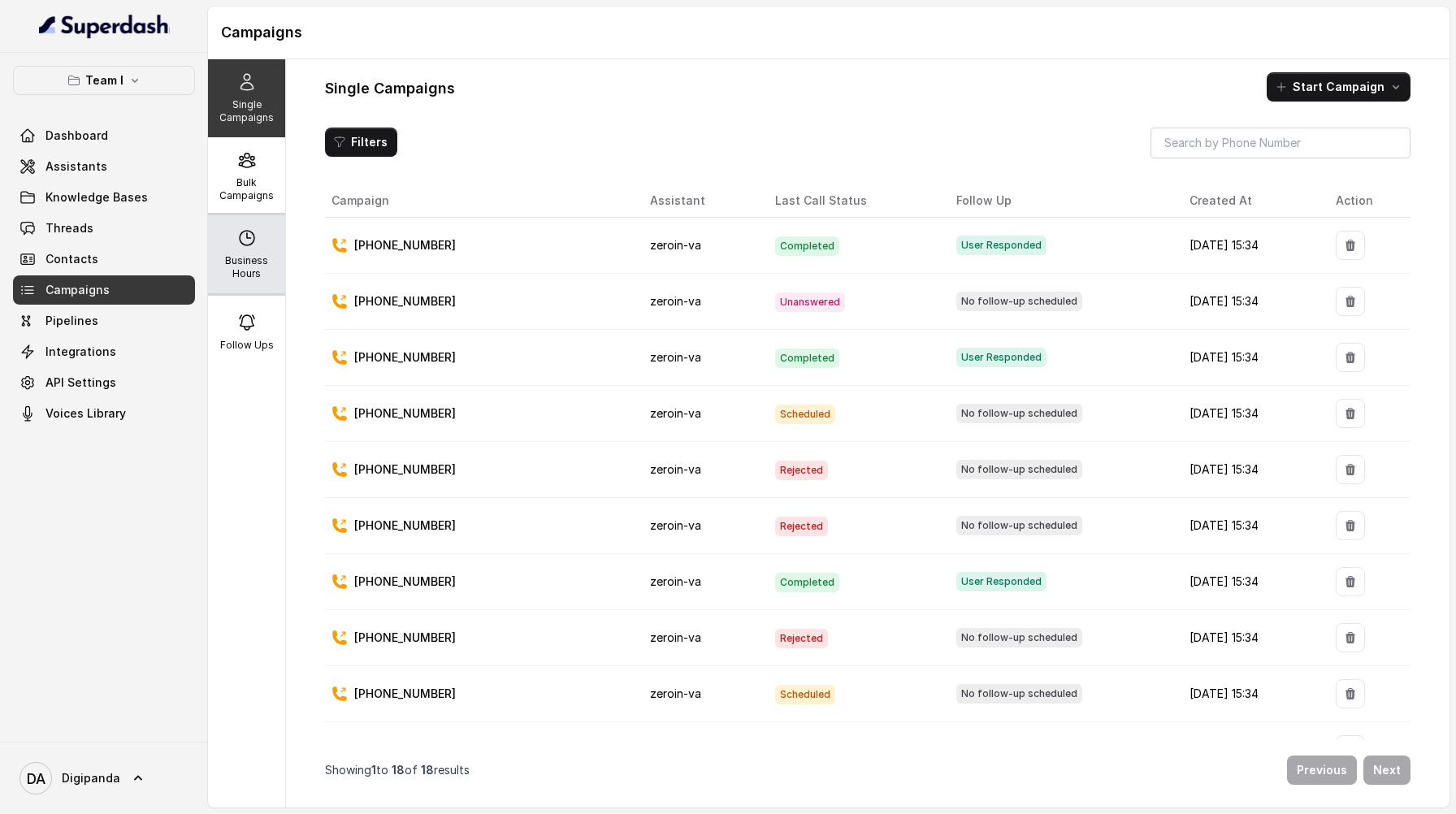
click at [267, 269] on div "Business Hours" at bounding box center [246, 255] width 77 height 78
select select "UTC"
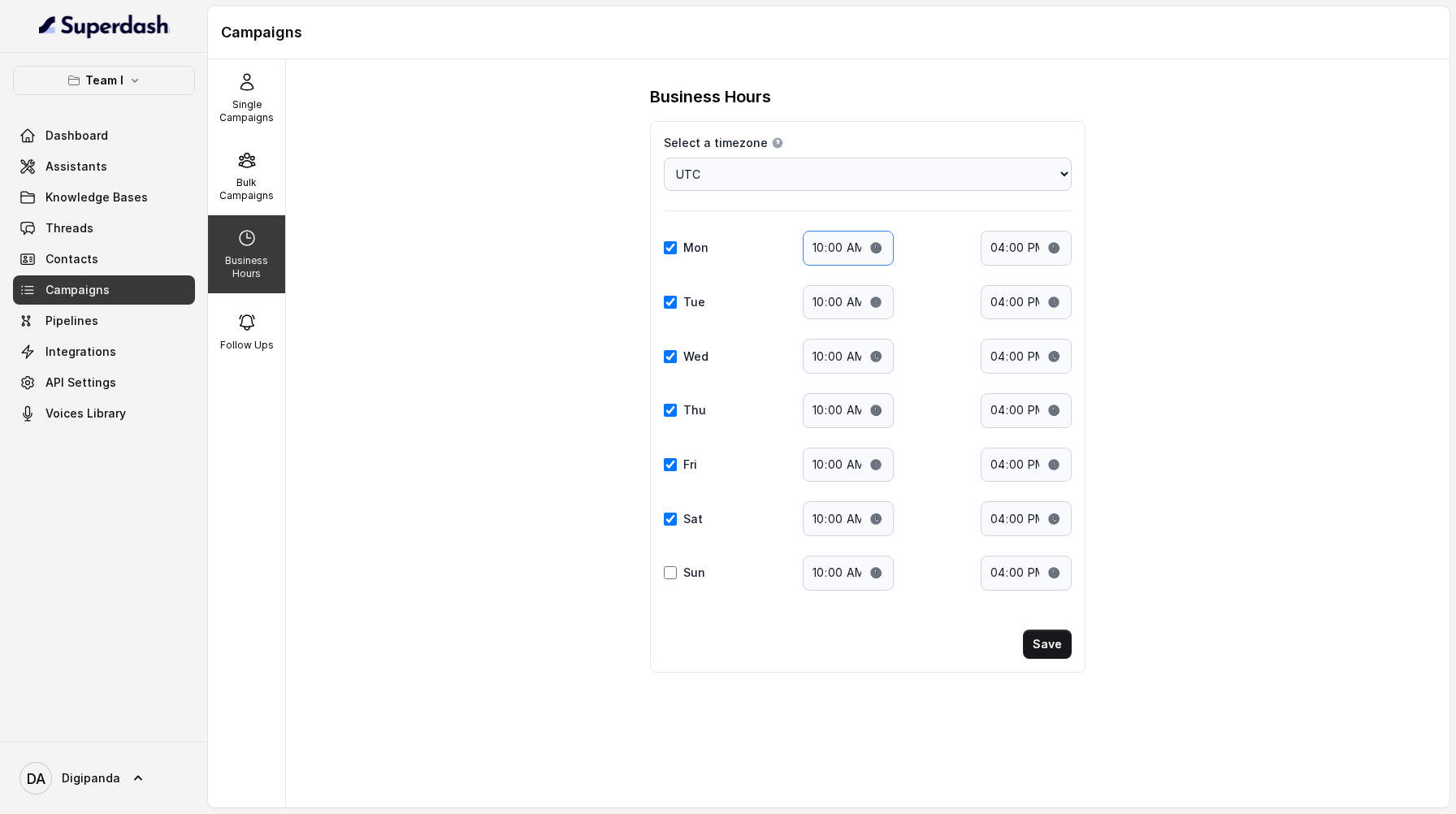
drag, startPoint x: 813, startPoint y: 250, endPoint x: 1032, endPoint y: 247, distance: 219.0
click at [728, 247] on div "Mon Start time: 10:00 End time: 16:00" at bounding box center [868, 248] width 407 height 35
